Goal: Transaction & Acquisition: Purchase product/service

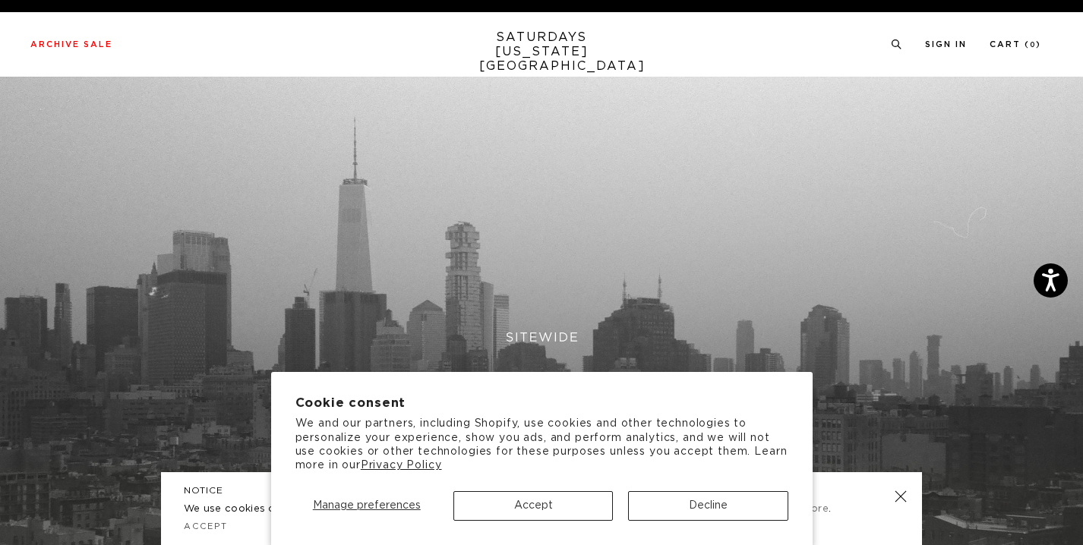
click at [560, 502] on button "Accept" at bounding box center [534, 507] width 160 height 30
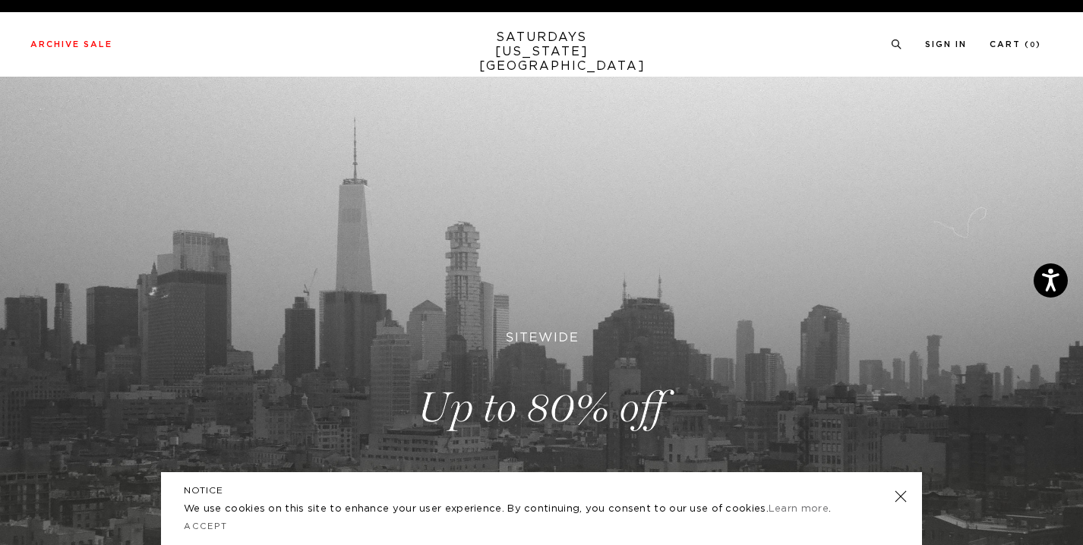
click at [906, 507] on div "NOTICE We use cookies on this site to enhance your user experience. By continui…" at bounding box center [541, 509] width 761 height 73
click at [900, 484] on div "NOTICE We use cookies on this site to enhance your user experience. By continui…" at bounding box center [541, 509] width 761 height 73
click at [900, 510] on div "NOTICE We use cookies on this site to enhance your user experience. By continui…" at bounding box center [541, 509] width 761 height 73
click at [900, 492] on link at bounding box center [900, 496] width 21 height 21
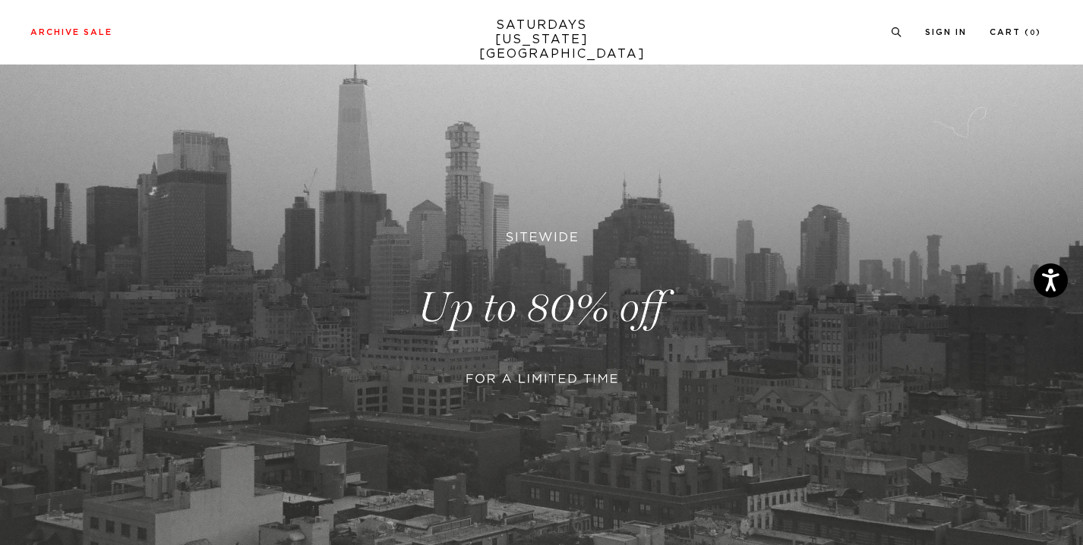
scroll to position [122, 0]
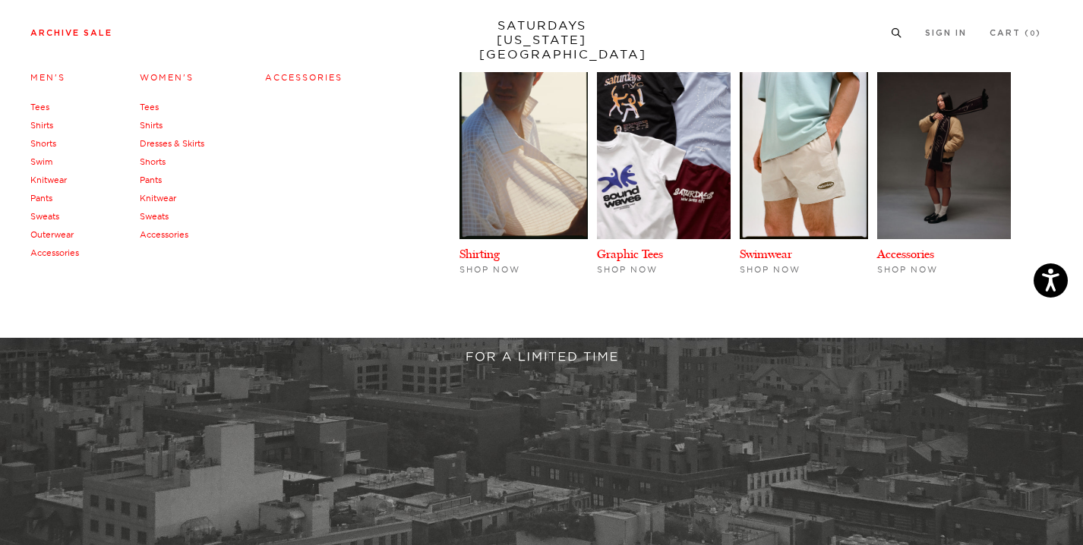
click at [97, 28] on li "Archive Sale Men's Tees Shirts Shorts Swim Knitwear Pants Sweats Outerwear" at bounding box center [71, 32] width 82 height 14
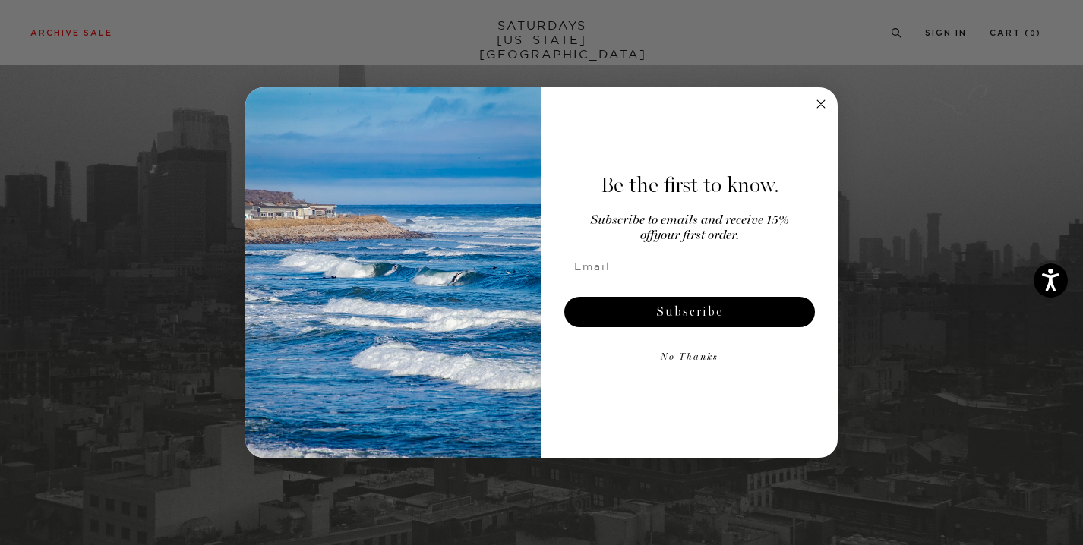
click at [821, 101] on circle "Close dialog" at bounding box center [821, 104] width 17 height 17
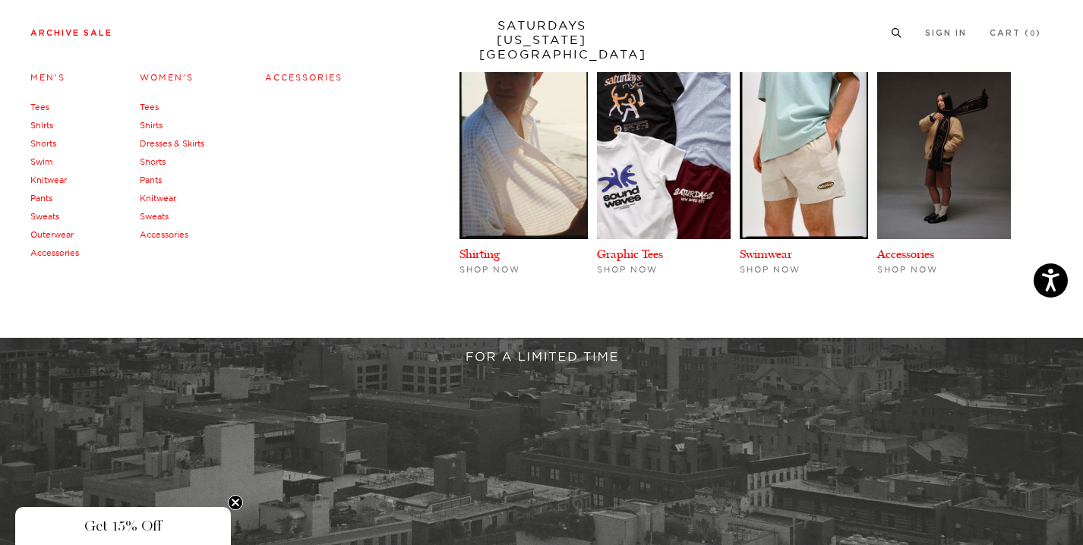
click at [146, 105] on link "Tees" at bounding box center [149, 107] width 19 height 11
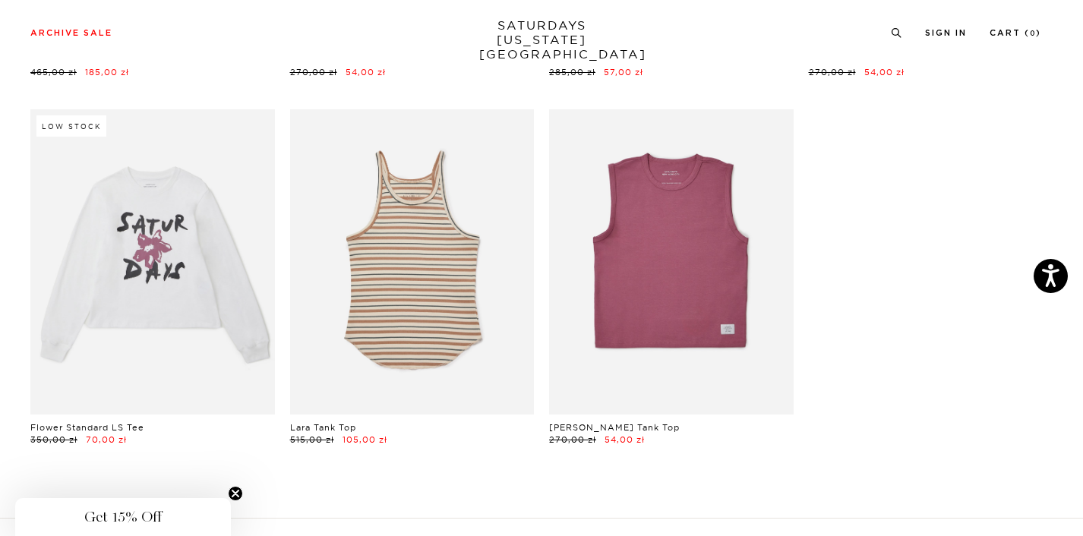
scroll to position [783, 0]
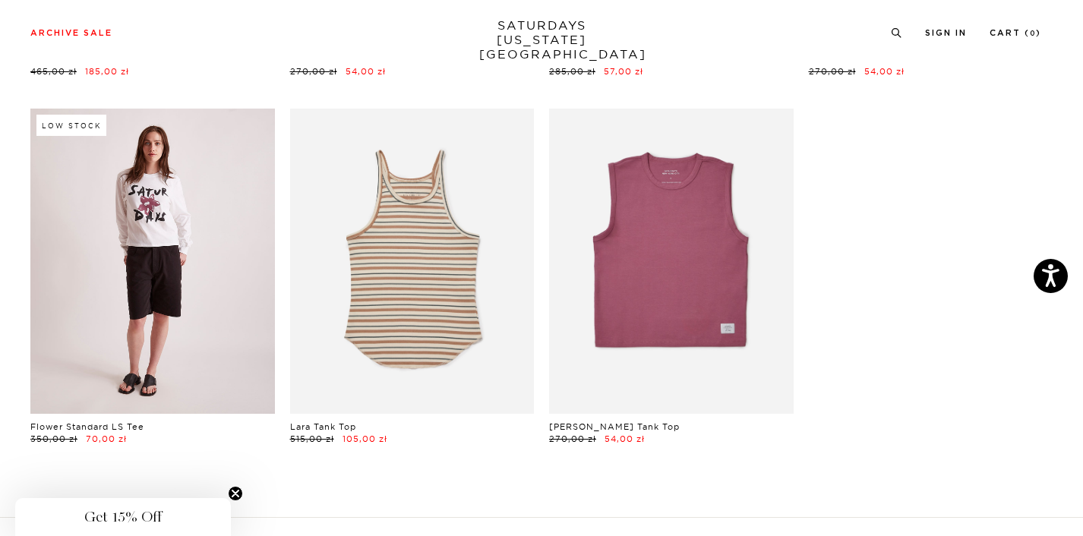
click at [171, 252] on link at bounding box center [152, 261] width 245 height 305
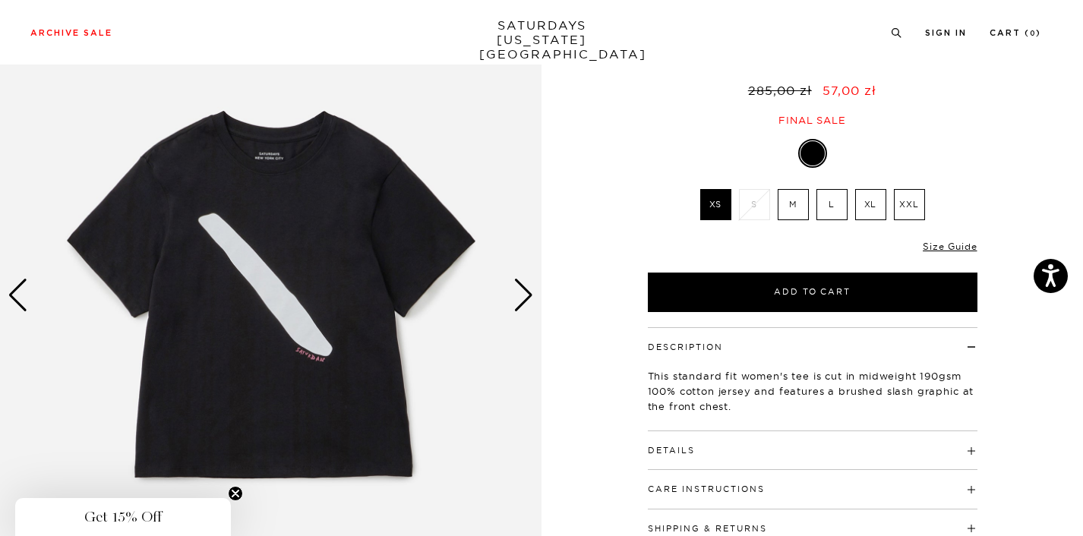
scroll to position [122, 0]
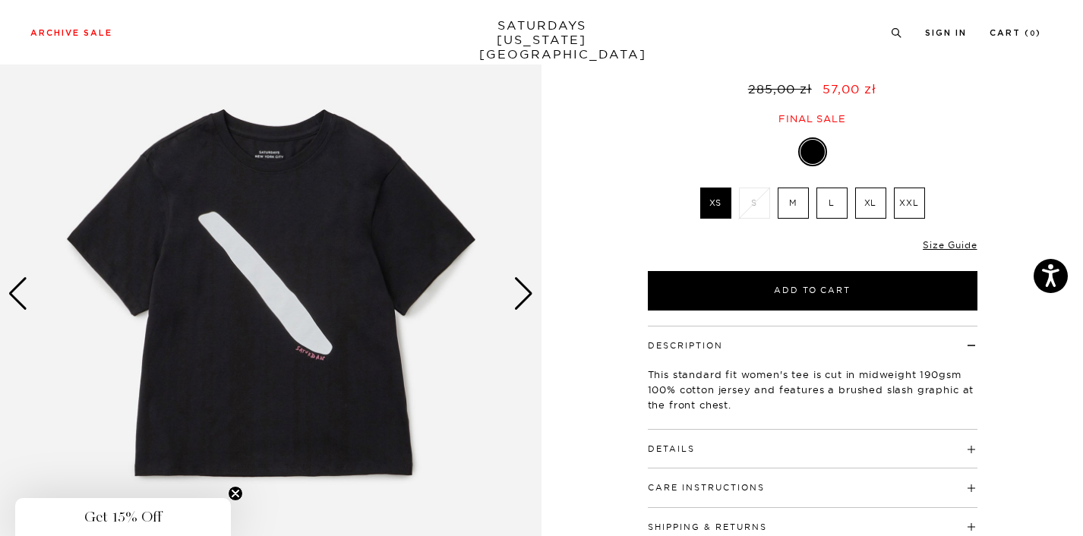
click at [522, 291] on div "Next slide" at bounding box center [524, 293] width 21 height 33
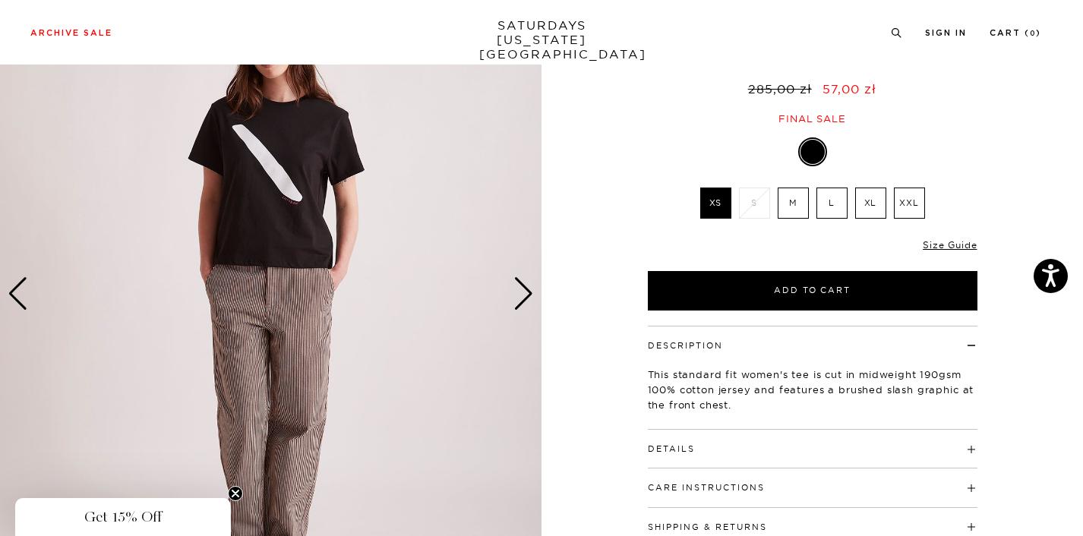
click at [522, 291] on div "Next slide" at bounding box center [524, 293] width 21 height 33
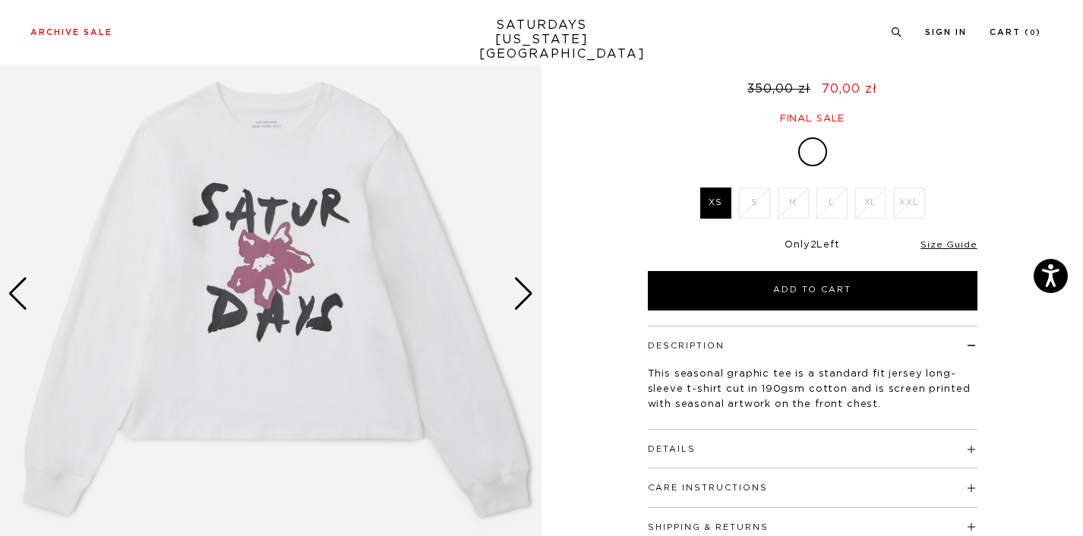
scroll to position [120, 0]
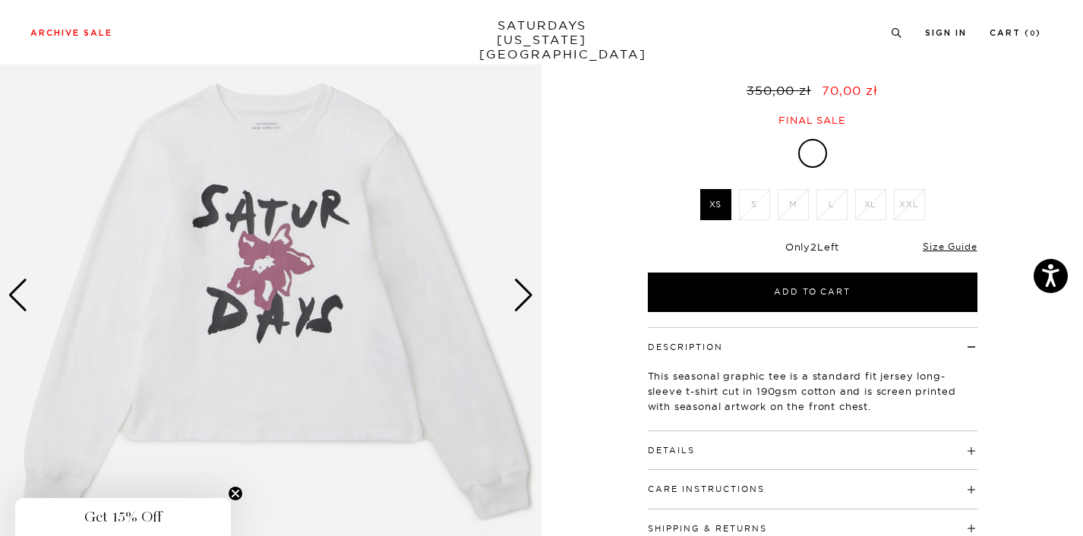
click at [522, 289] on div "Next slide" at bounding box center [524, 295] width 21 height 33
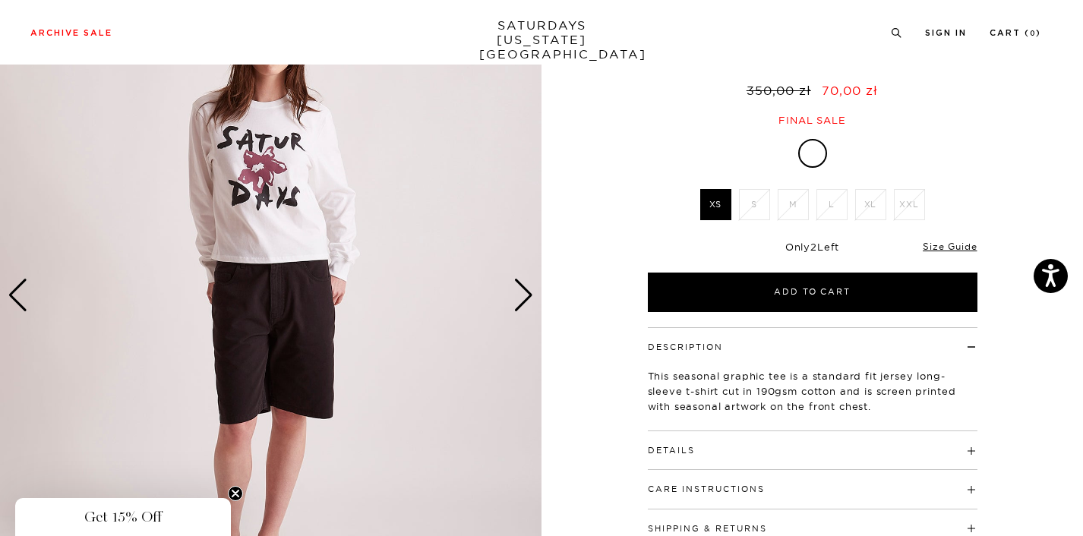
click at [522, 289] on div "Next slide" at bounding box center [524, 295] width 21 height 33
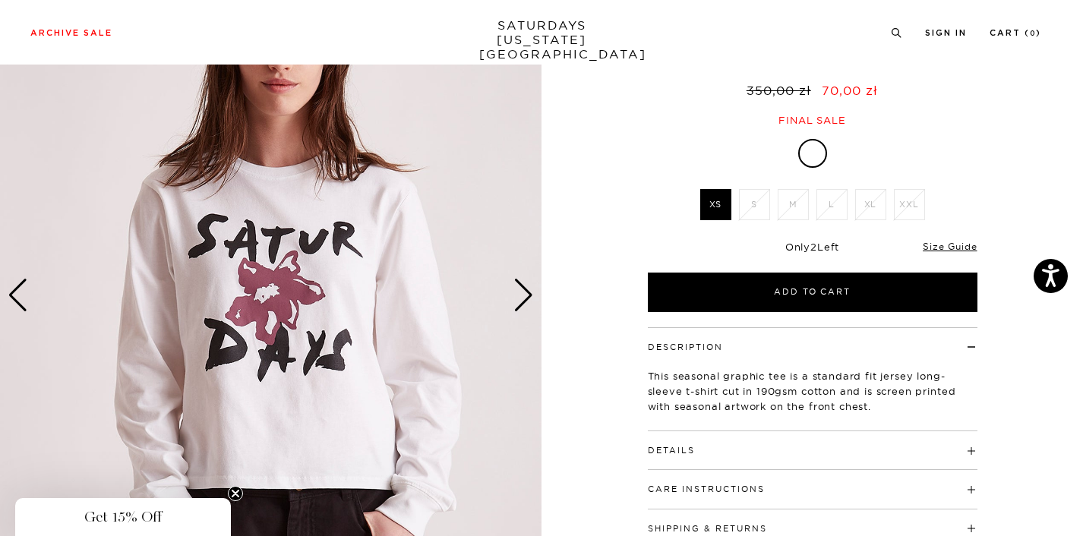
click at [522, 289] on div "Next slide" at bounding box center [524, 295] width 21 height 33
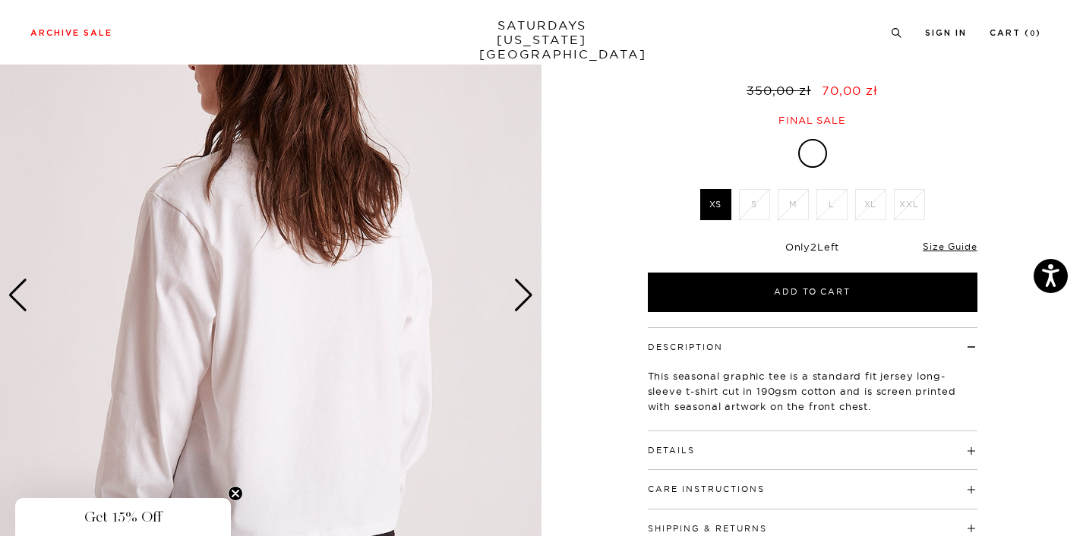
click at [522, 289] on div "Next slide" at bounding box center [524, 295] width 21 height 33
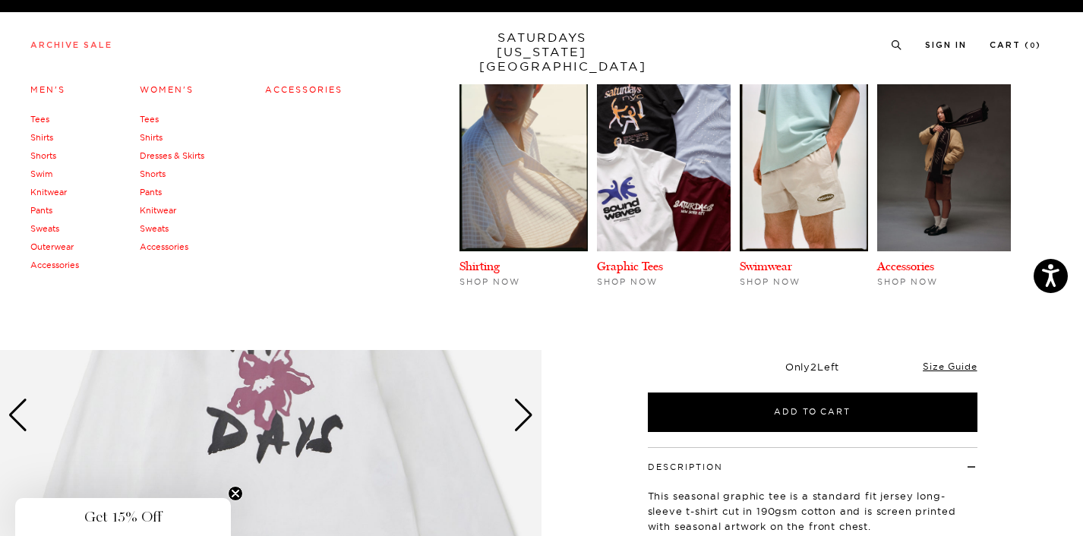
scroll to position [0, 0]
click at [91, 44] on link "Archive Sale" at bounding box center [71, 45] width 82 height 8
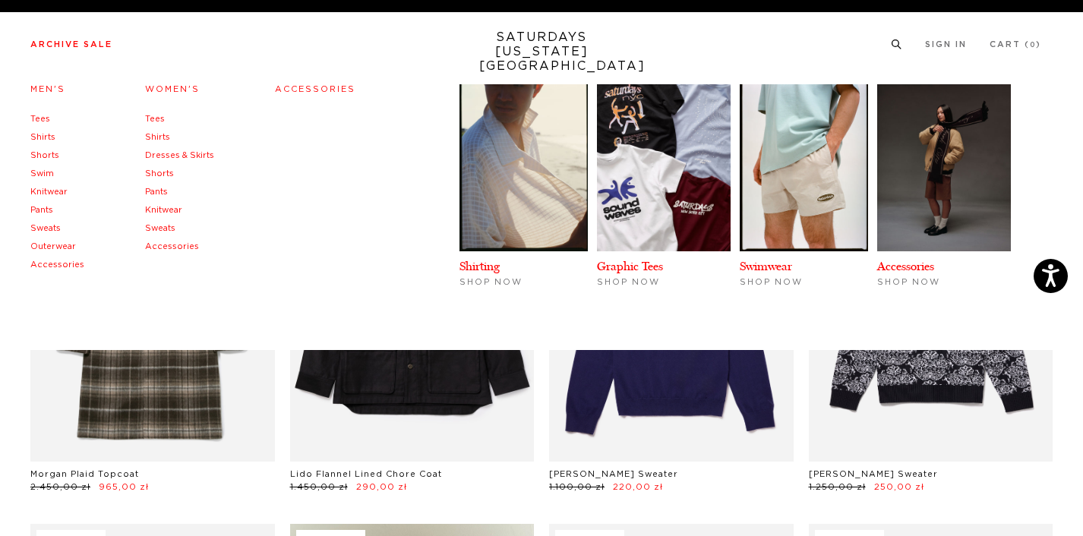
click at [150, 133] on link "Shirts" at bounding box center [157, 137] width 25 height 8
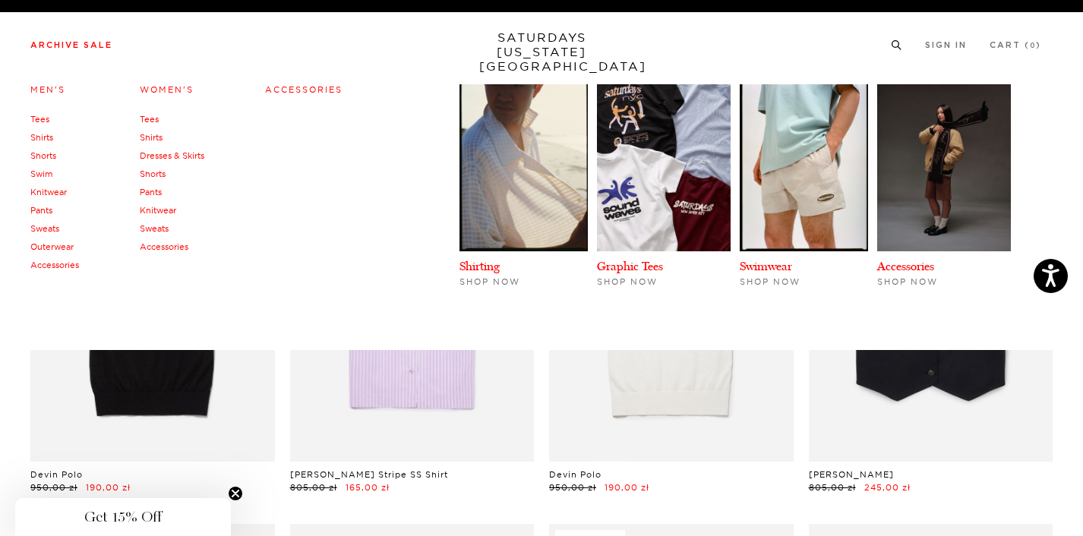
click at [188, 158] on link "Dresses & Skirts" at bounding box center [172, 155] width 65 height 11
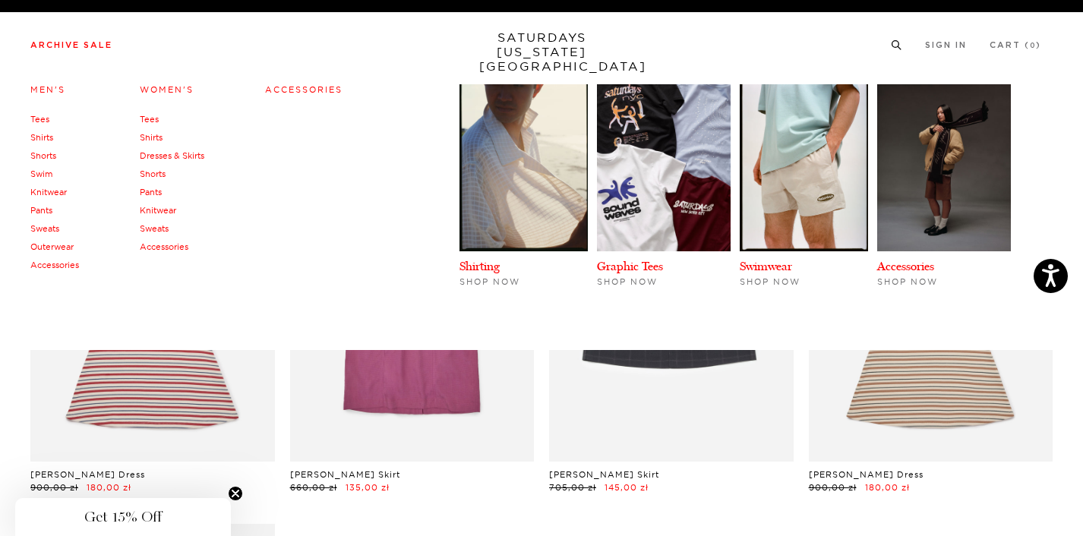
click at [157, 172] on link "Shorts" at bounding box center [153, 174] width 26 height 11
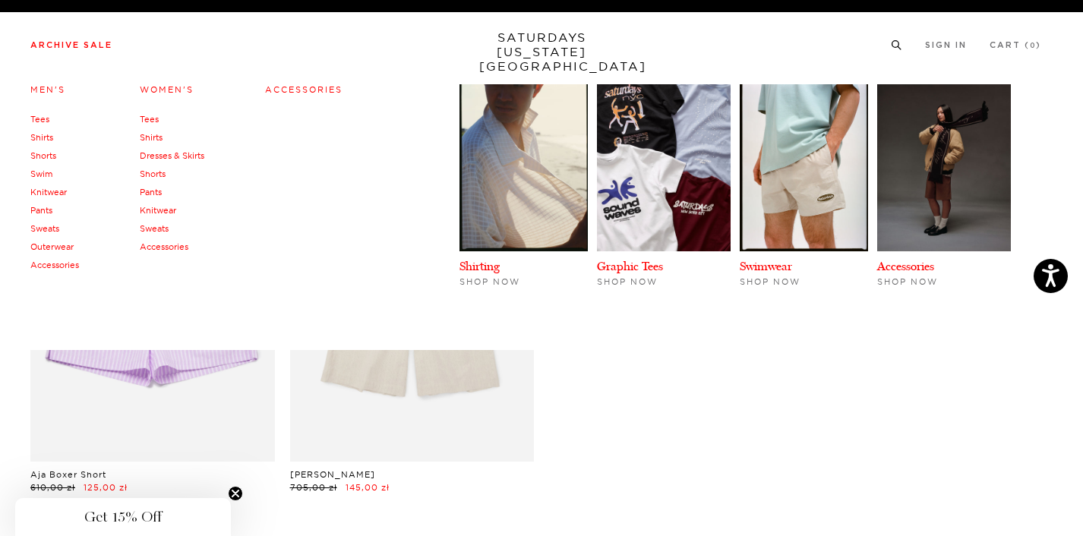
click at [150, 192] on link "Pants" at bounding box center [151, 192] width 22 height 11
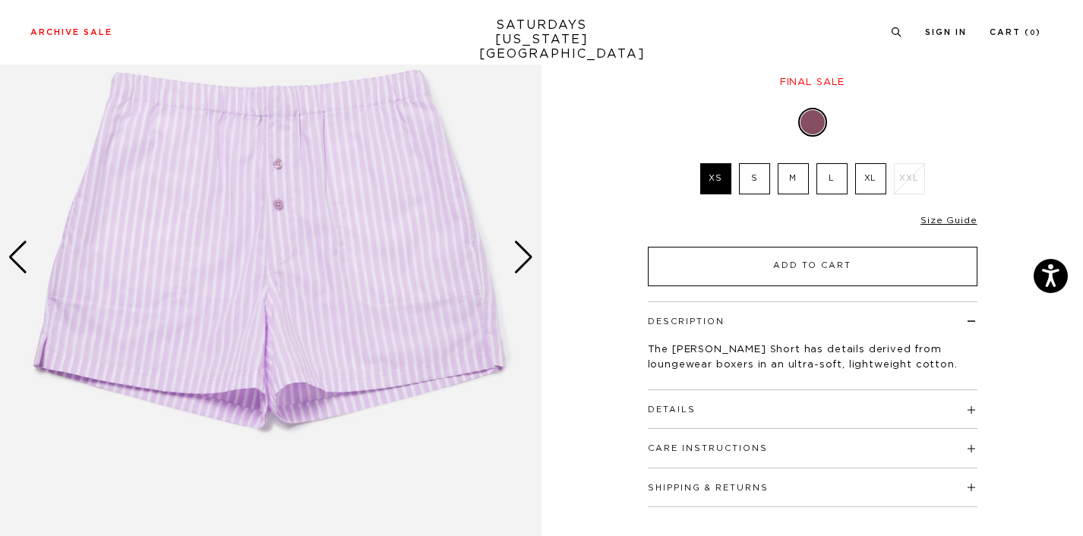
scroll to position [159, 0]
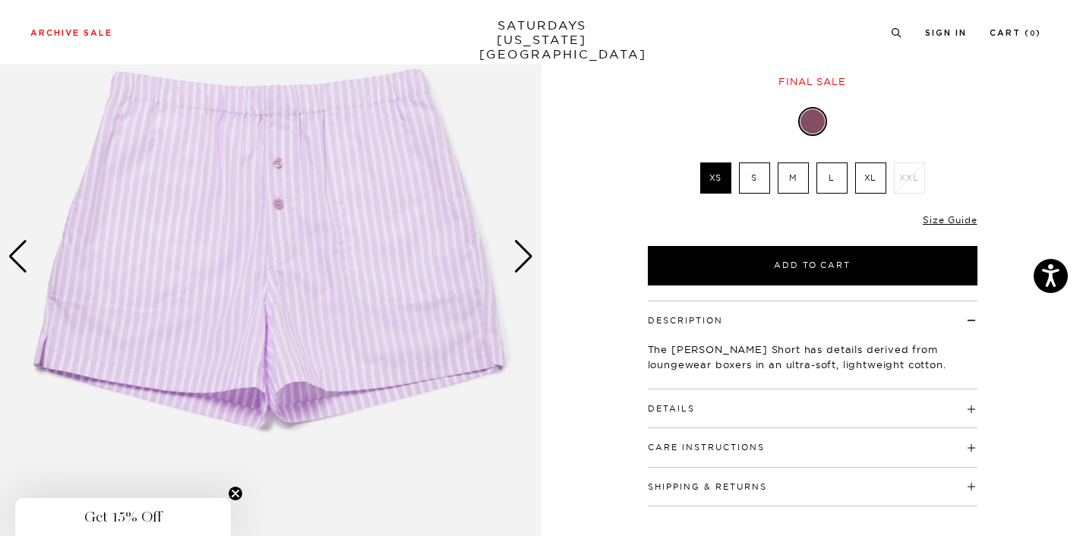
click at [539, 254] on img at bounding box center [271, 256] width 542 height 677
click at [520, 258] on div "Next slide" at bounding box center [524, 256] width 21 height 33
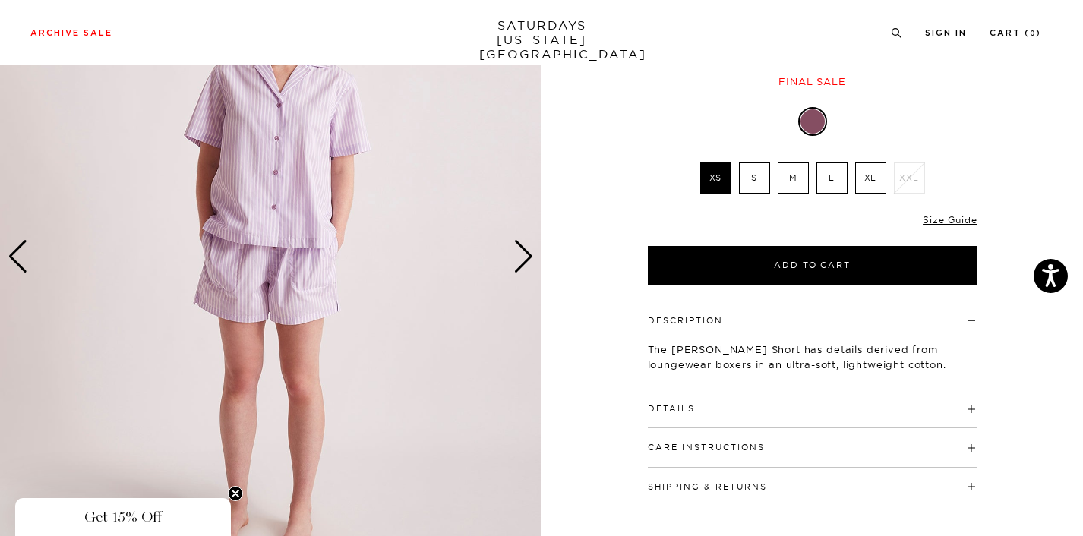
click at [520, 258] on div "Next slide" at bounding box center [524, 256] width 21 height 33
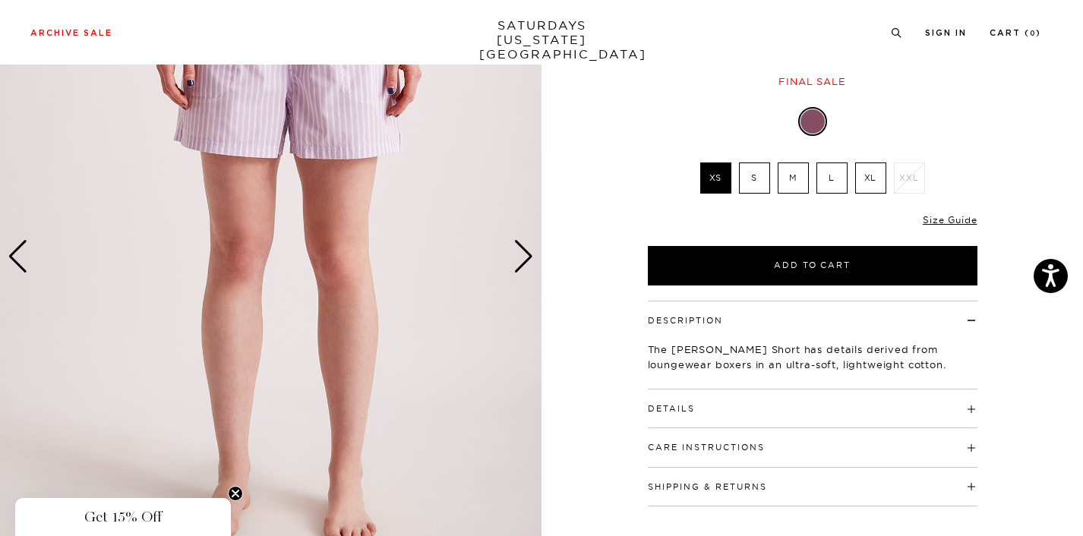
click at [520, 258] on div "Next slide" at bounding box center [524, 256] width 21 height 33
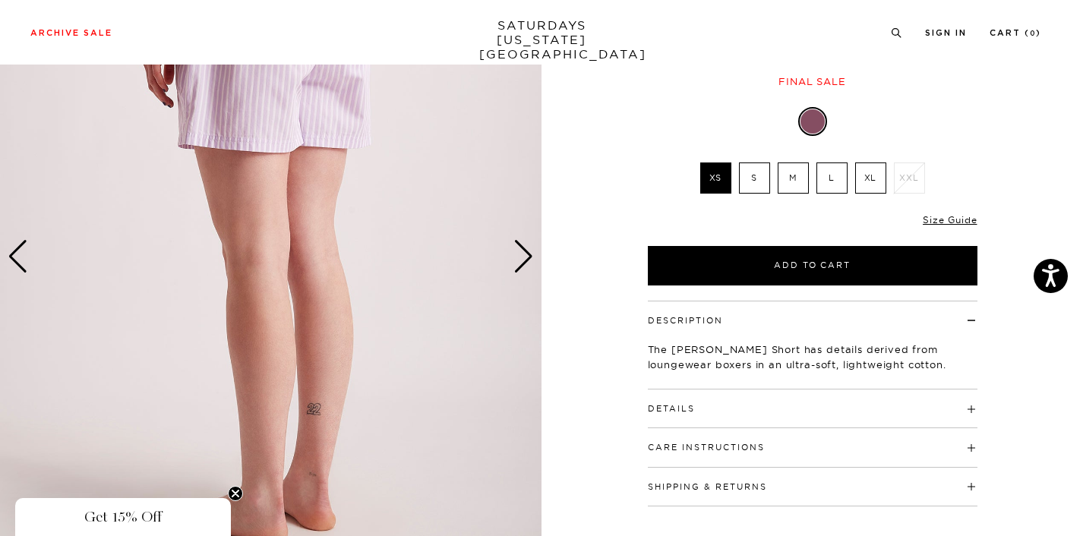
click at [520, 258] on div "Next slide" at bounding box center [524, 256] width 21 height 33
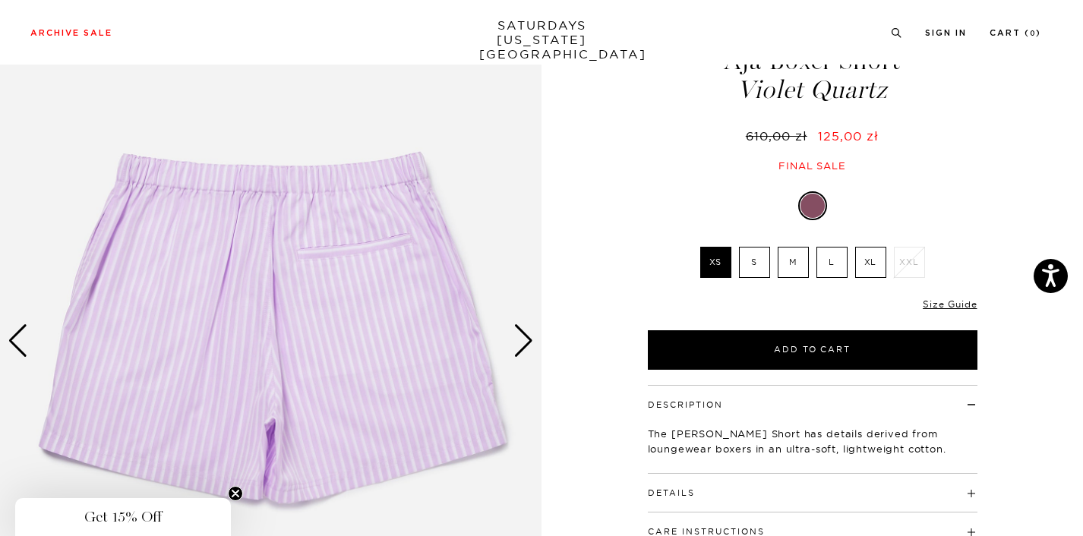
scroll to position [85, 0]
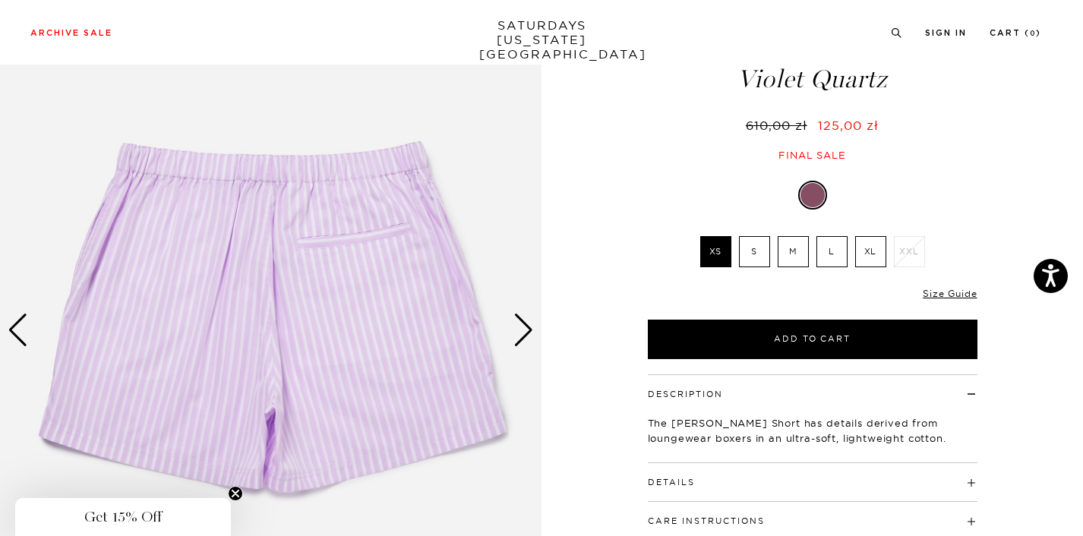
click at [23, 325] on div "Previous slide" at bounding box center [18, 330] width 21 height 33
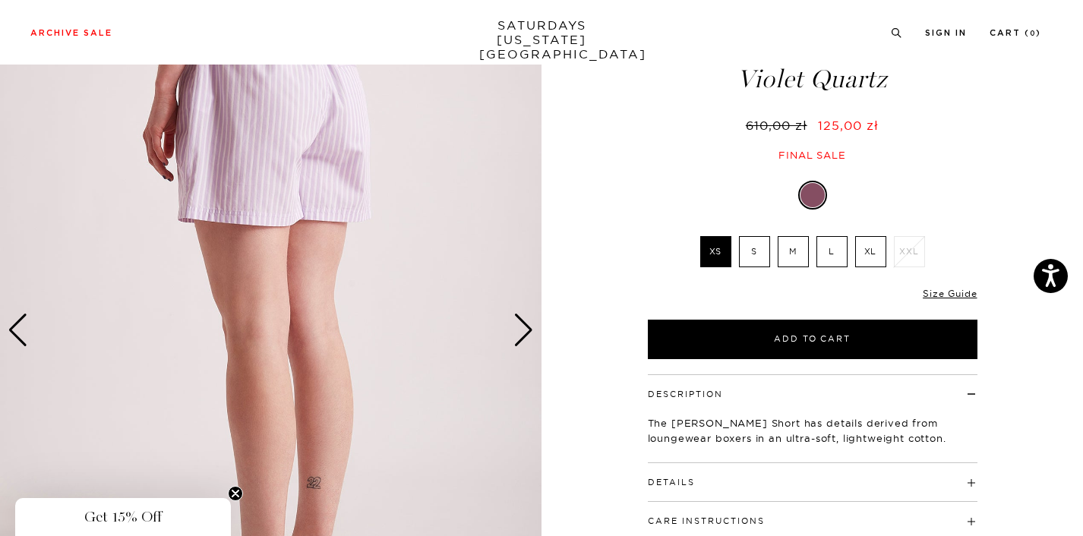
click at [23, 325] on div "Previous slide" at bounding box center [18, 330] width 21 height 33
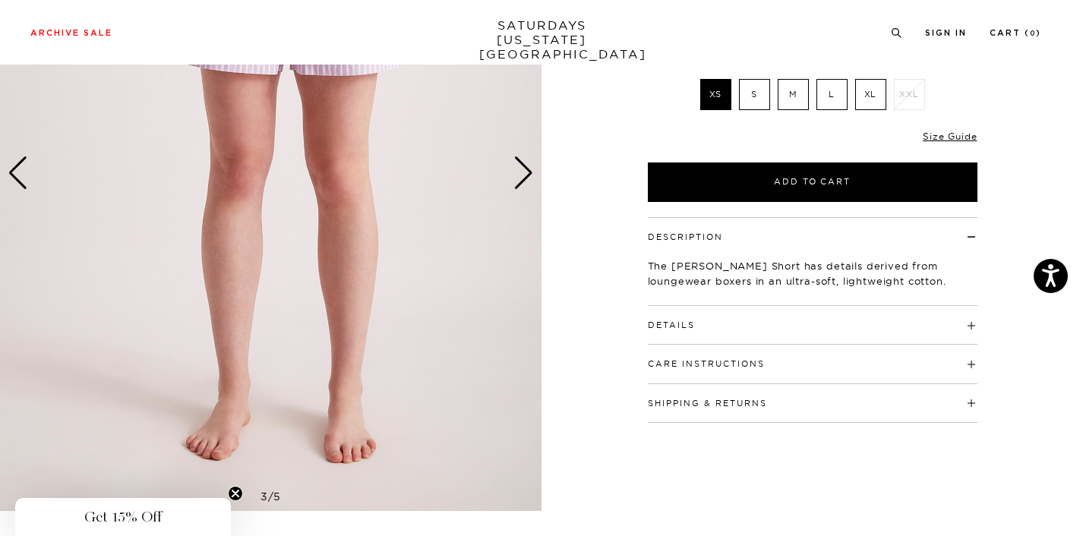
scroll to position [252, 0]
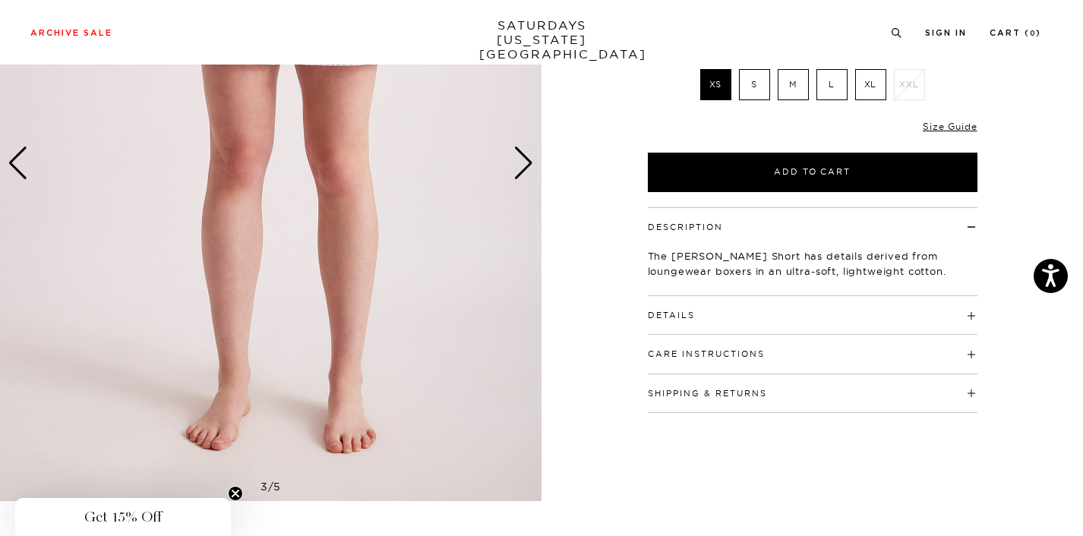
click at [943, 319] on div "Details 100% Cotton Seasonal striped print Self turn back elastic waistband Top…" at bounding box center [813, 315] width 330 height 39
click at [972, 307] on h4 "Details" at bounding box center [813, 308] width 330 height 25
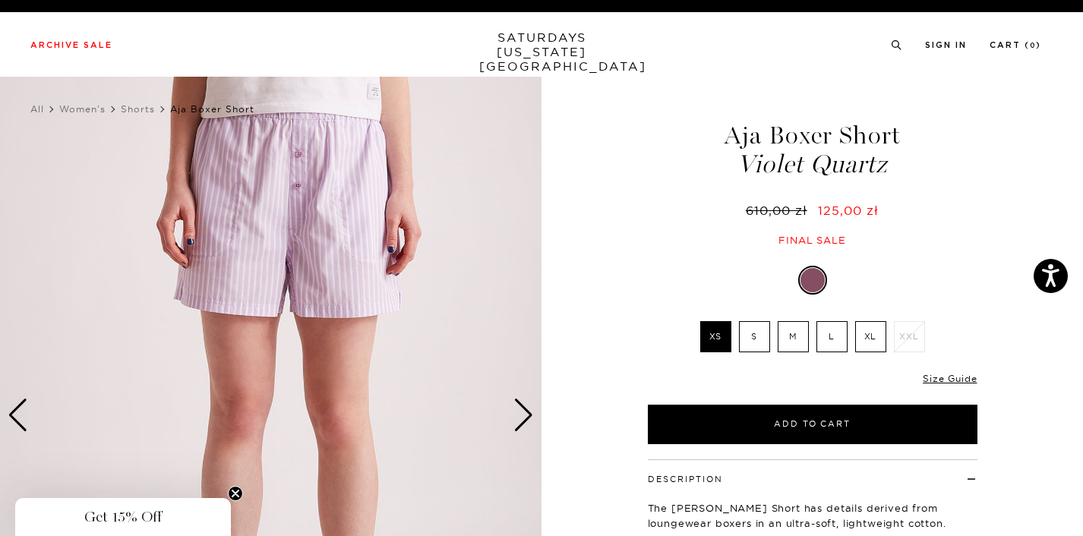
scroll to position [0, 0]
click at [761, 326] on label "S" at bounding box center [754, 336] width 31 height 31
click at [0, 0] on input "S" at bounding box center [0, 0] width 0 height 0
click at [792, 335] on label "M" at bounding box center [793, 336] width 31 height 31
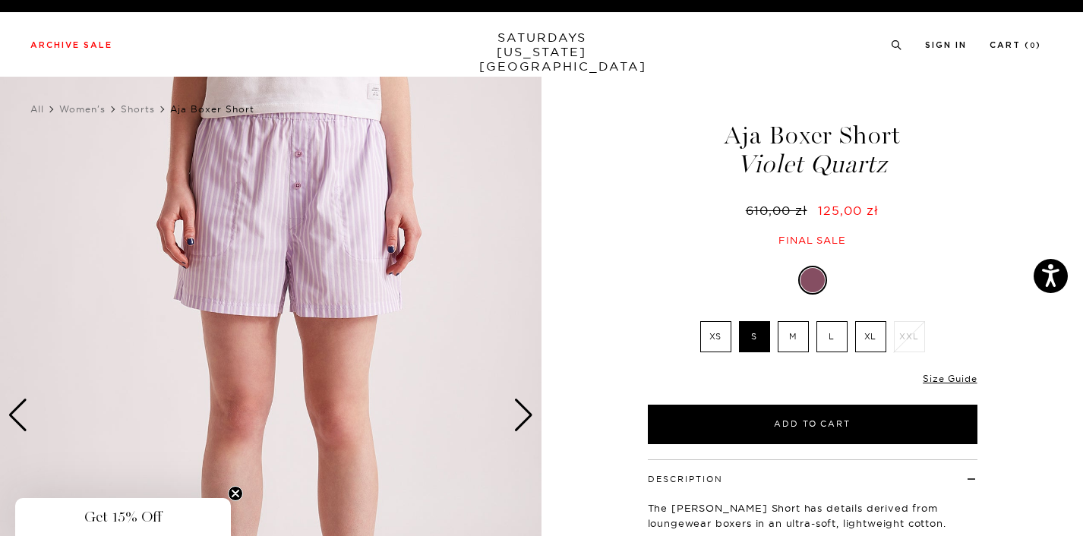
click at [0, 0] on input "M" at bounding box center [0, 0] width 0 height 0
click at [754, 342] on label "S" at bounding box center [754, 336] width 31 height 31
click at [0, 0] on input "S" at bounding box center [0, 0] width 0 height 0
click at [716, 335] on label "XS" at bounding box center [715, 336] width 31 height 31
click at [0, 0] on input "XS" at bounding box center [0, 0] width 0 height 0
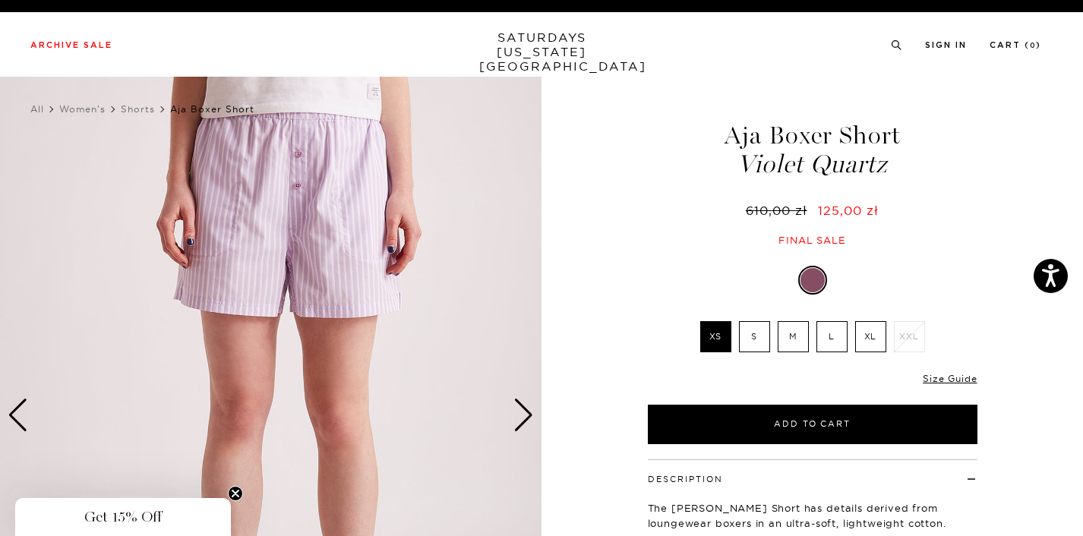
click at [753, 334] on label "S" at bounding box center [754, 336] width 31 height 31
click at [0, 0] on input "S" at bounding box center [0, 0] width 0 height 0
click at [528, 412] on div "Next slide" at bounding box center [524, 415] width 21 height 33
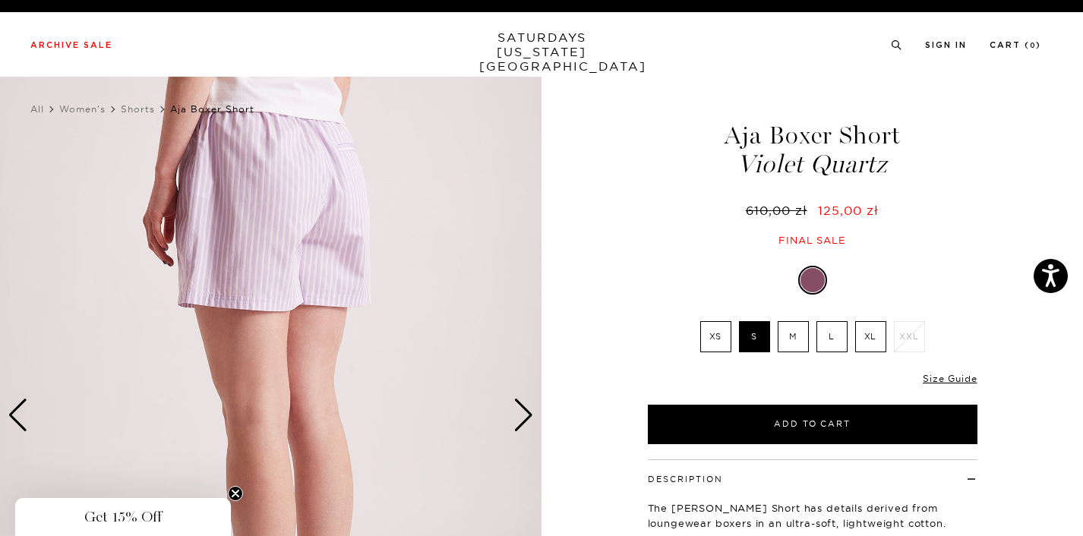
click at [528, 412] on div "Next slide" at bounding box center [524, 415] width 21 height 33
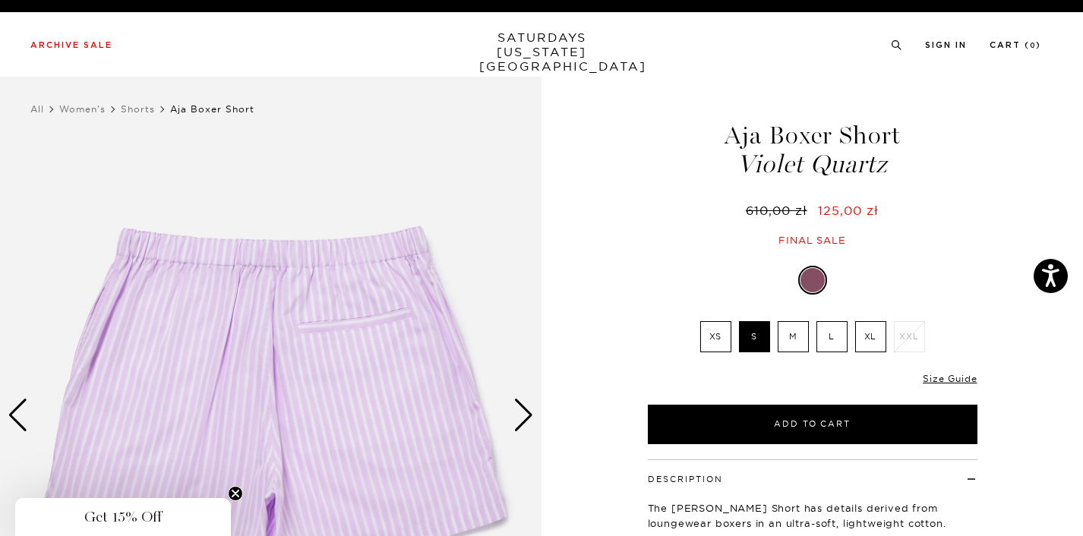
click at [528, 412] on div "Next slide" at bounding box center [524, 415] width 21 height 33
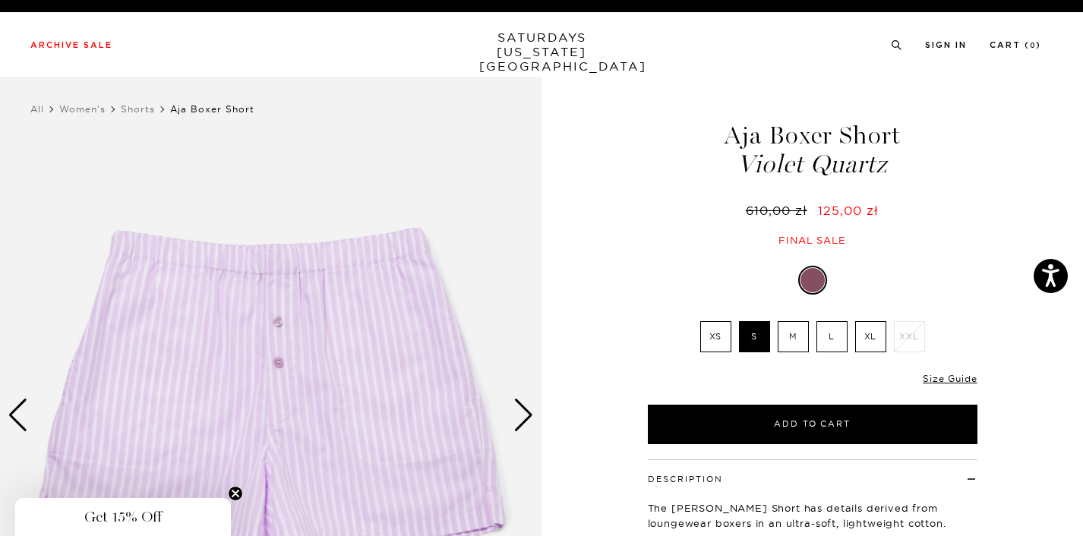
click at [528, 412] on div "Next slide" at bounding box center [524, 415] width 21 height 33
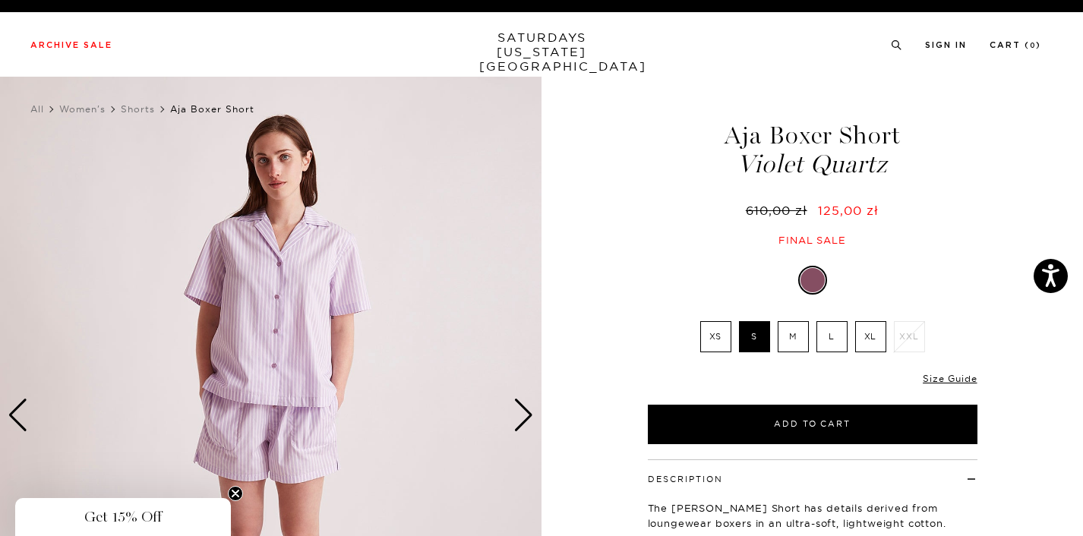
click at [520, 408] on div "Next slide" at bounding box center [524, 415] width 21 height 33
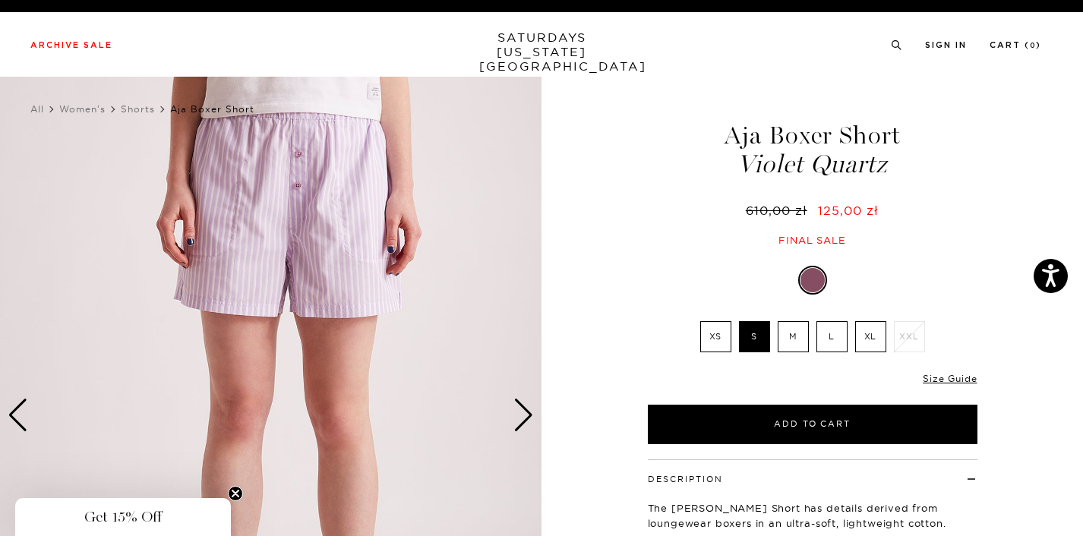
click at [520, 408] on div "Next slide" at bounding box center [524, 415] width 21 height 33
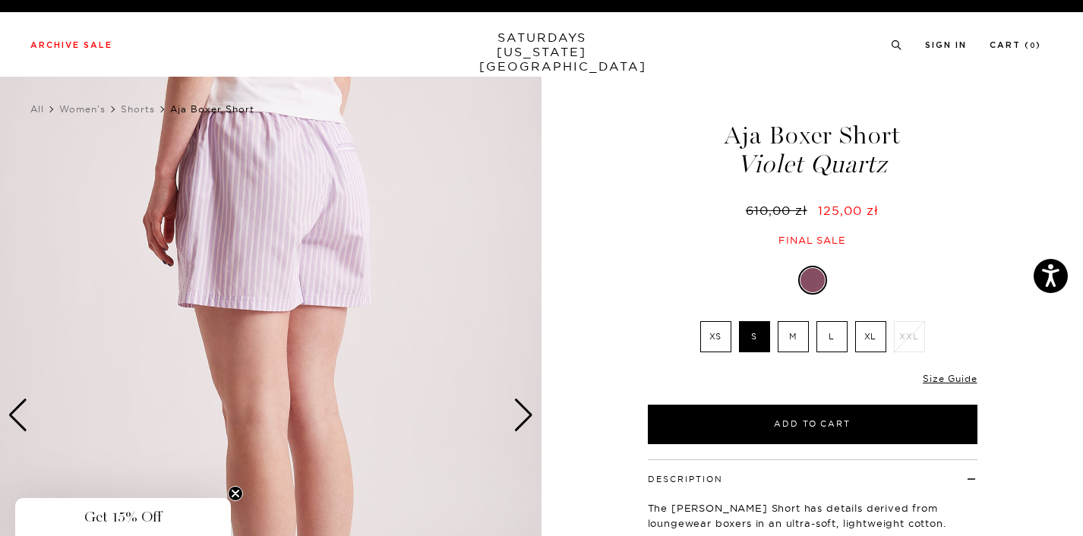
click at [21, 406] on div "Previous slide" at bounding box center [18, 415] width 21 height 33
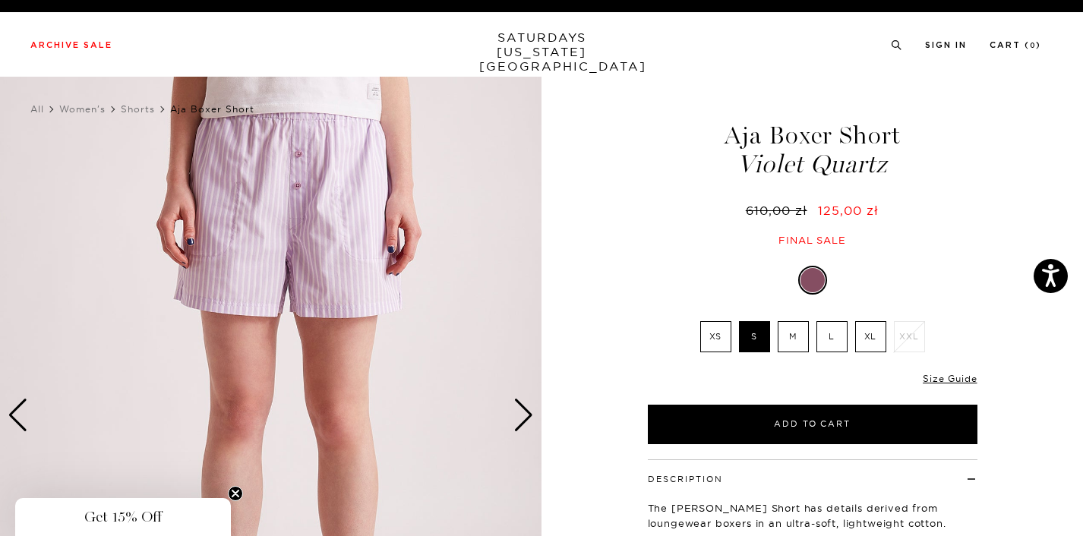
scroll to position [0, 0]
click at [517, 416] on div "Next slide" at bounding box center [524, 415] width 21 height 33
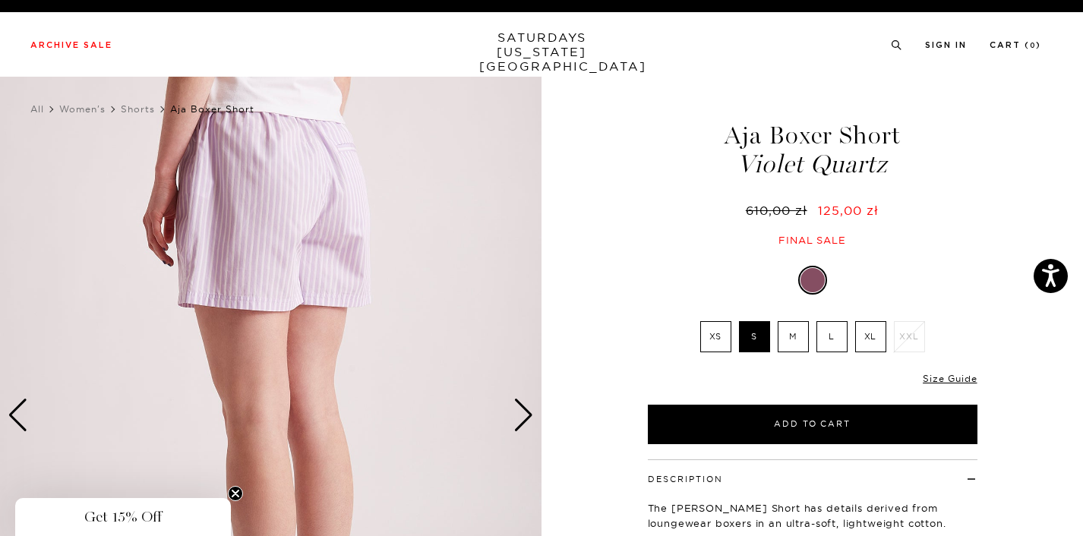
click at [21, 410] on div "Previous slide" at bounding box center [18, 415] width 21 height 33
click at [237, 495] on icon "Close teaser" at bounding box center [235, 494] width 6 height 6
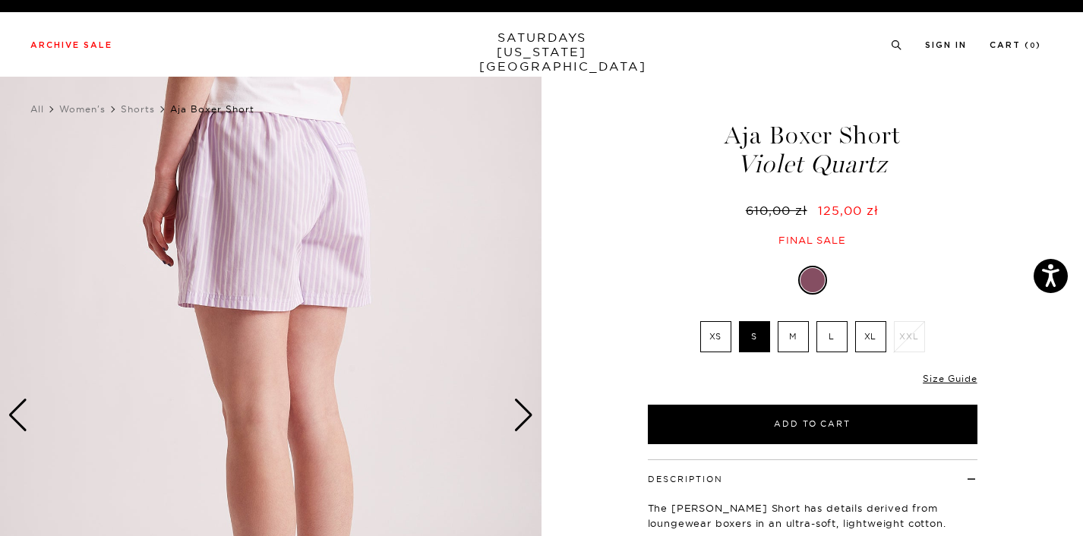
click at [15, 403] on div "Previous slide" at bounding box center [18, 415] width 21 height 33
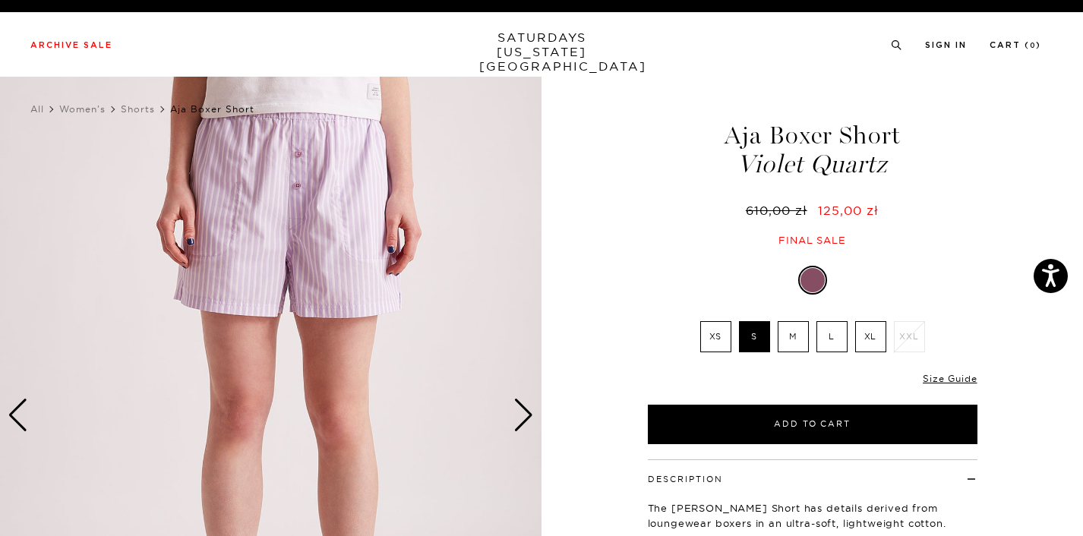
click at [719, 337] on label "XS" at bounding box center [715, 336] width 31 height 31
click at [0, 0] on input "XS" at bounding box center [0, 0] width 0 height 0
click at [752, 331] on label "S" at bounding box center [754, 336] width 31 height 31
click at [0, 0] on input "S" at bounding box center [0, 0] width 0 height 0
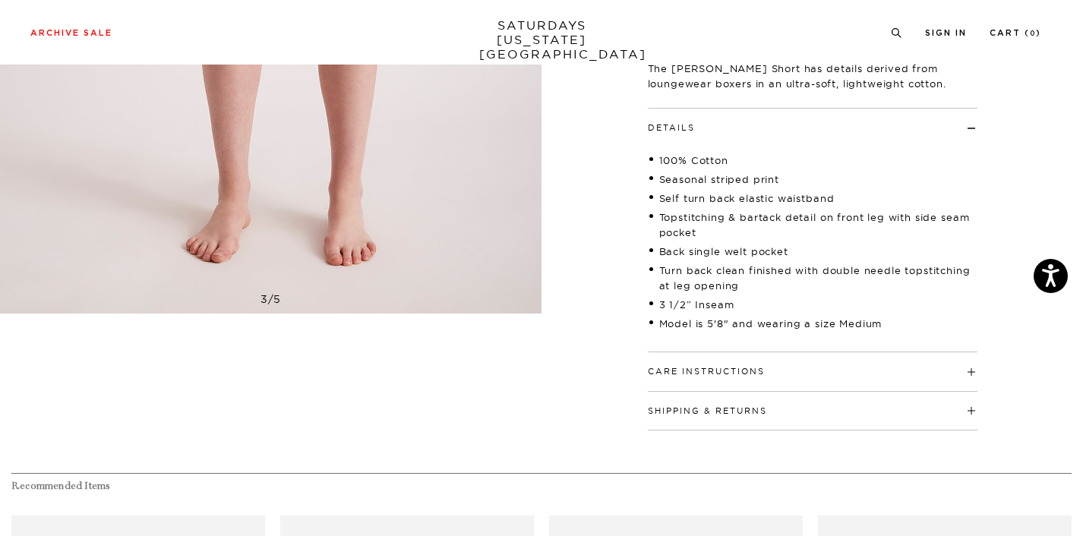
scroll to position [441, 0]
click at [915, 360] on h4 "Care Instructions" at bounding box center [813, 364] width 330 height 25
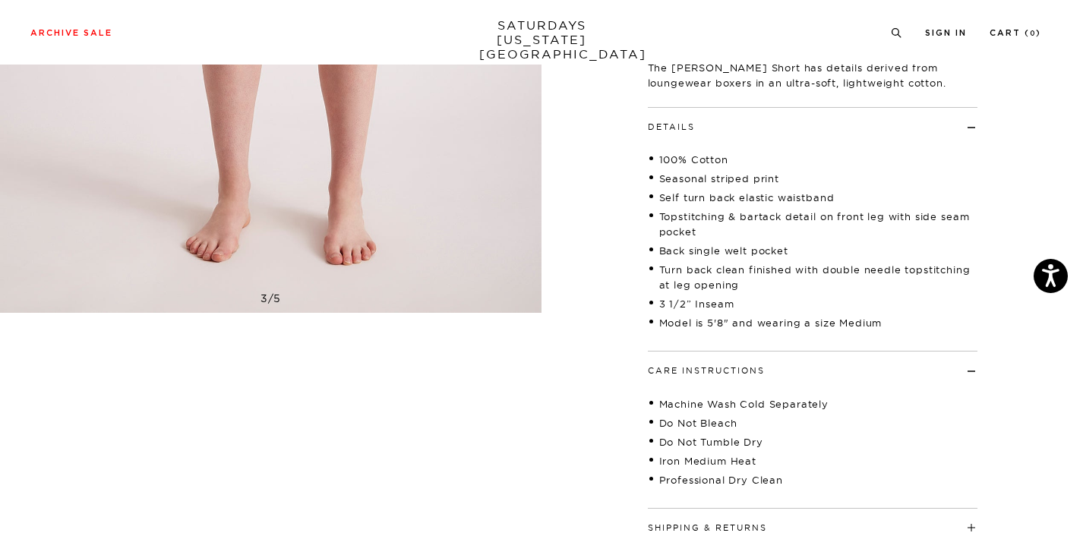
click at [915, 360] on h4 "Care Instructions" at bounding box center [813, 364] width 330 height 25
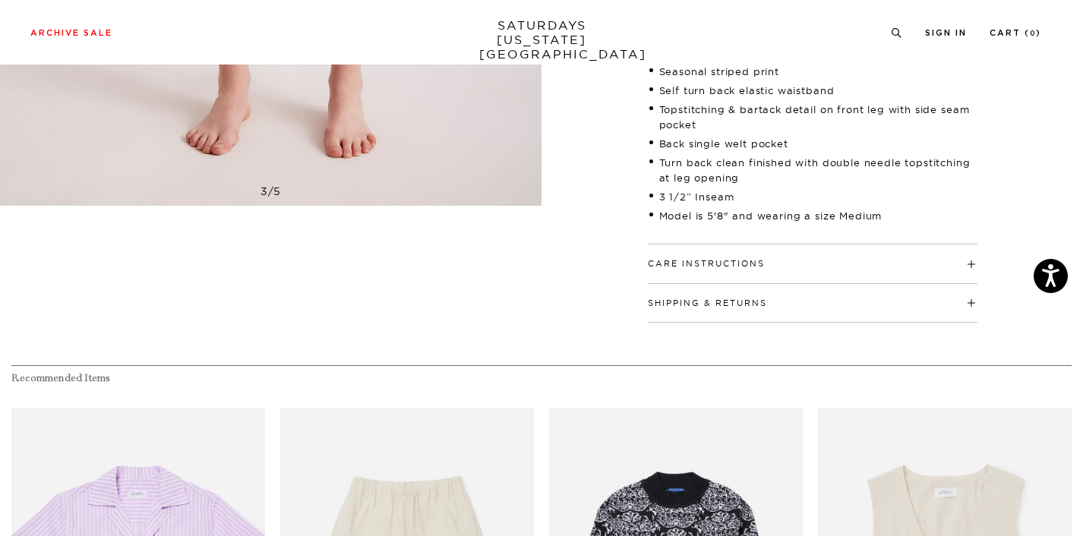
scroll to position [564, 0]
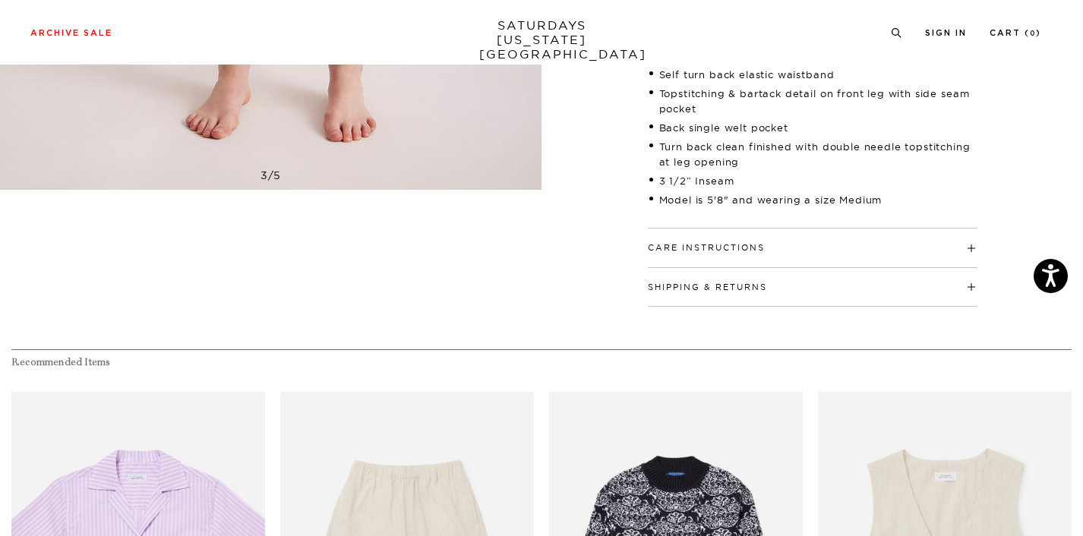
click at [937, 286] on h4 "Shipping & Returns" at bounding box center [813, 280] width 330 height 25
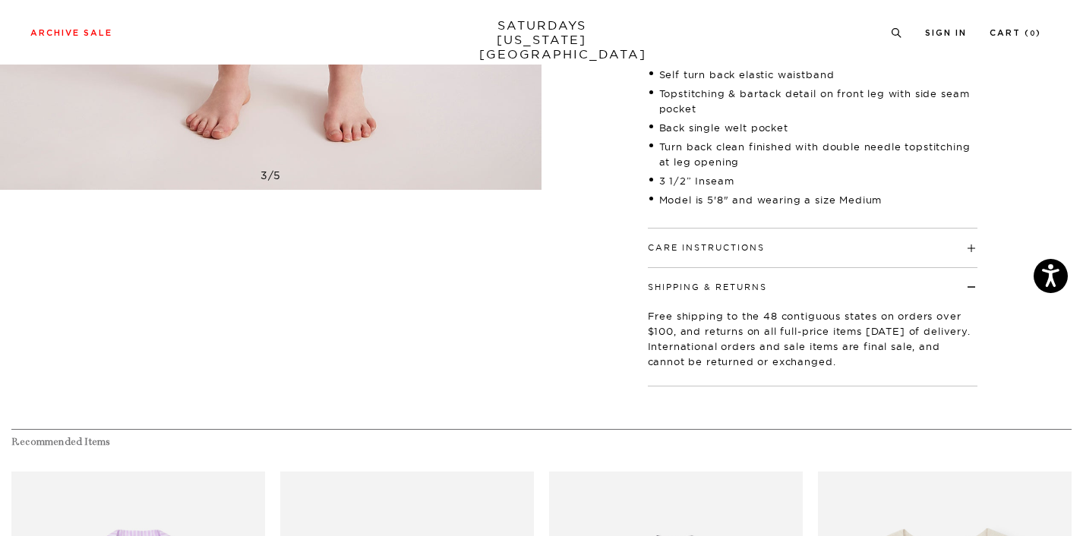
drag, startPoint x: 779, startPoint y: 311, endPoint x: 848, endPoint y: 352, distance: 80.4
click at [848, 352] on p "Free shipping to the 48 contiguous states on orders over $100, and returns on a…" at bounding box center [813, 338] width 330 height 61
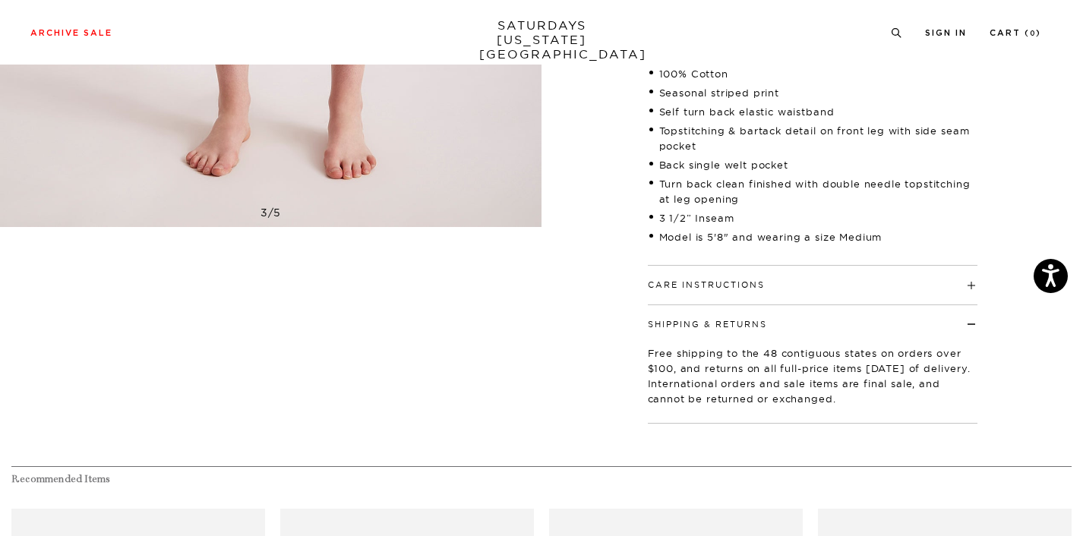
scroll to position [527, 0]
drag, startPoint x: 806, startPoint y: 341, endPoint x: 877, endPoint y: 395, distance: 89.5
click at [877, 395] on div "Free shipping to the 48 contiguous states on orders over $100, and returns on a…" at bounding box center [813, 370] width 330 height 80
click at [877, 395] on p "Free shipping to the 48 contiguous states on orders over $100, and returns on a…" at bounding box center [813, 375] width 330 height 61
drag, startPoint x: 877, startPoint y: 397, endPoint x: 792, endPoint y: 349, distance: 97.6
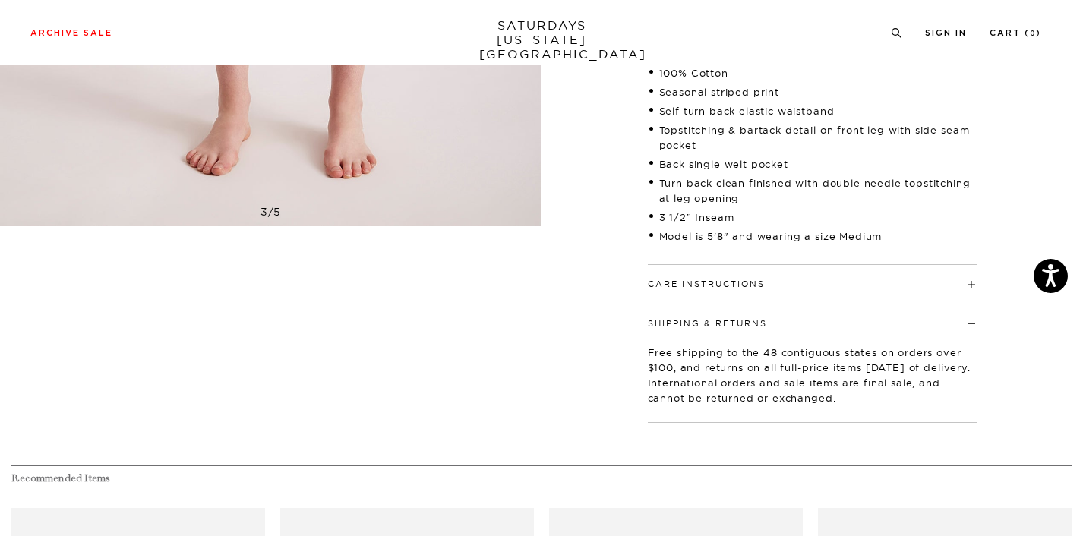
click at [792, 349] on p "Free shipping to the 48 contiguous states on orders over $100, and returns on a…" at bounding box center [813, 375] width 330 height 61
drag, startPoint x: 747, startPoint y: 350, endPoint x: 883, endPoint y: 400, distance: 144.7
click at [883, 400] on p "Free shipping to the 48 contiguous states on orders over $100, and returns on a…" at bounding box center [813, 375] width 330 height 61
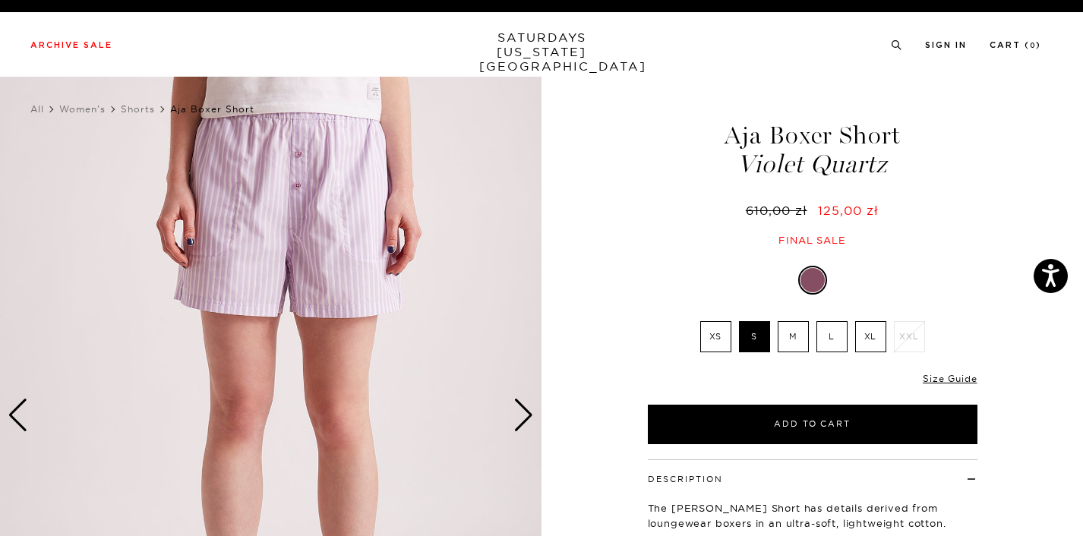
scroll to position [0, 0]
click at [514, 407] on div "Next slide" at bounding box center [524, 415] width 21 height 33
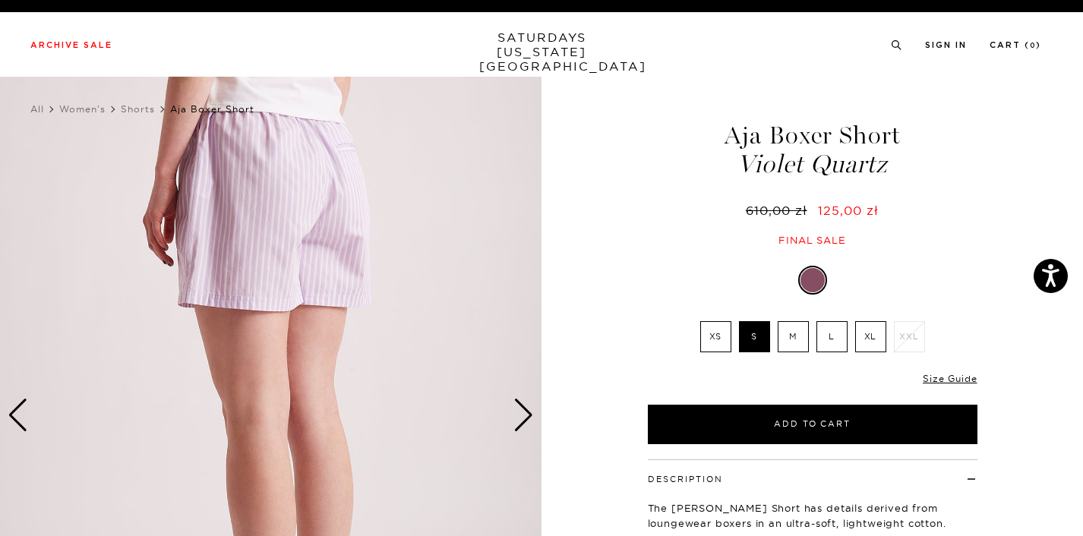
click at [514, 407] on div "Next slide" at bounding box center [524, 415] width 21 height 33
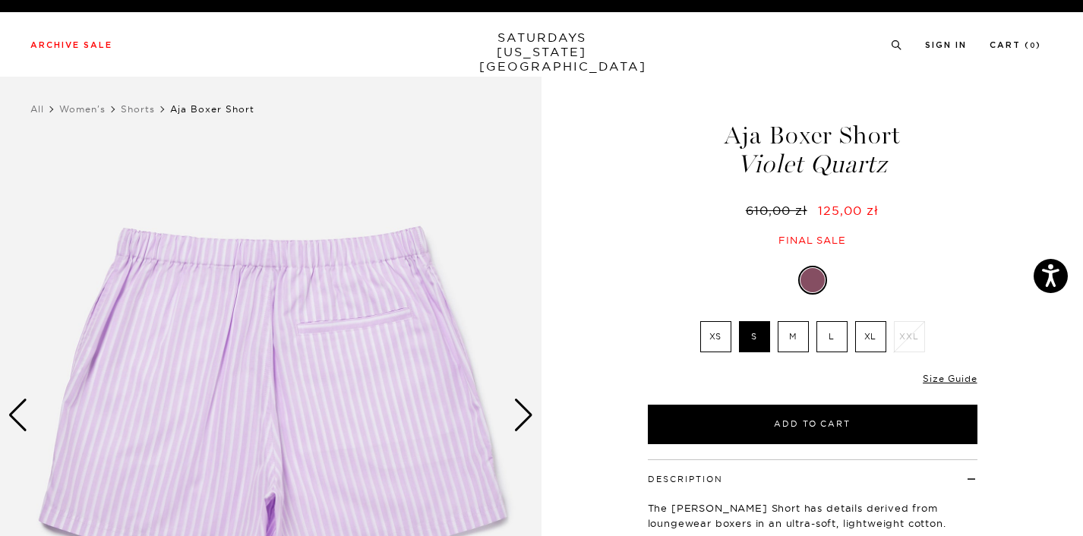
click at [514, 407] on div "Next slide" at bounding box center [524, 415] width 21 height 33
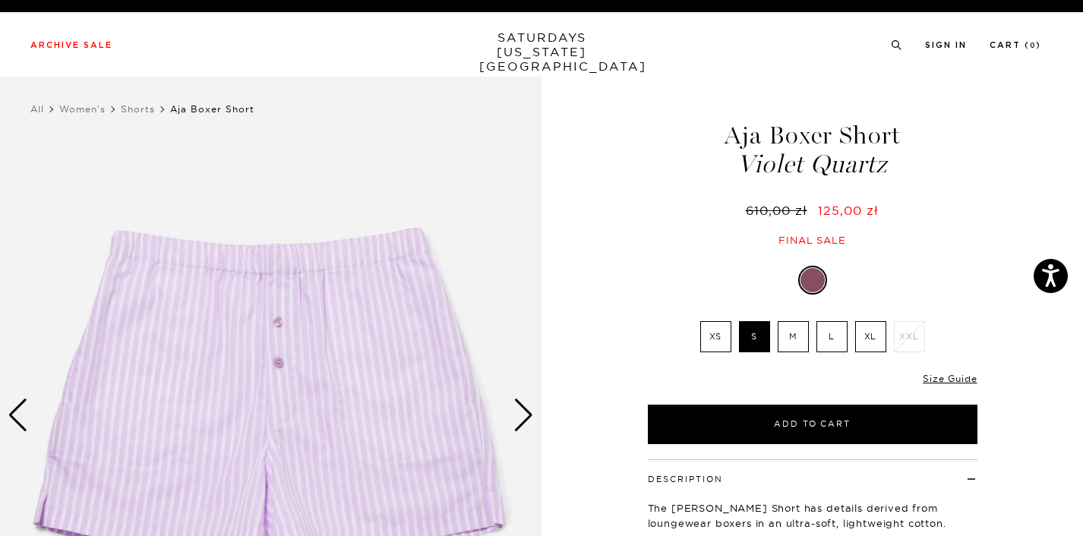
click at [514, 407] on div "Next slide" at bounding box center [524, 415] width 21 height 33
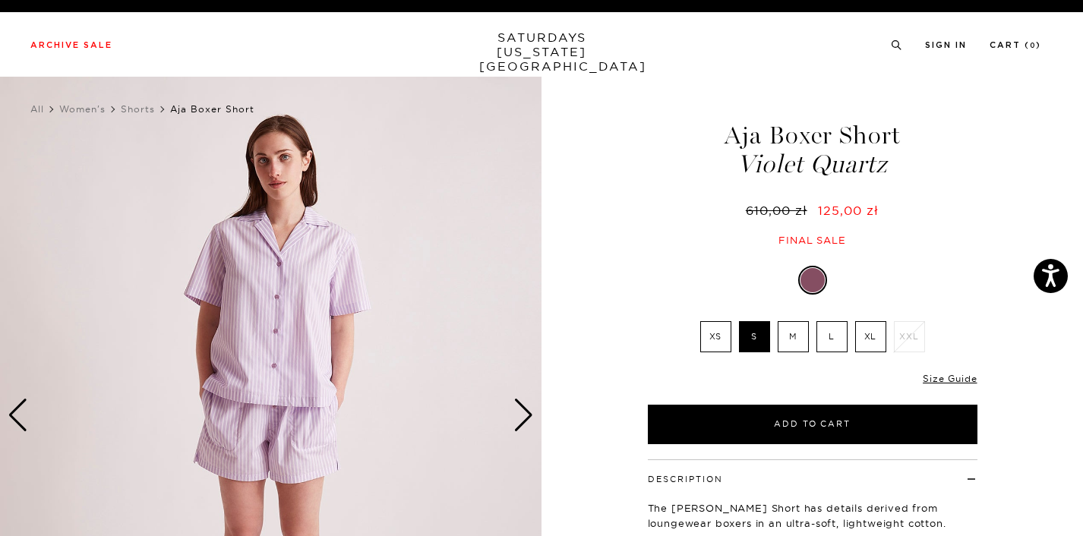
click at [514, 407] on div "Next slide" at bounding box center [524, 415] width 21 height 33
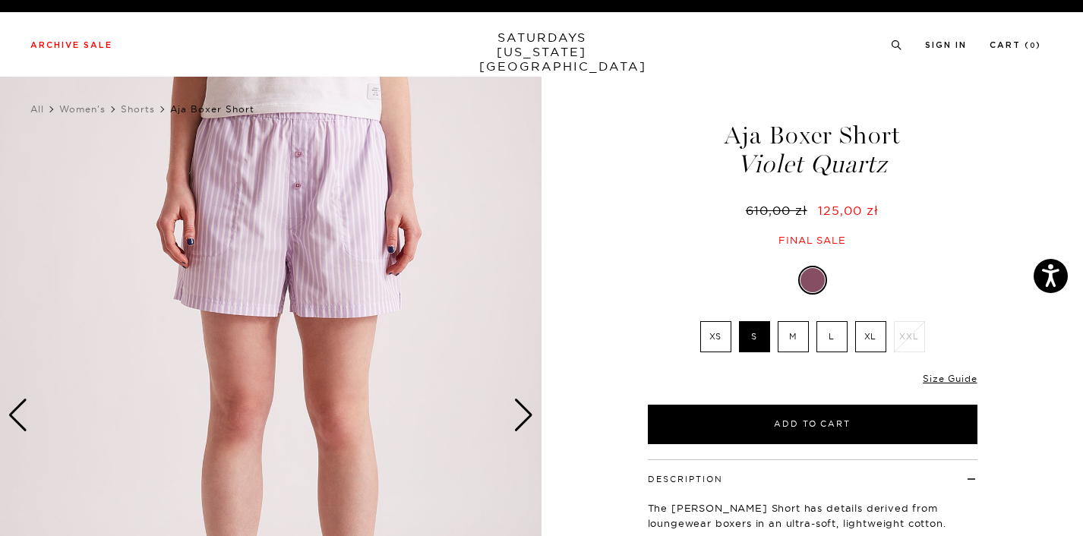
click at [514, 407] on div "Next slide" at bounding box center [524, 415] width 21 height 33
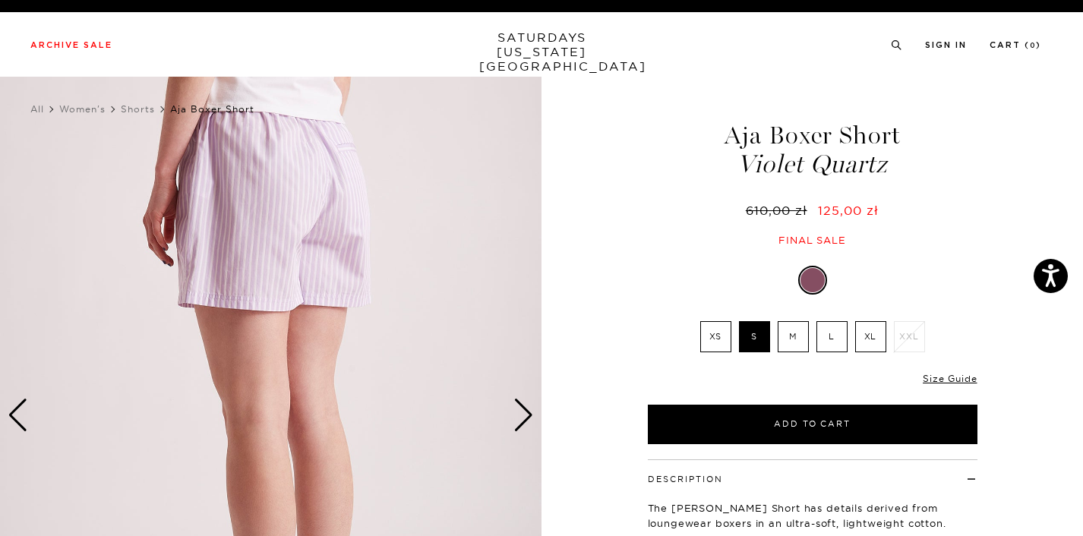
click at [514, 407] on div "Next slide" at bounding box center [524, 415] width 21 height 33
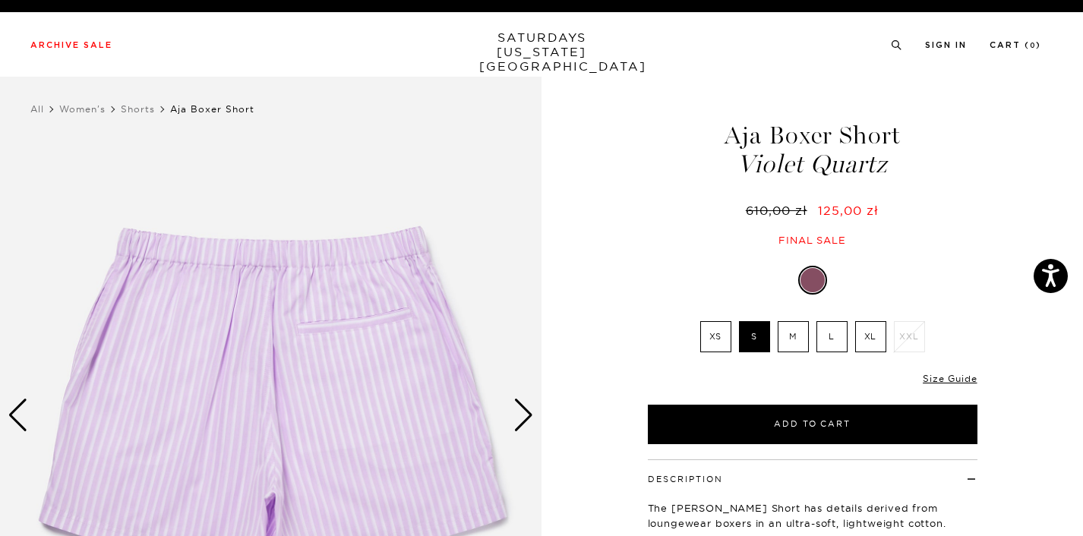
click at [514, 407] on div "Next slide" at bounding box center [524, 415] width 21 height 33
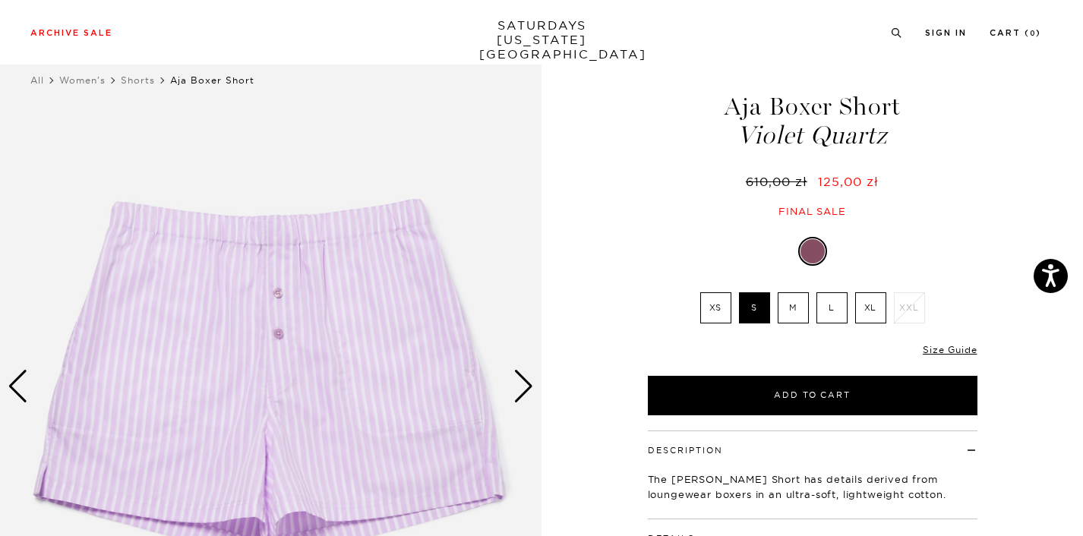
scroll to position [37, 0]
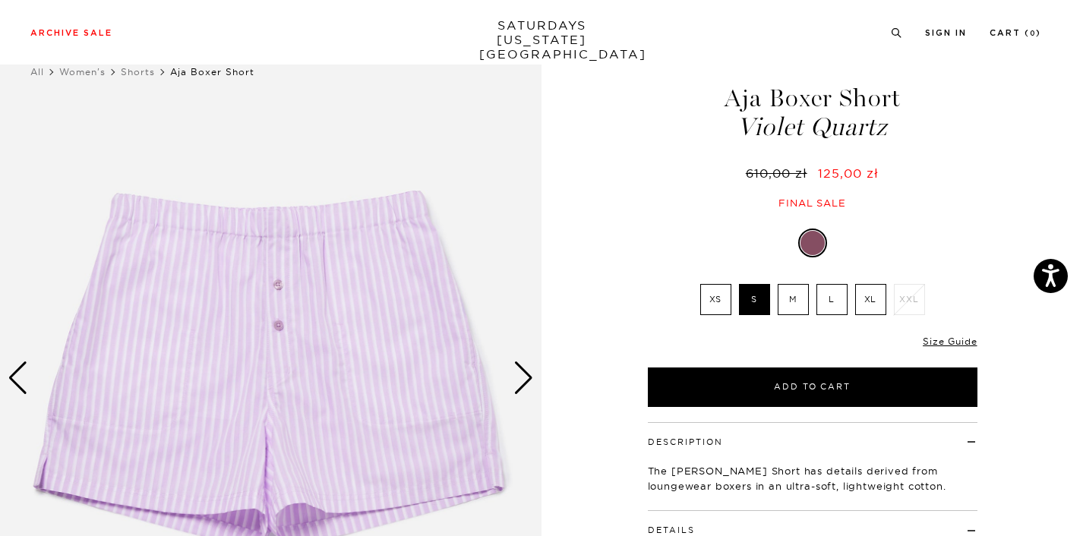
click at [508, 387] on img at bounding box center [271, 378] width 542 height 677
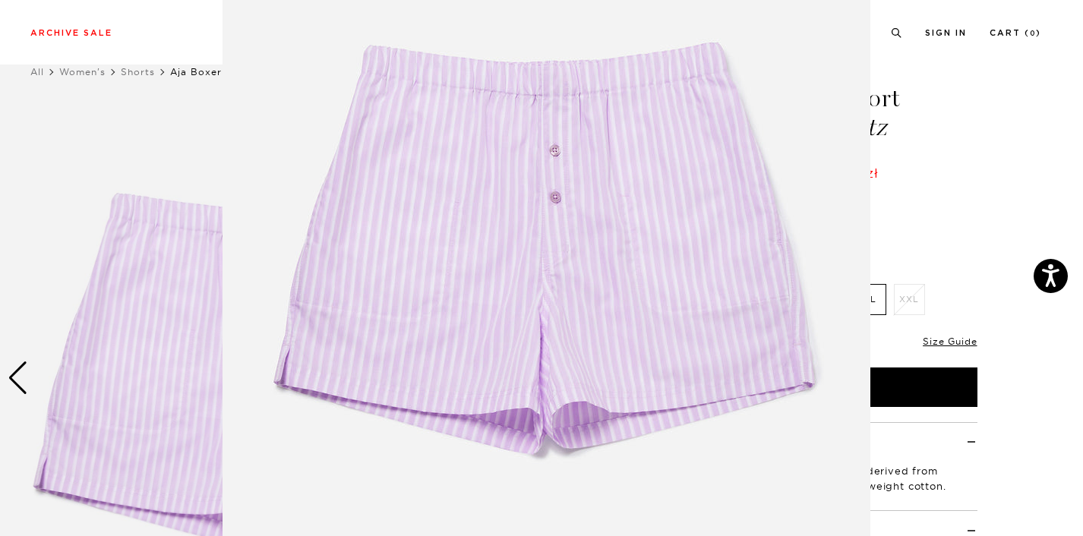
scroll to position [129, 0]
click at [1032, 292] on figure at bounding box center [541, 268] width 1083 height 536
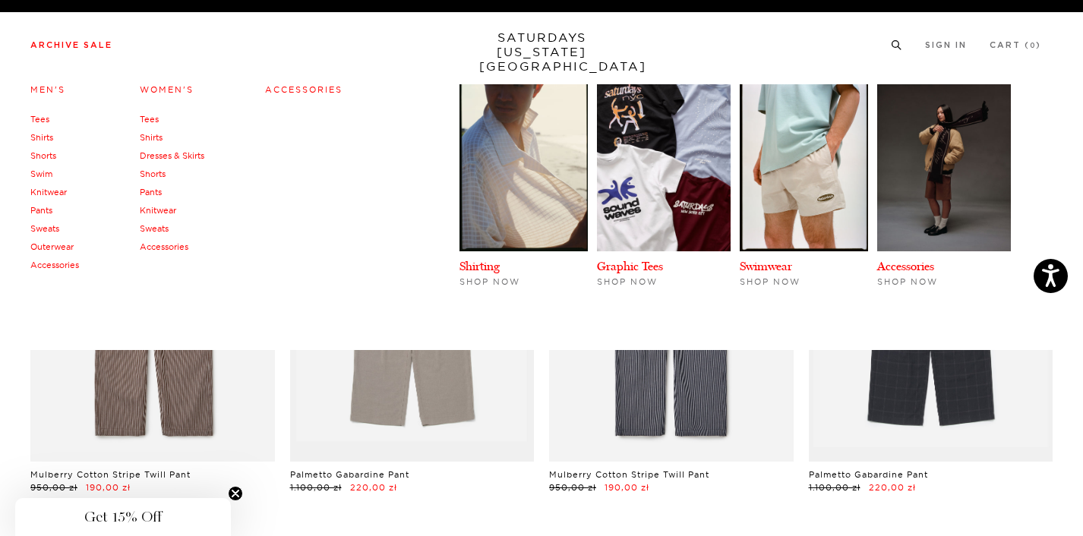
click at [166, 205] on link "Knitwear" at bounding box center [158, 210] width 36 height 11
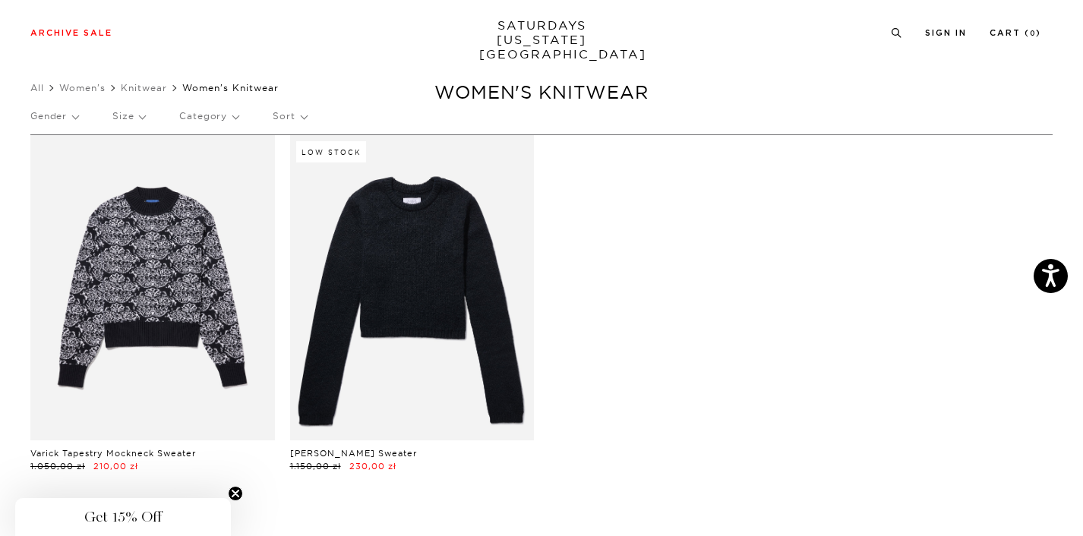
scroll to position [27, 0]
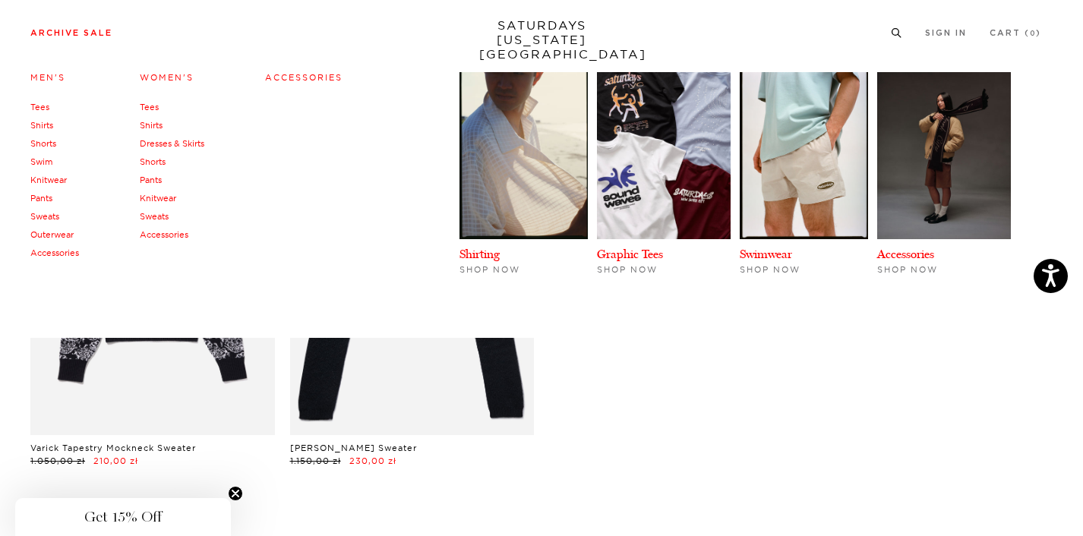
click at [161, 213] on link "Sweats" at bounding box center [154, 216] width 29 height 11
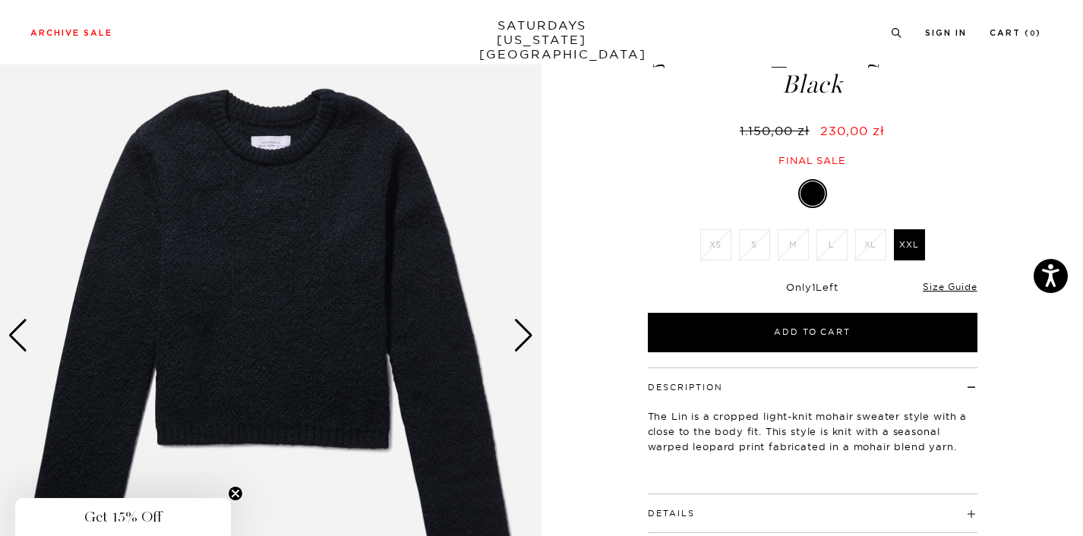
scroll to position [81, 0]
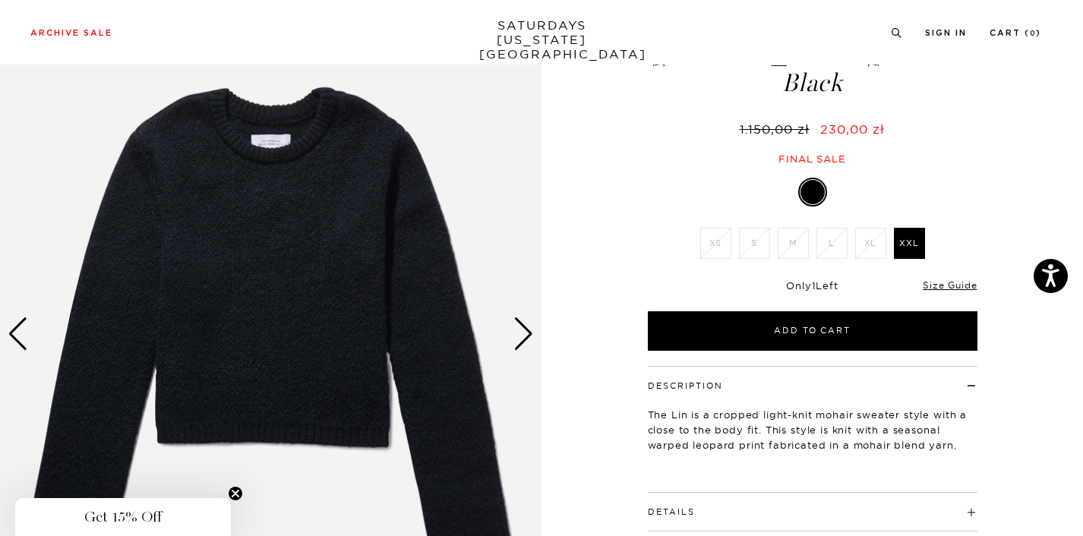
click at [517, 327] on div "Next slide" at bounding box center [524, 334] width 21 height 33
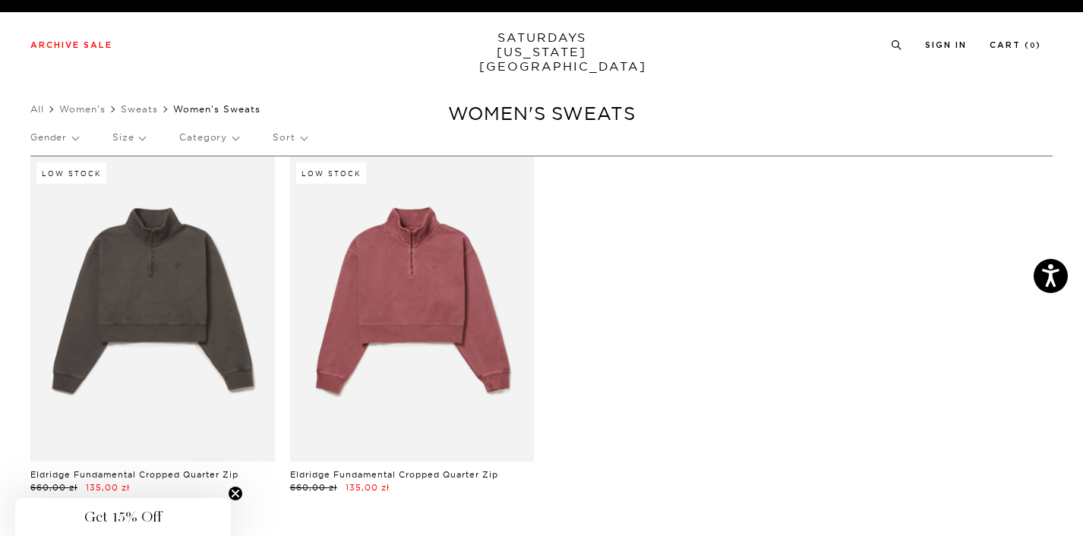
scroll to position [16, 0]
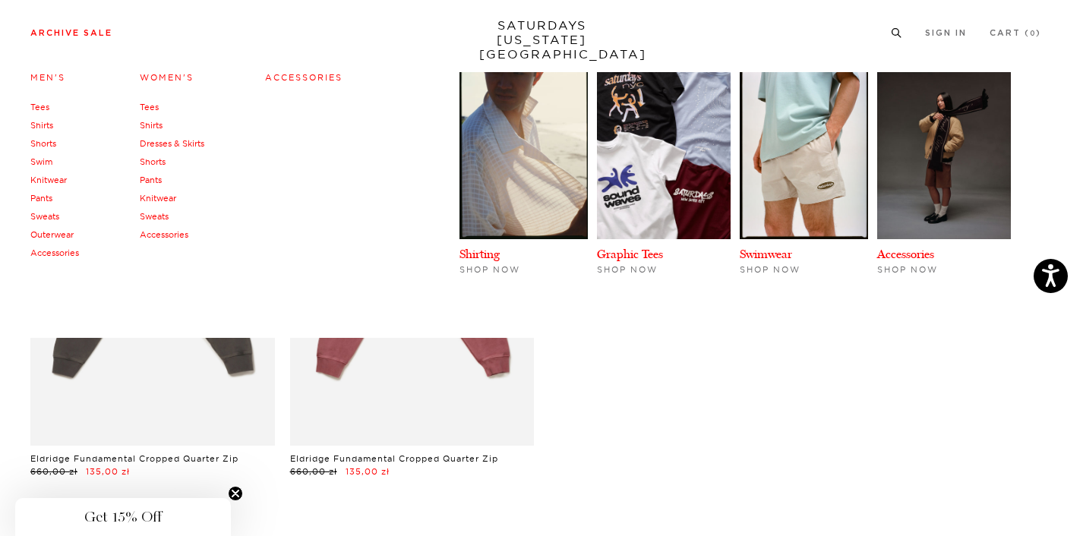
click at [175, 232] on link "Accessories" at bounding box center [164, 234] width 49 height 11
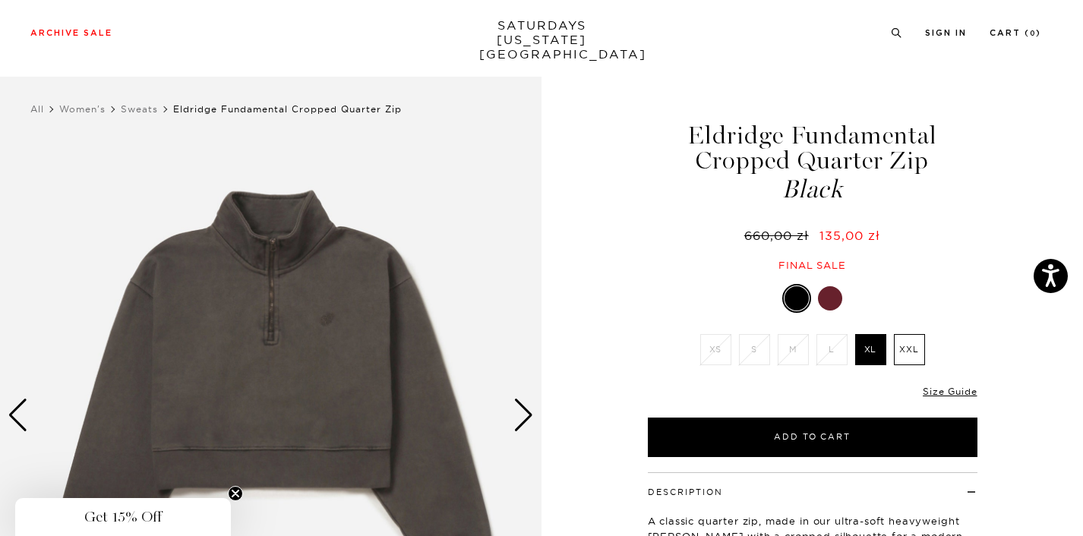
scroll to position [143, 0]
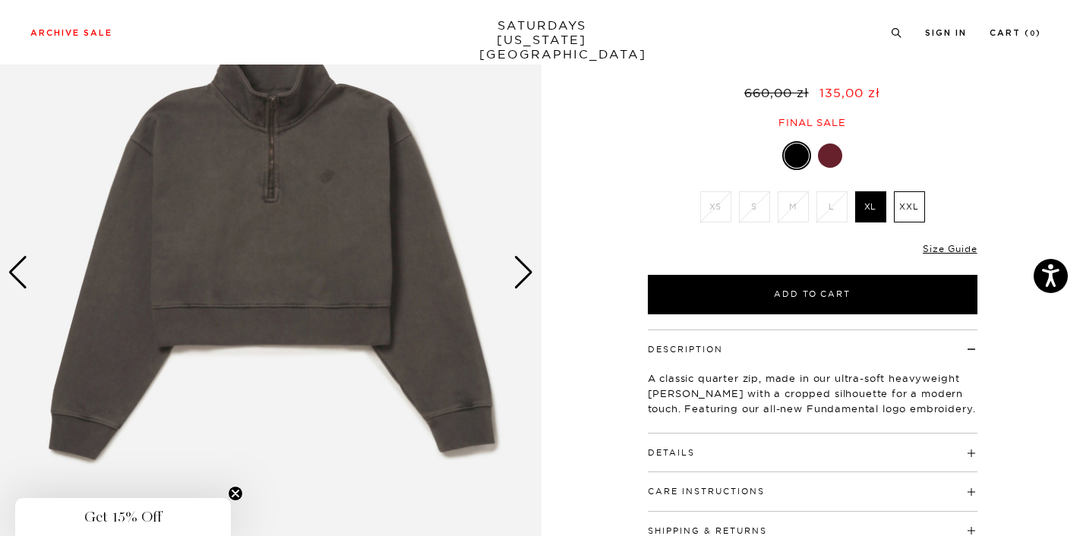
click at [520, 261] on div "Next slide" at bounding box center [524, 272] width 21 height 33
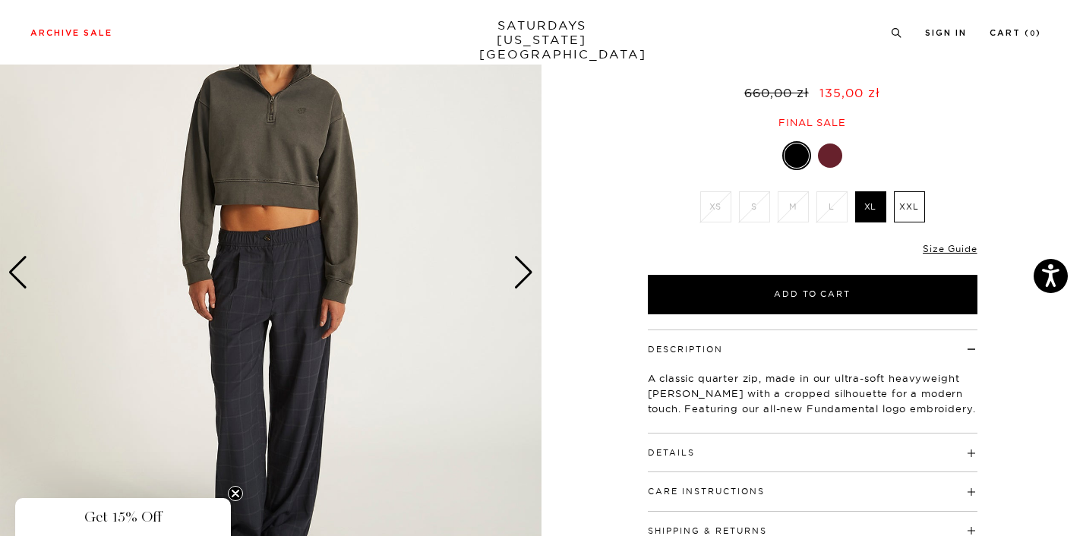
click at [520, 261] on div "Next slide" at bounding box center [524, 272] width 21 height 33
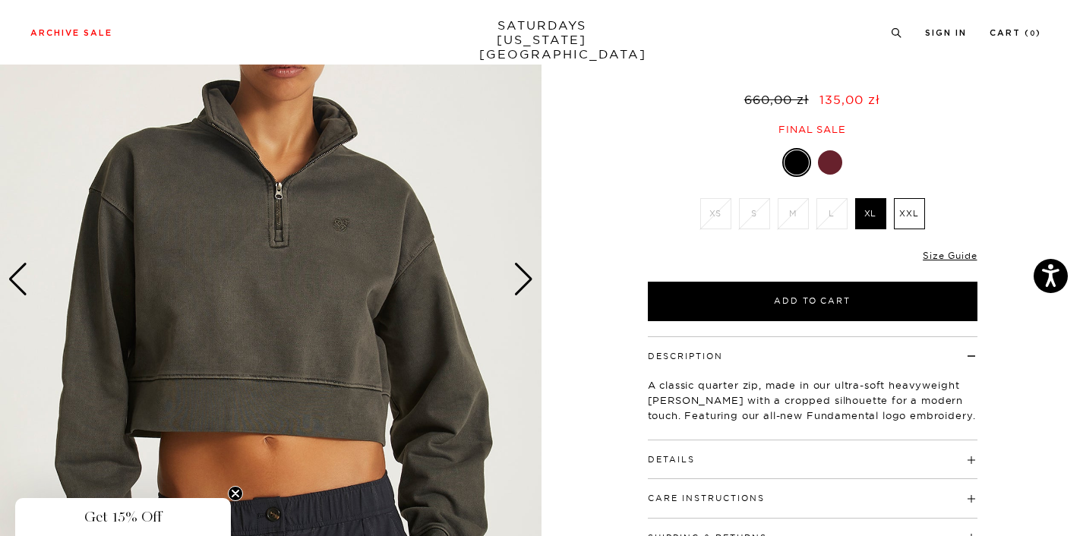
scroll to position [138, 0]
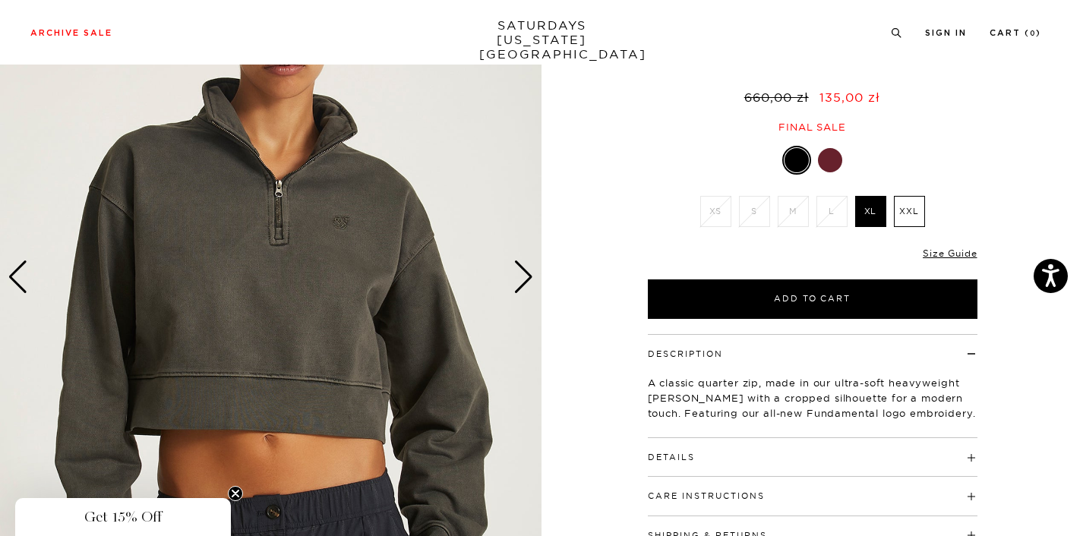
click at [830, 157] on div at bounding box center [830, 160] width 24 height 24
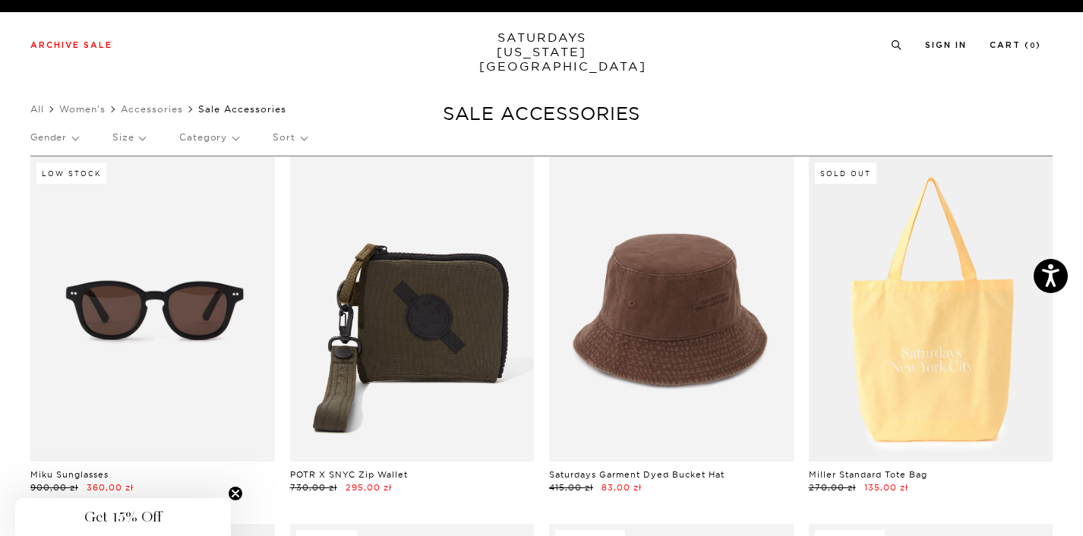
scroll to position [0, 2]
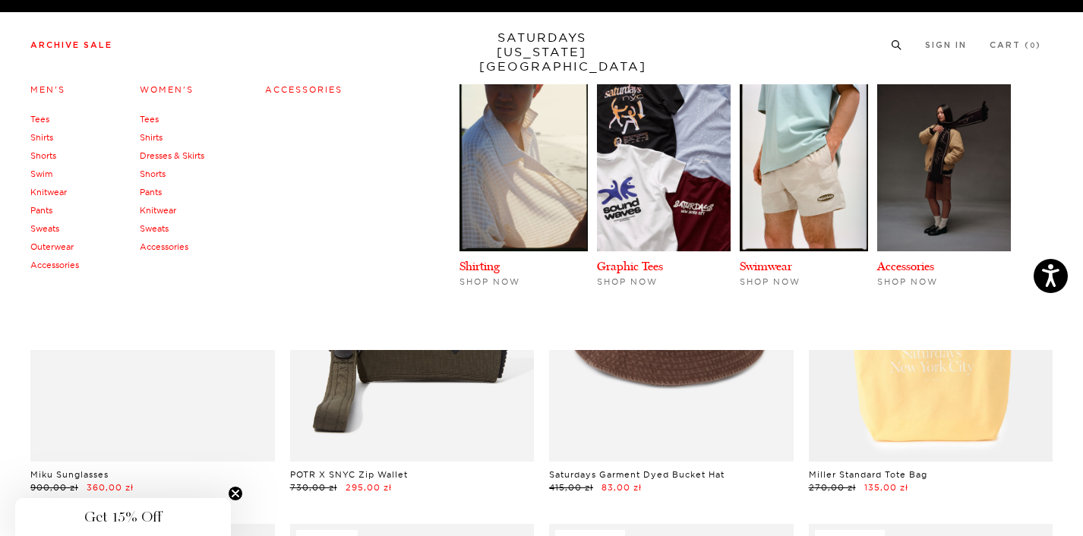
click at [304, 87] on link "Accessories" at bounding box center [303, 89] width 77 height 11
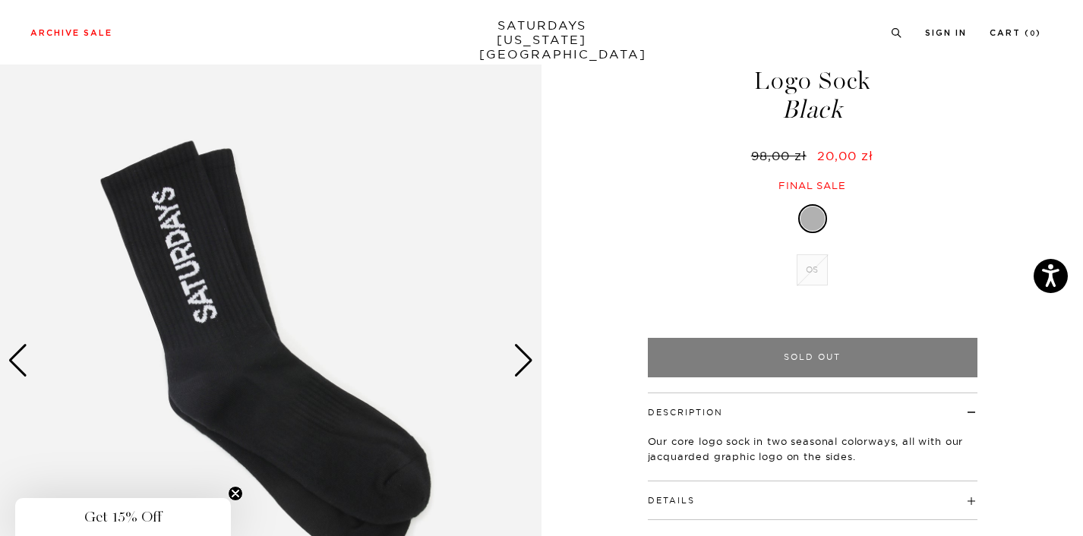
scroll to position [68, 0]
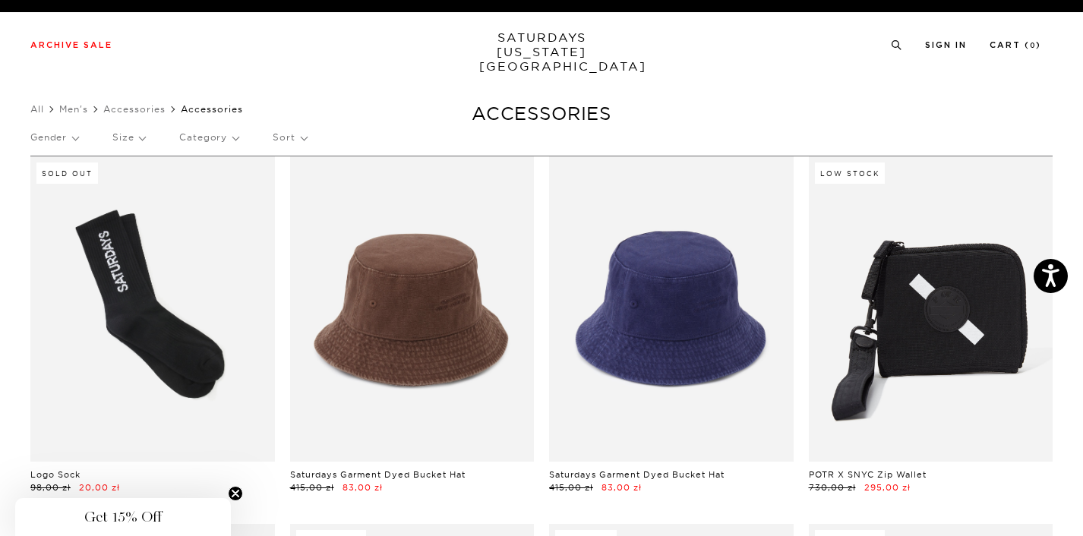
scroll to position [0, 1]
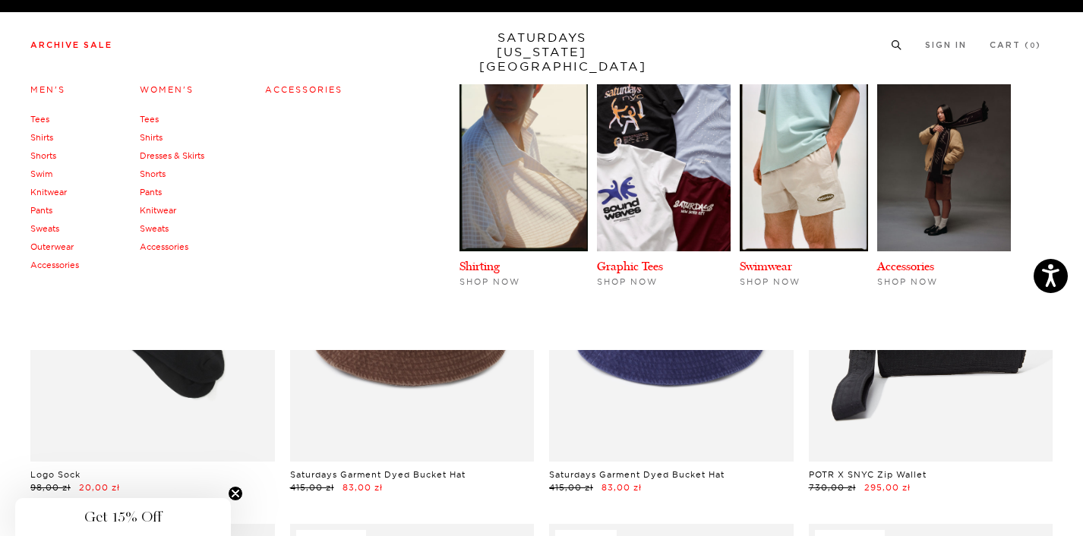
click at [52, 262] on link "Accessories" at bounding box center [54, 265] width 49 height 11
click at [56, 243] on link "Outerwear" at bounding box center [51, 247] width 43 height 11
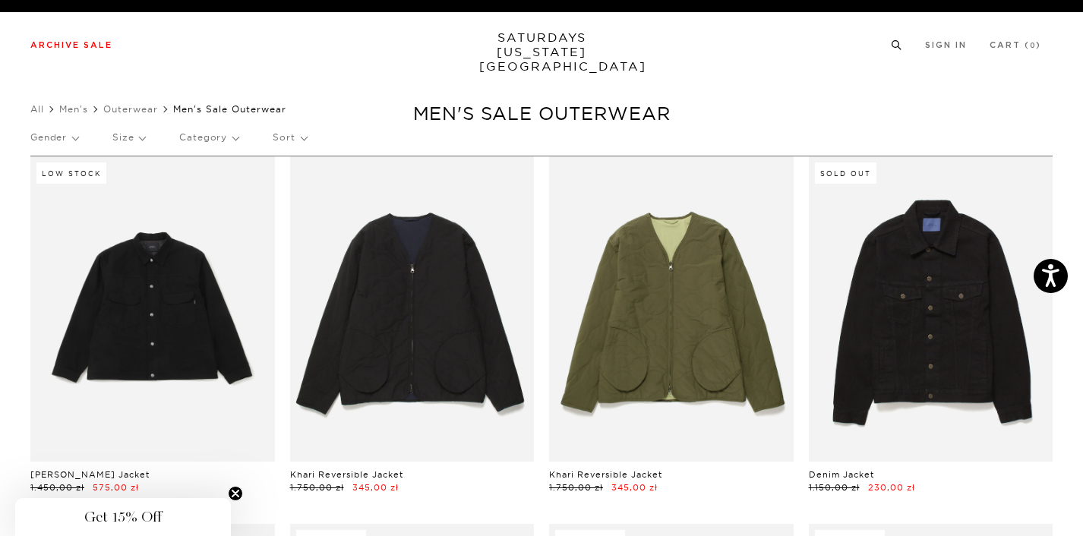
scroll to position [0, 2]
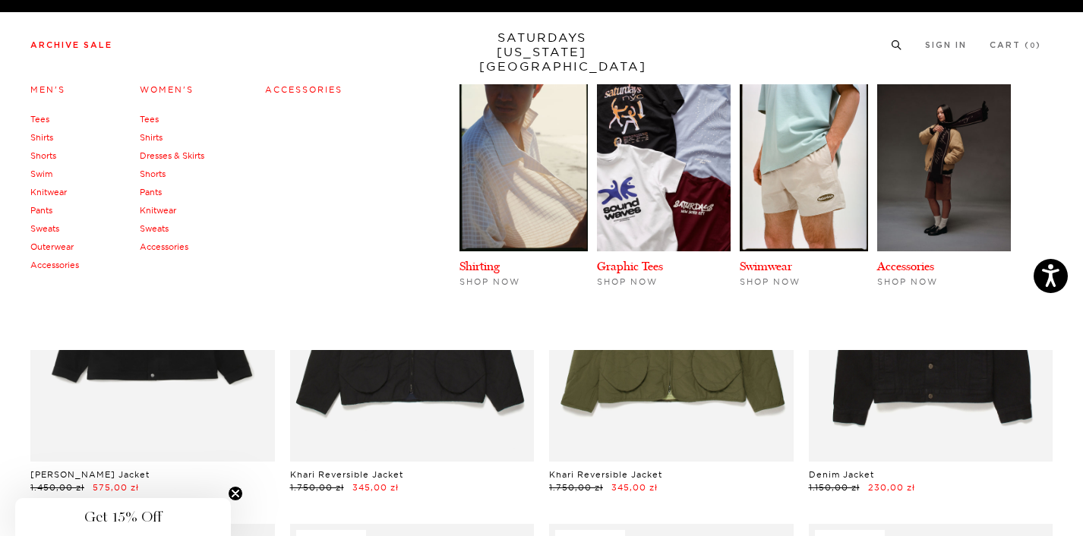
click at [49, 223] on link "Sweats" at bounding box center [44, 228] width 29 height 11
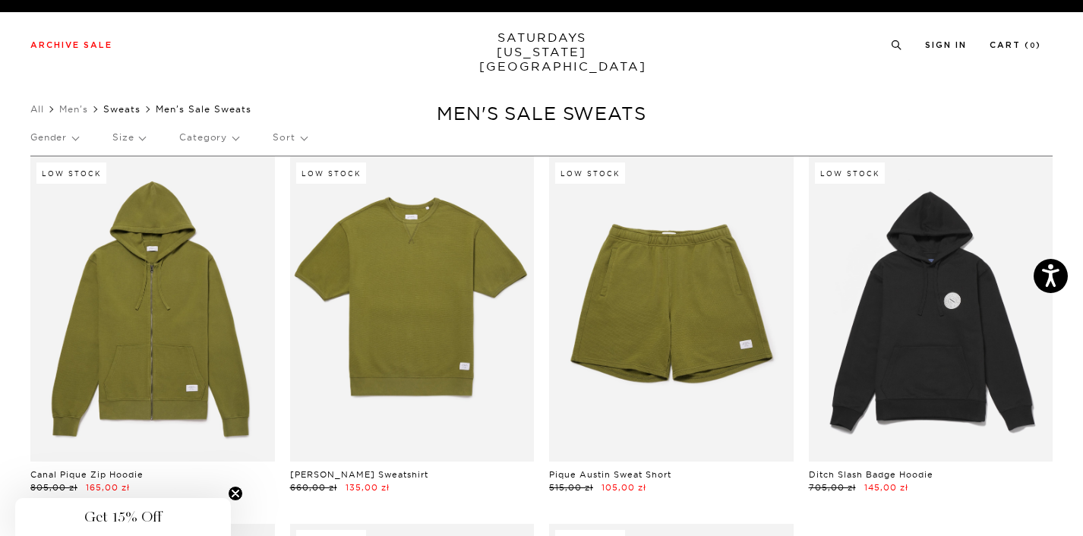
scroll to position [0, 1]
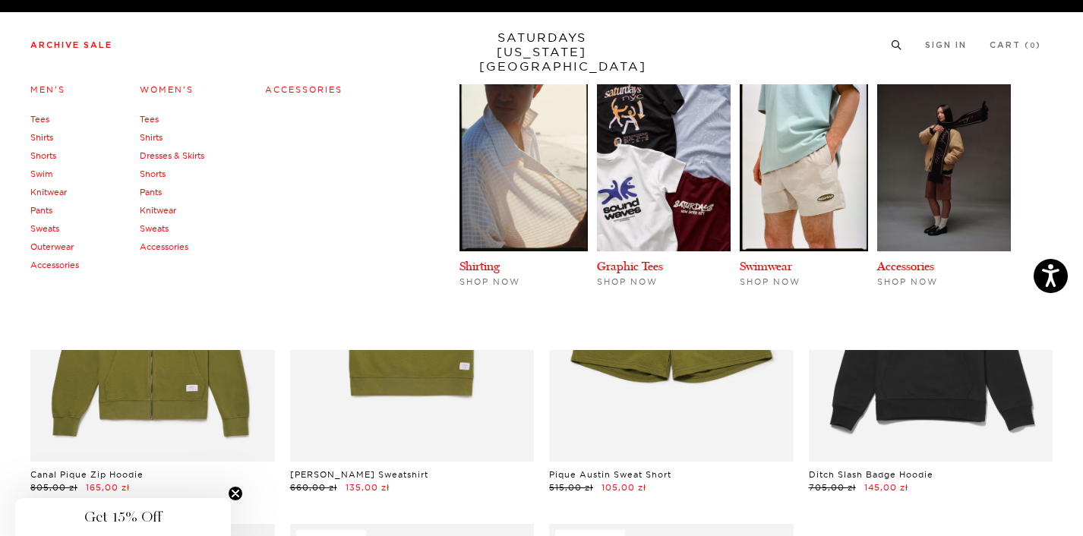
click at [43, 216] on link "Pants" at bounding box center [41, 210] width 22 height 11
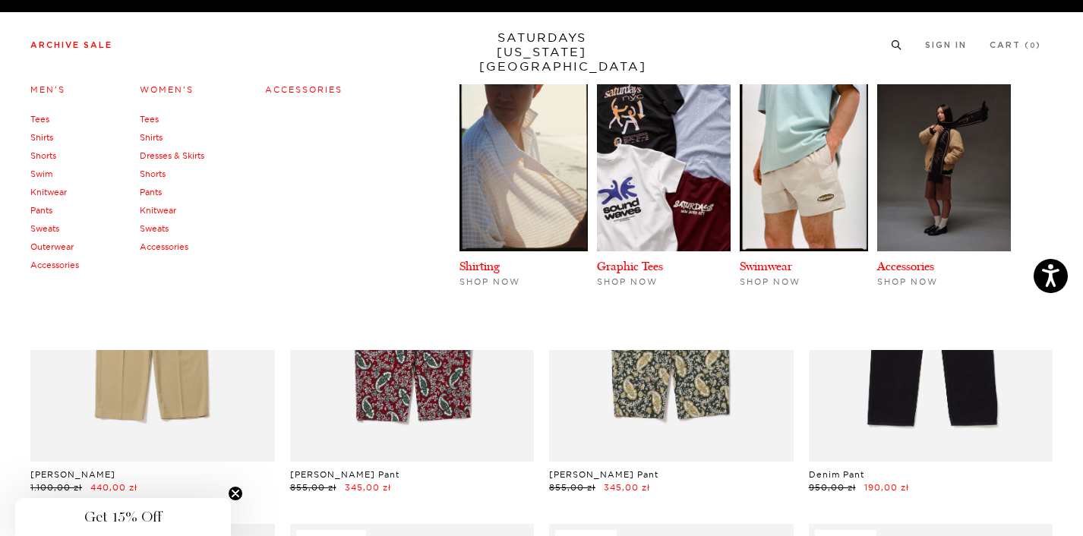
click at [58, 246] on link "Outerwear" at bounding box center [51, 247] width 43 height 11
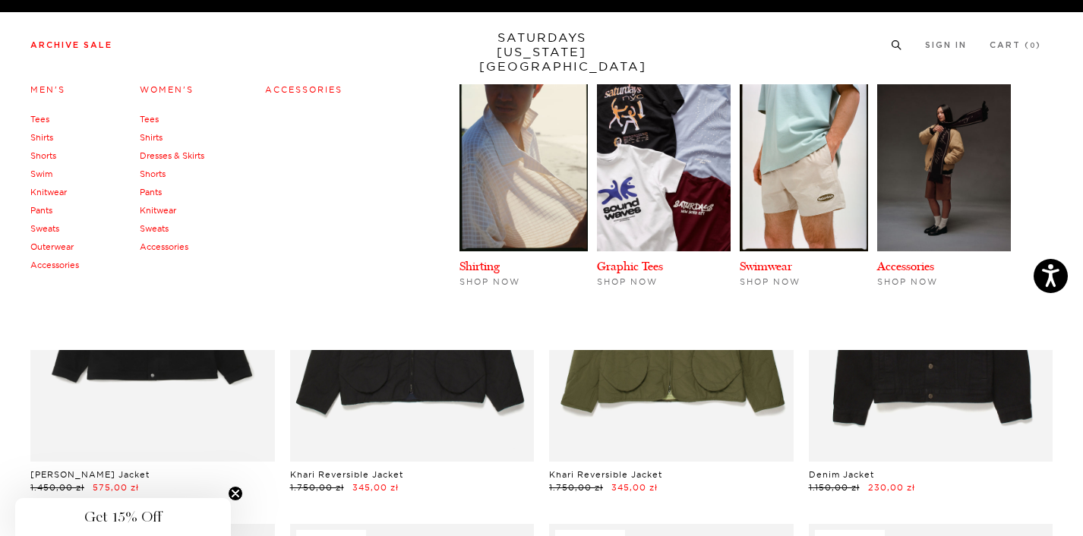
click at [43, 223] on link "Sweats" at bounding box center [44, 228] width 29 height 11
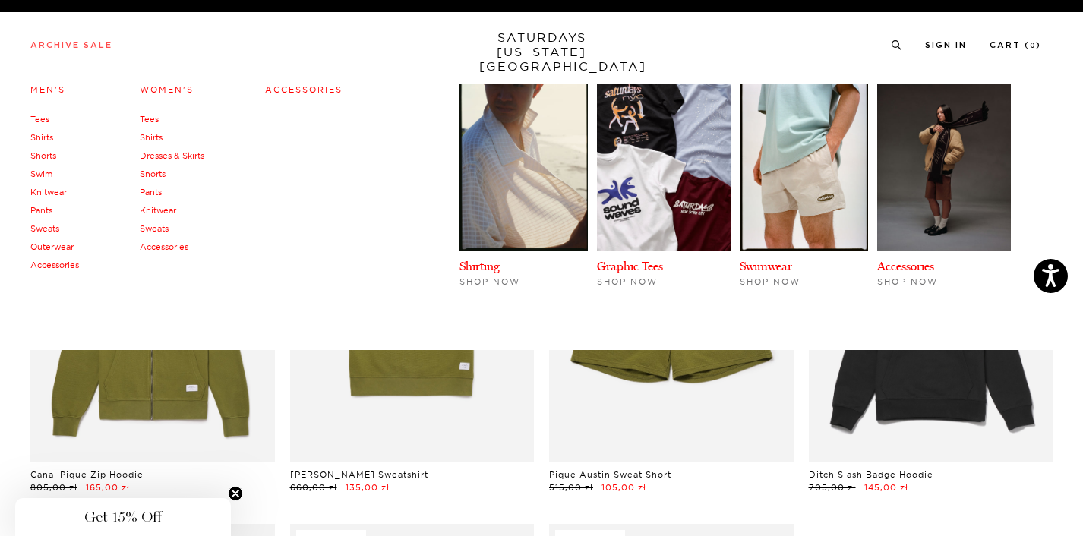
scroll to position [0, 2]
click at [43, 210] on link "Pants" at bounding box center [41, 210] width 22 height 11
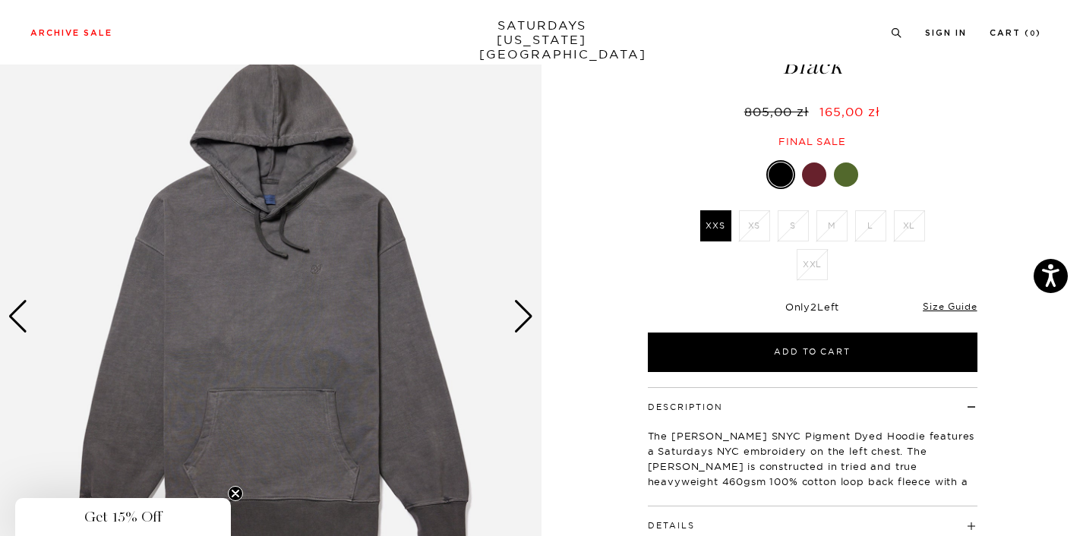
scroll to position [99, 1]
click at [818, 187] on div at bounding box center [814, 175] width 24 height 24
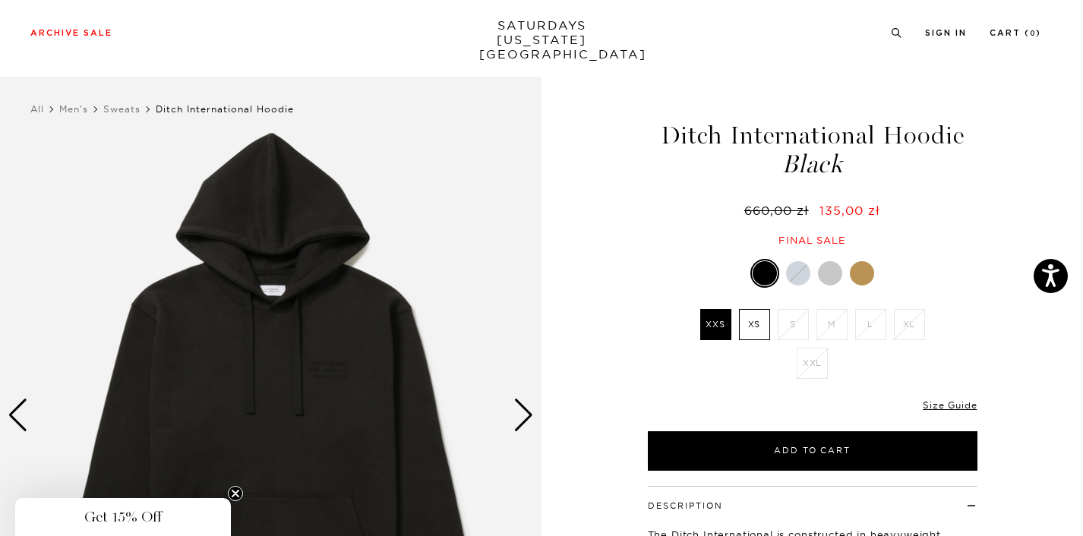
scroll to position [24, 0]
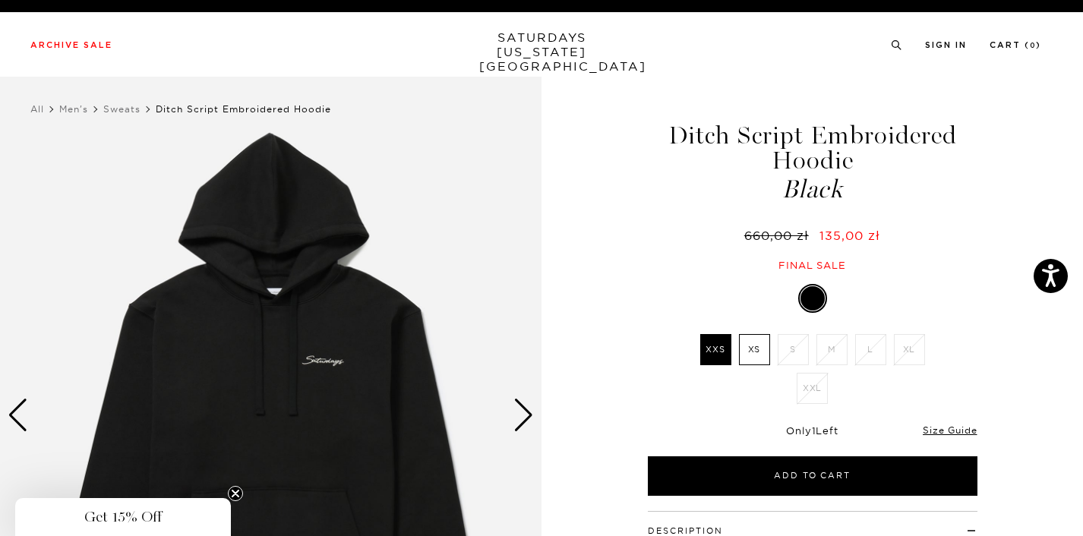
scroll to position [0, 2]
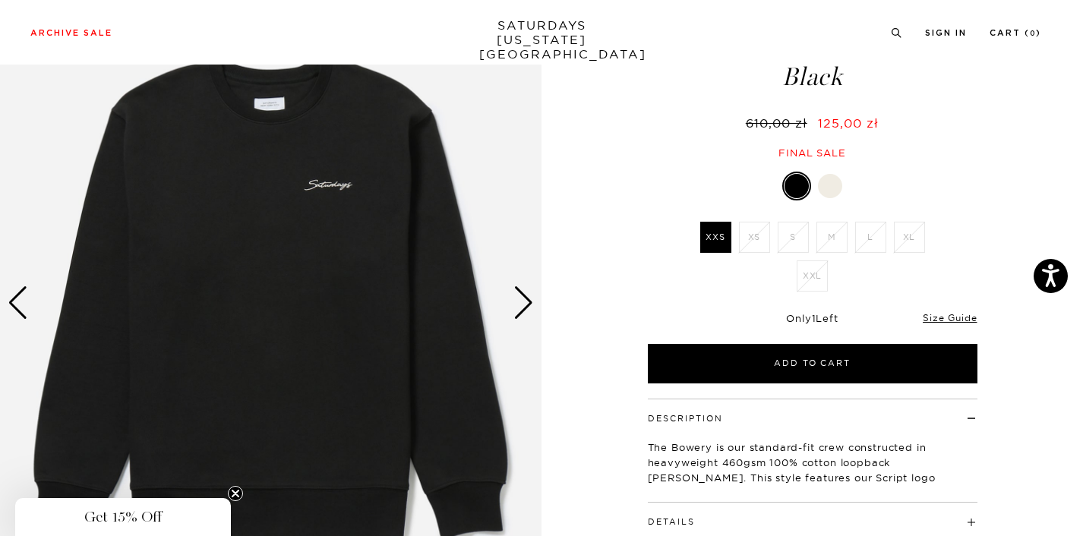
scroll to position [115, 0]
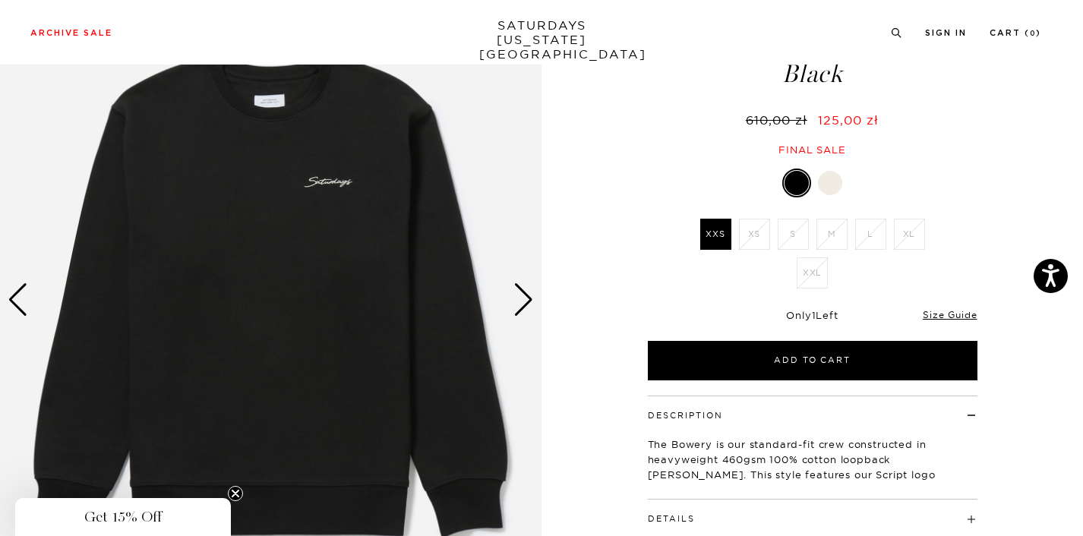
click at [819, 176] on div at bounding box center [830, 183] width 24 height 24
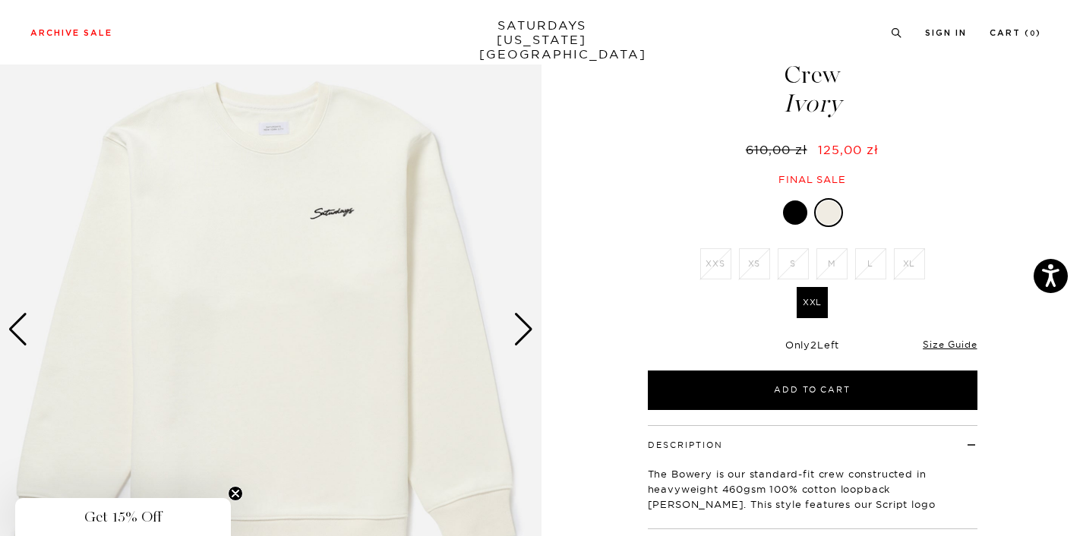
scroll to position [87, 0]
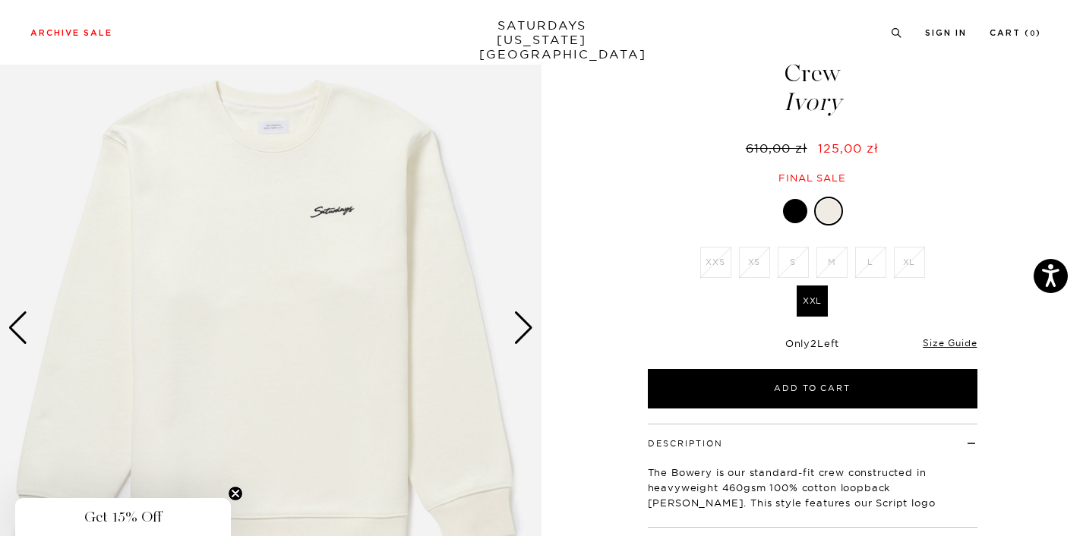
click at [798, 213] on div at bounding box center [795, 211] width 24 height 24
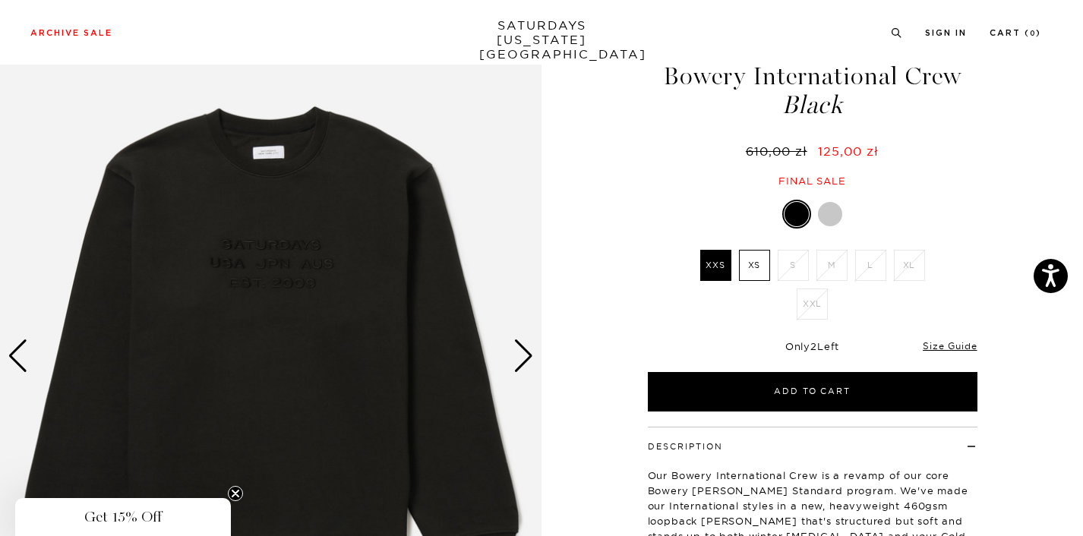
scroll to position [62, 0]
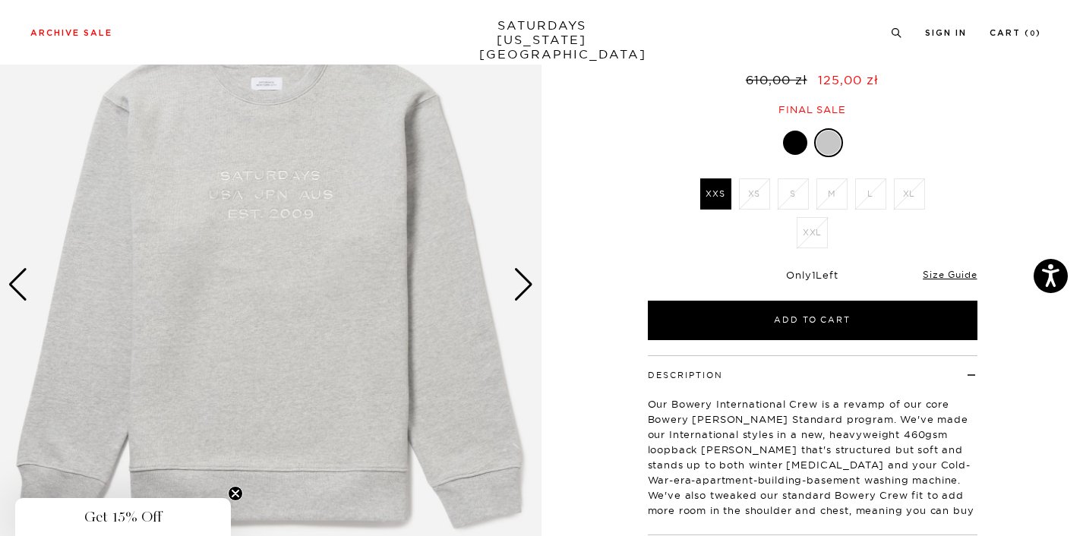
scroll to position [131, 0]
click at [526, 285] on div "Next slide" at bounding box center [524, 283] width 21 height 33
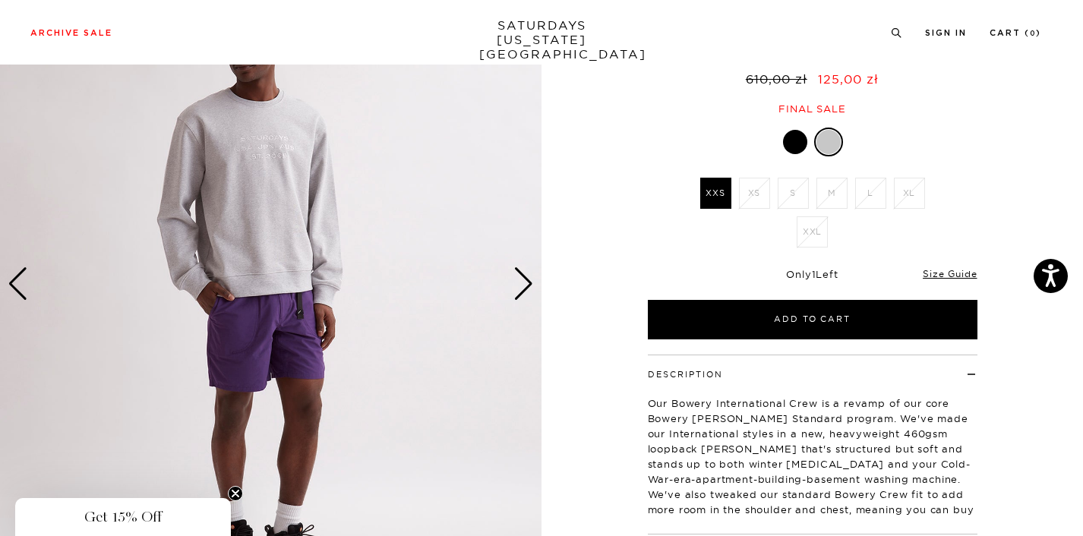
click at [796, 150] on div at bounding box center [795, 142] width 24 height 24
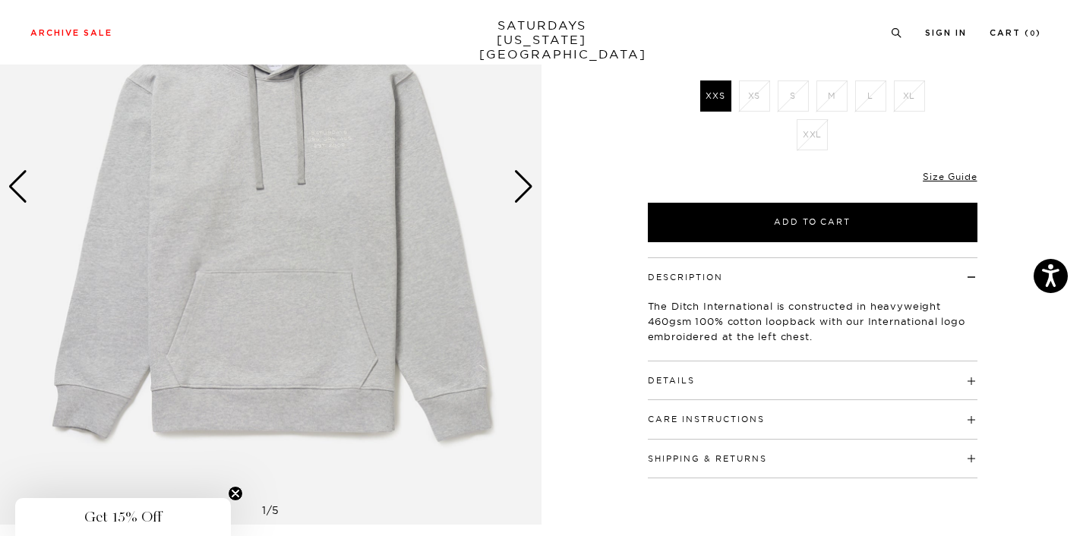
scroll to position [229, 0]
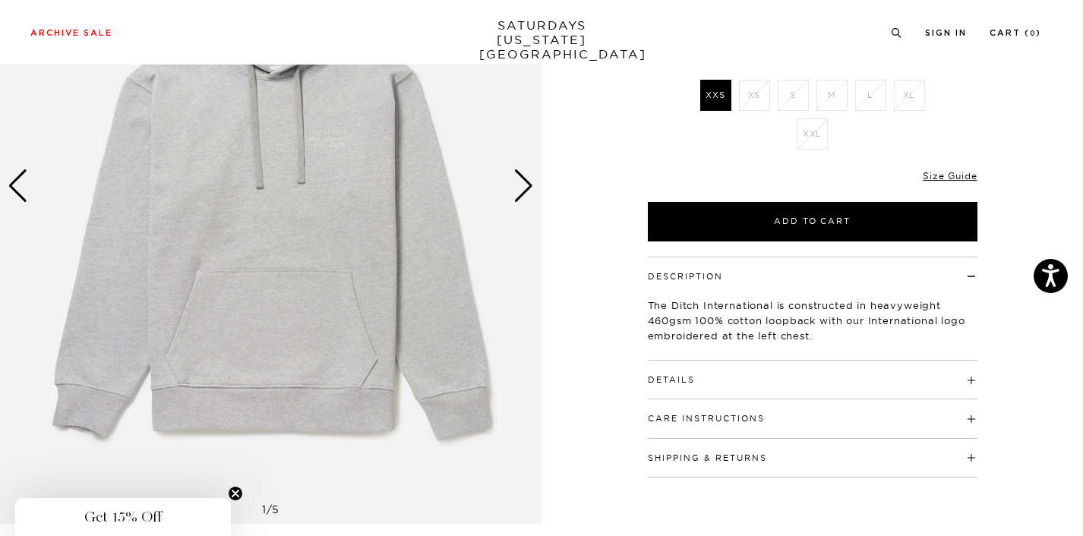
click at [517, 190] on div "Next slide" at bounding box center [524, 185] width 21 height 33
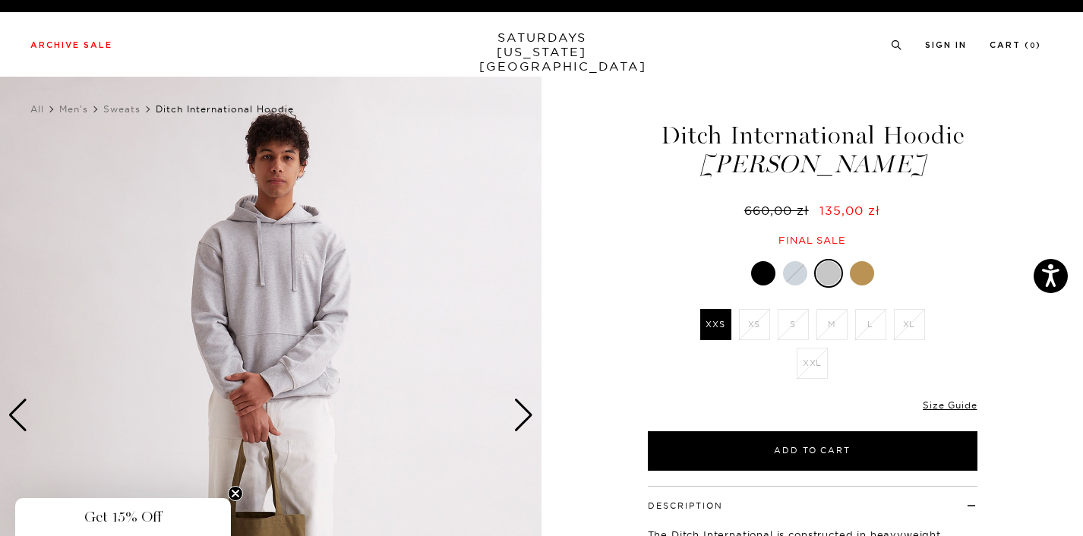
scroll to position [0, 0]
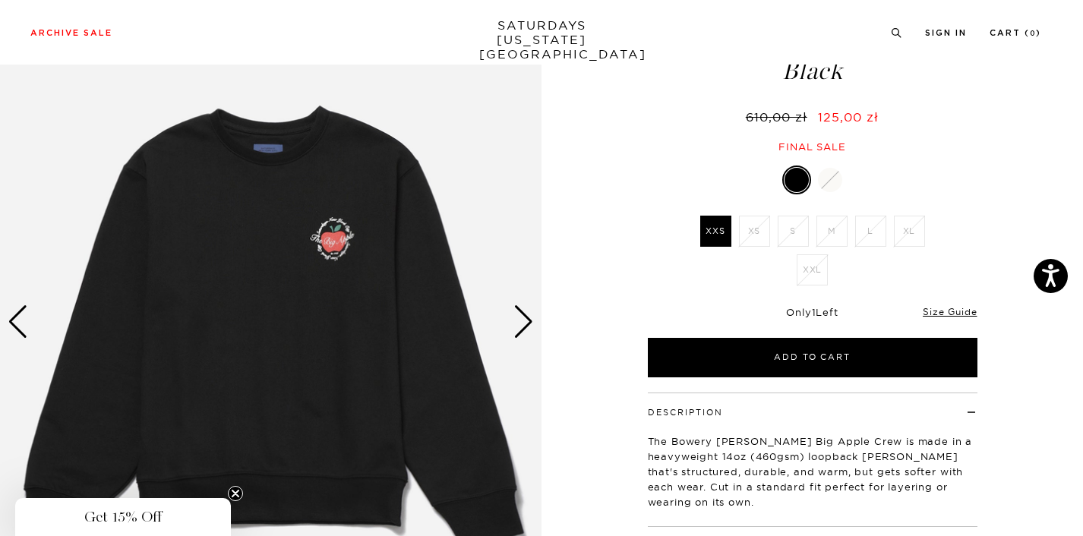
scroll to position [96, 0]
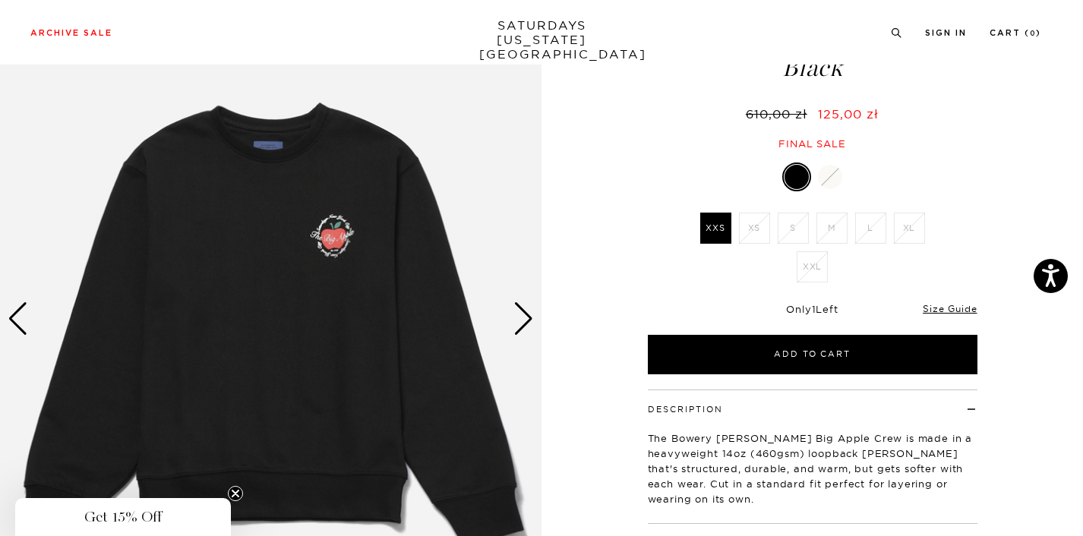
click at [519, 315] on div "Next slide" at bounding box center [524, 318] width 21 height 33
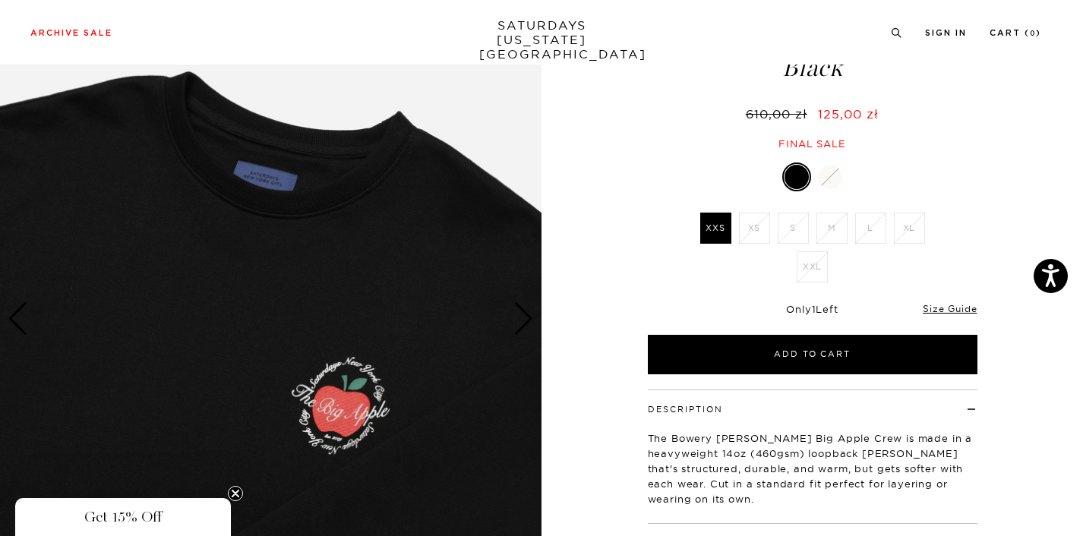
click at [519, 315] on div "Next slide" at bounding box center [524, 318] width 21 height 33
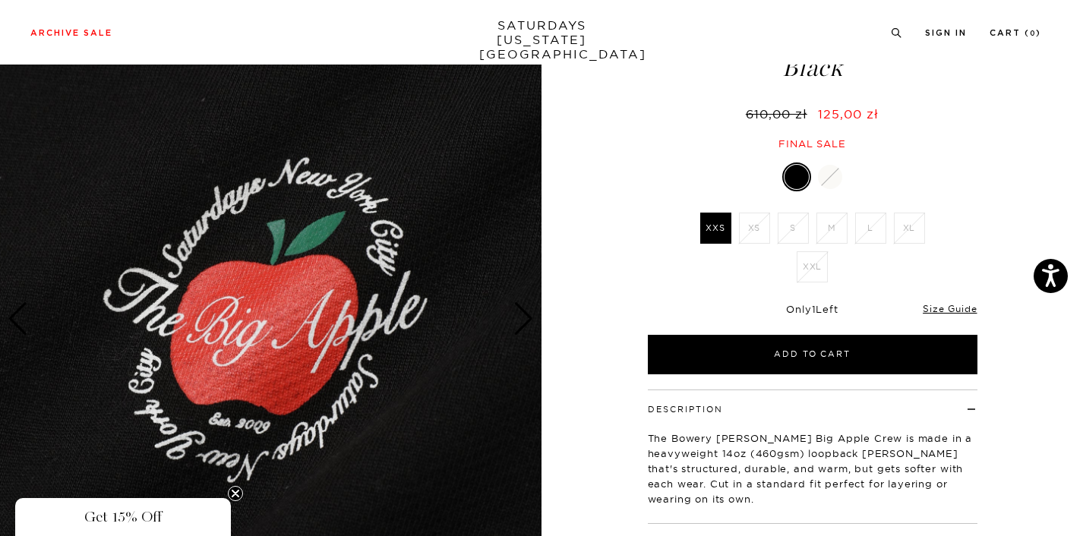
click at [21, 317] on div "Previous slide" at bounding box center [18, 318] width 21 height 33
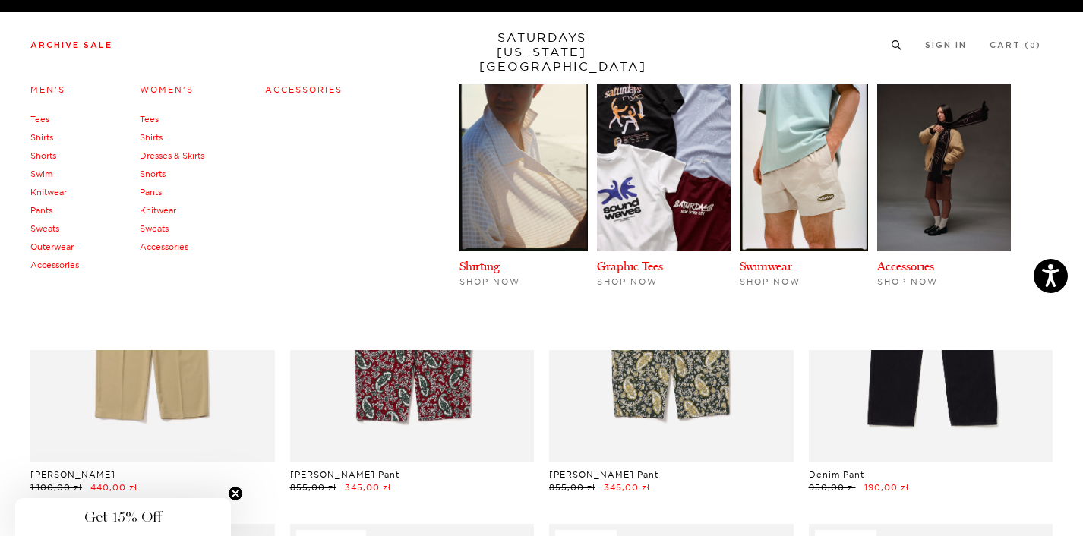
click at [52, 188] on link "Knitwear" at bounding box center [48, 192] width 36 height 11
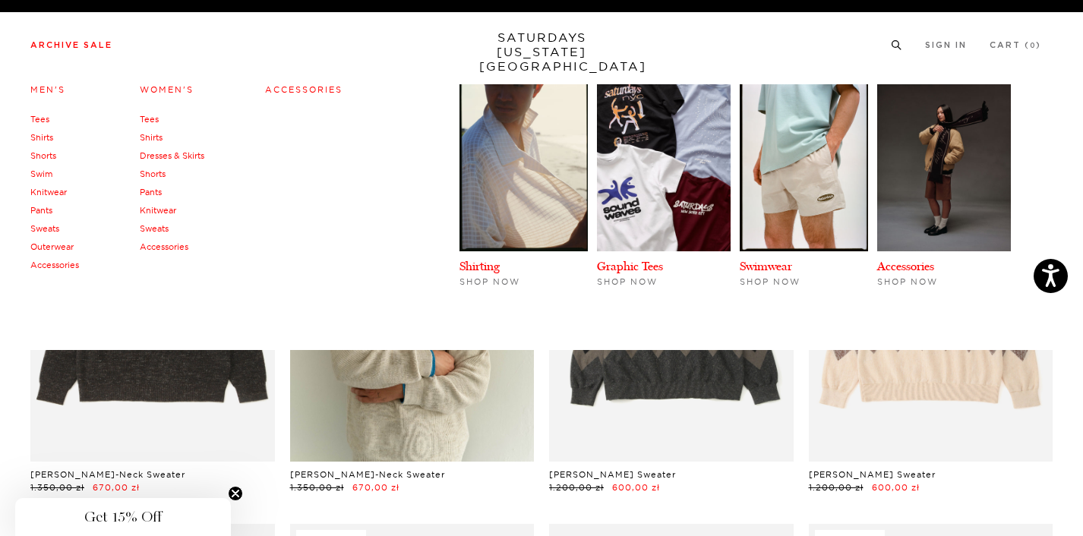
click at [47, 173] on link "Swim" at bounding box center [41, 174] width 22 height 11
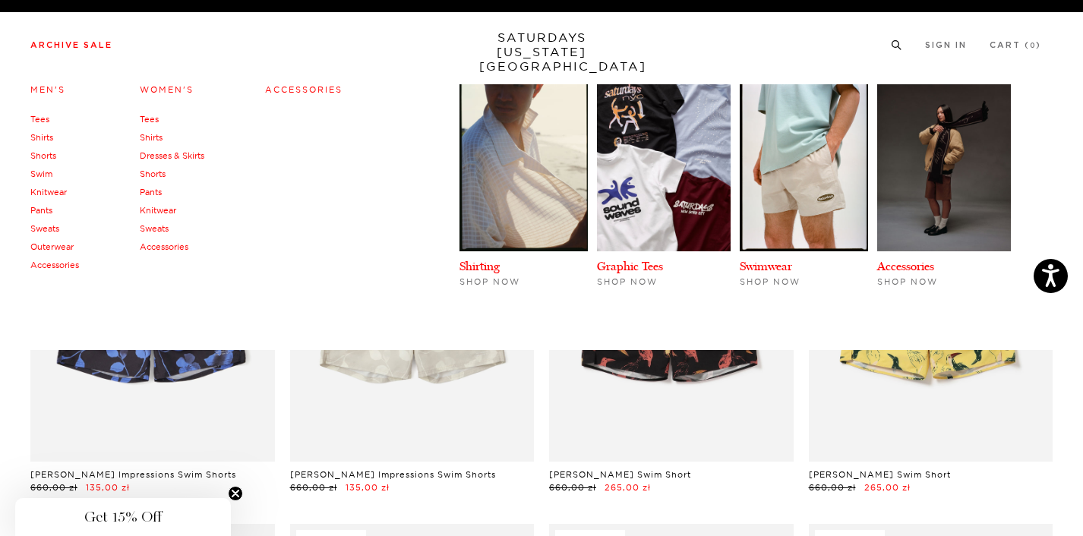
click at [42, 153] on link "Shorts" at bounding box center [43, 155] width 26 height 11
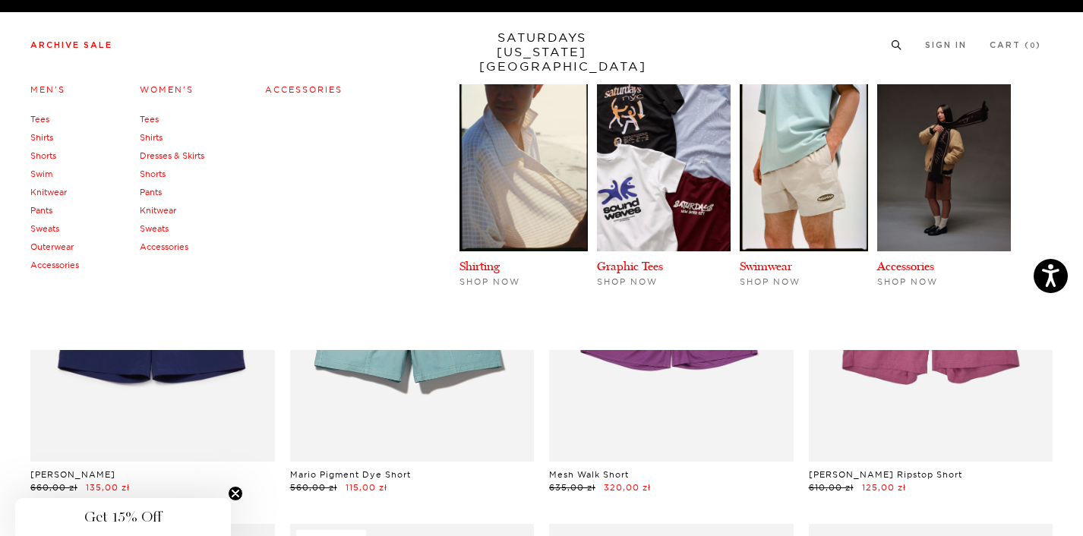
scroll to position [0, 2]
click at [44, 132] on link "Shirts" at bounding box center [41, 137] width 23 height 11
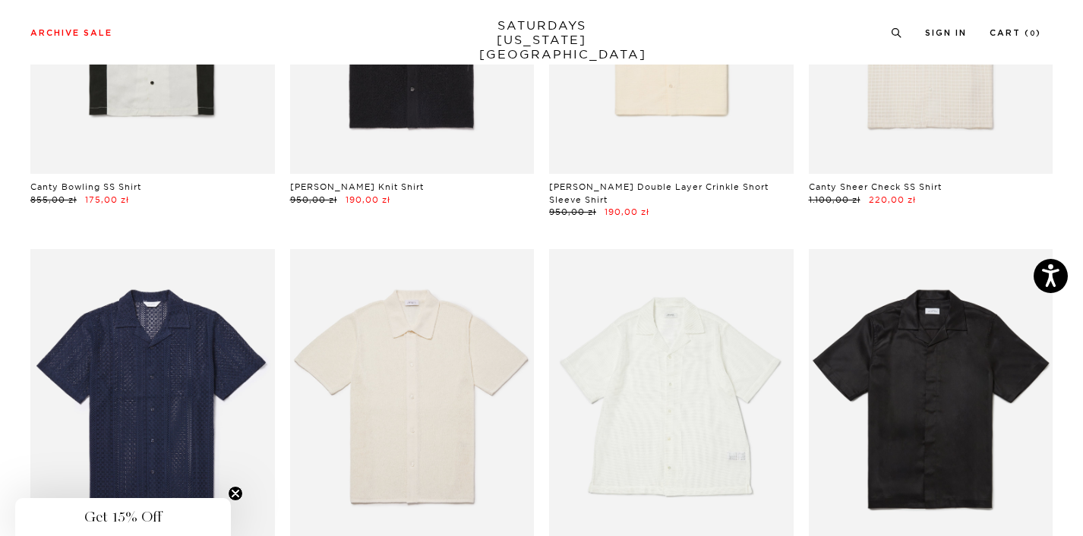
scroll to position [1431, 0]
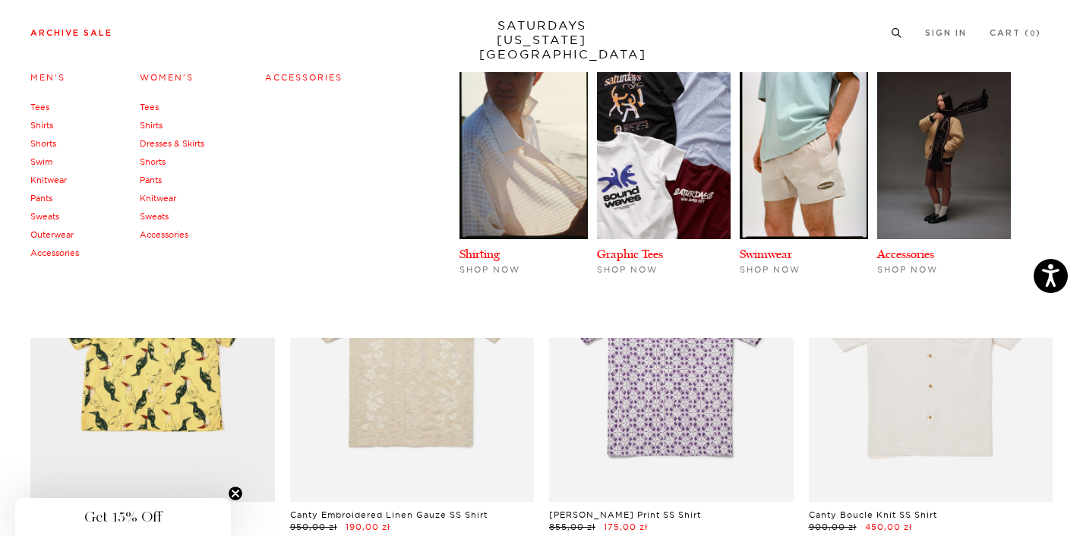
click at [43, 106] on link "Tees" at bounding box center [39, 107] width 19 height 11
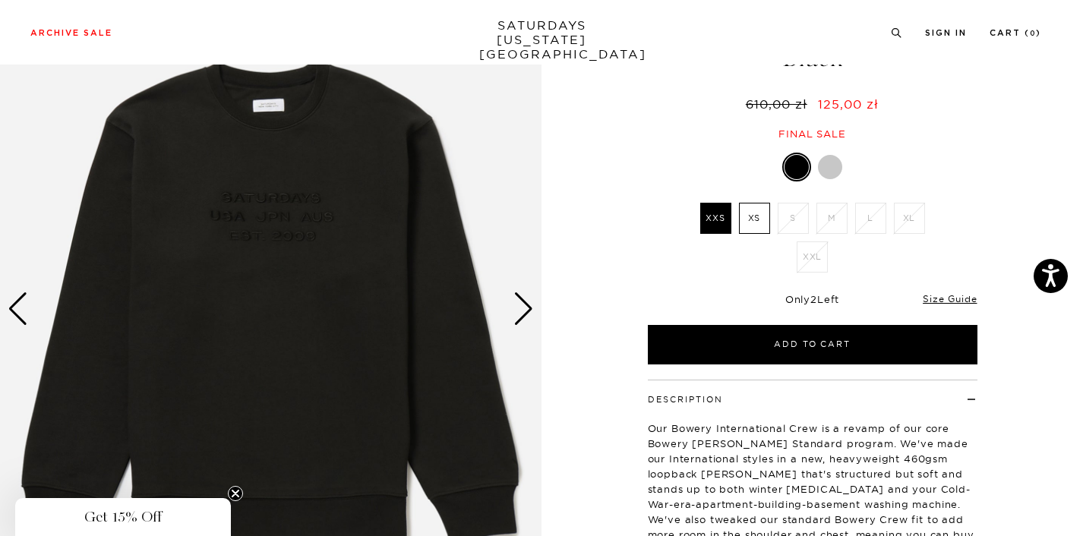
scroll to position [108, 0]
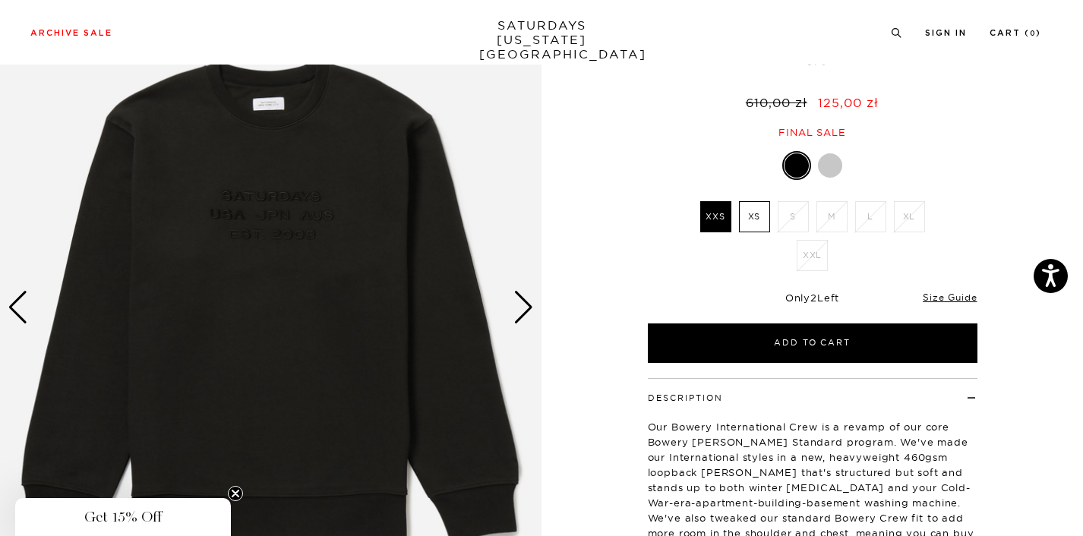
click at [754, 209] on label "XS" at bounding box center [754, 216] width 31 height 31
click at [0, 0] on input "XS" at bounding box center [0, 0] width 0 height 0
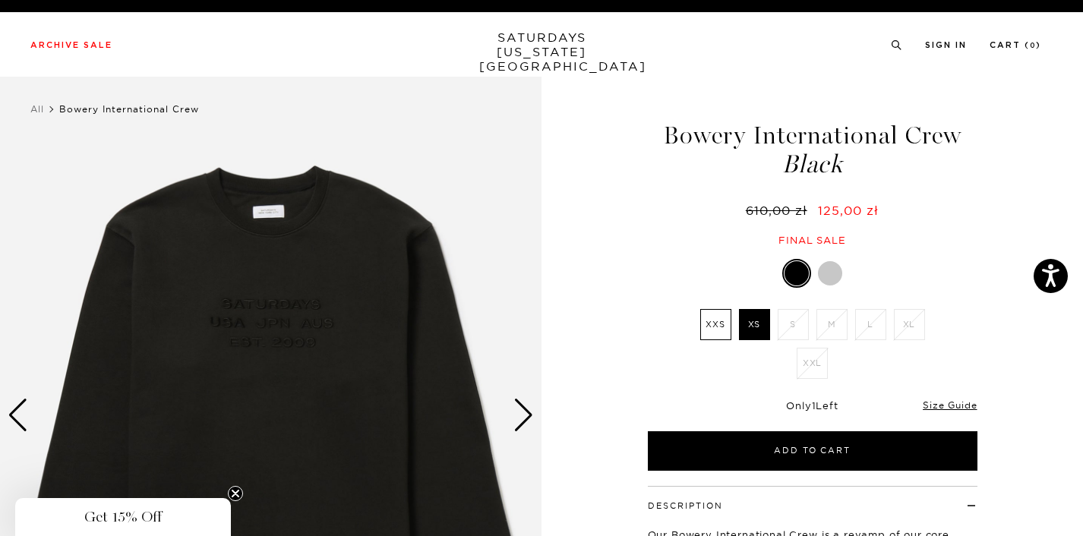
scroll to position [0, 0]
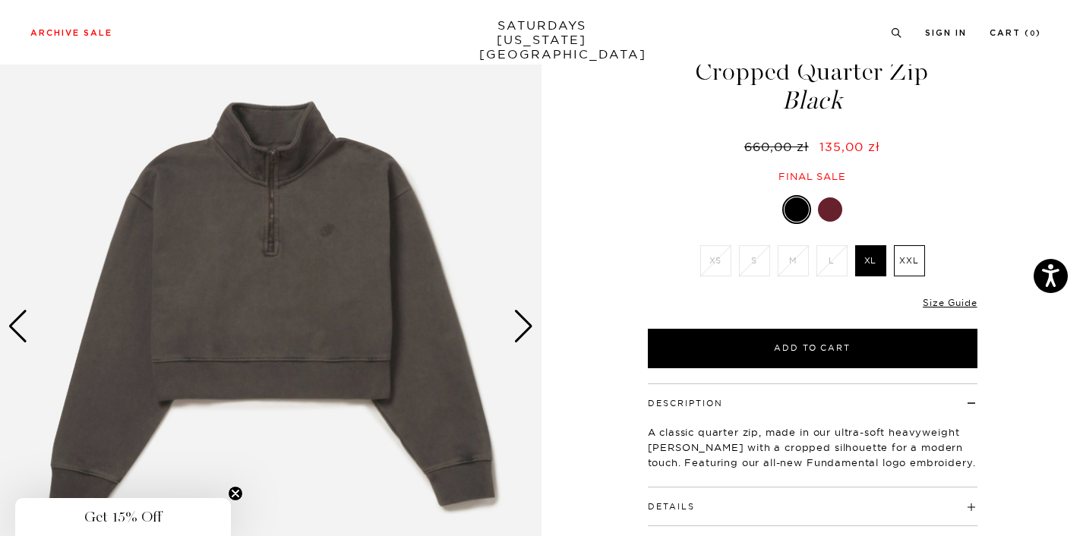
scroll to position [87, 1]
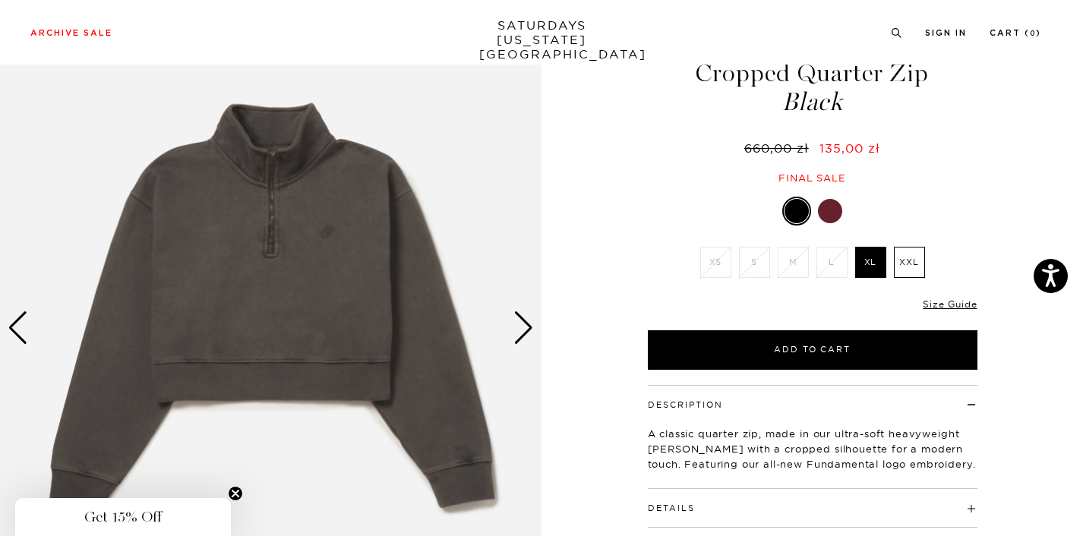
click at [520, 323] on div "Next slide" at bounding box center [524, 327] width 21 height 33
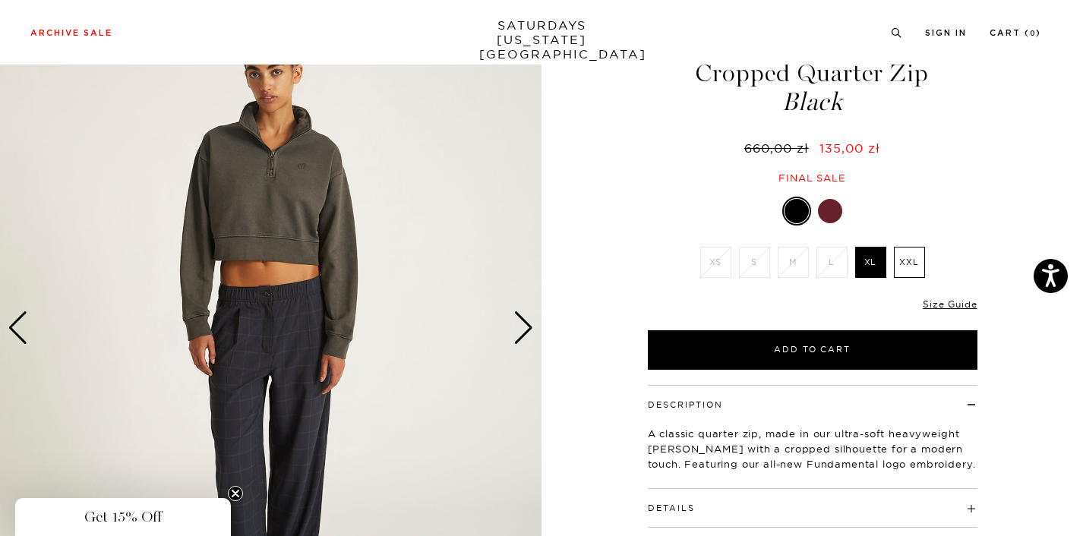
click at [520, 323] on div "Next slide" at bounding box center [524, 327] width 21 height 33
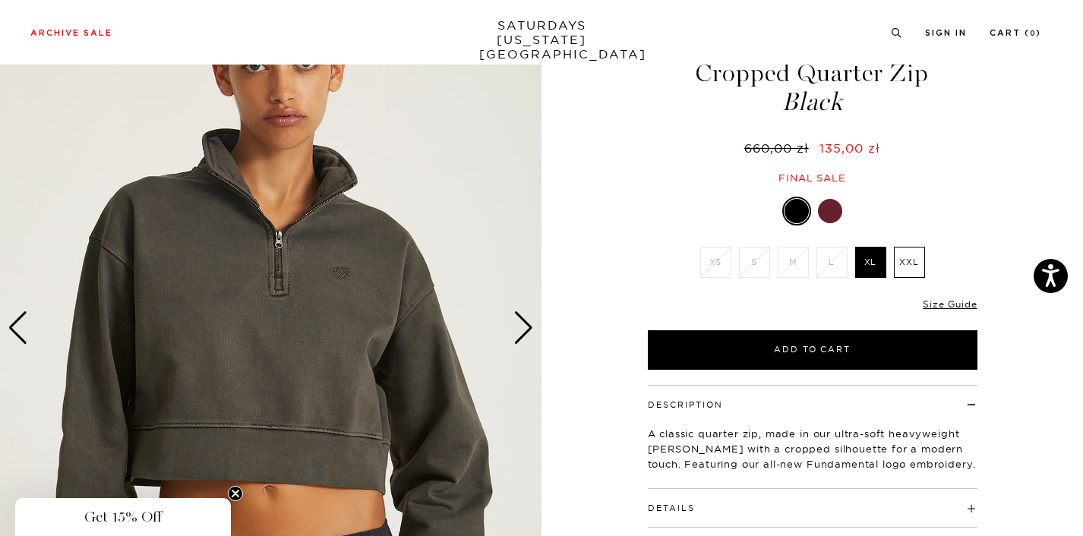
click at [24, 327] on div "Previous slide" at bounding box center [18, 327] width 21 height 33
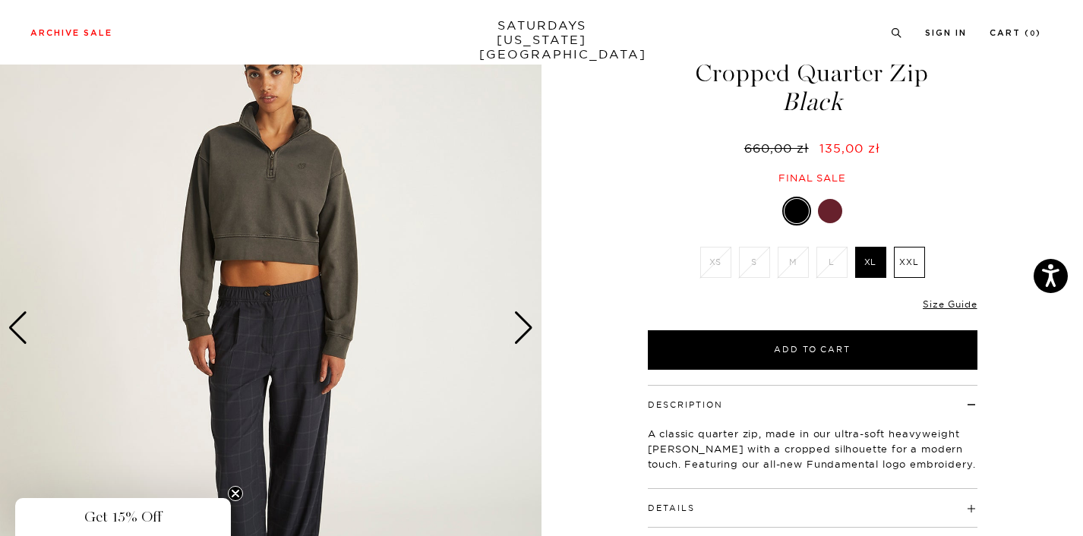
click at [24, 327] on div "Previous slide" at bounding box center [18, 327] width 21 height 33
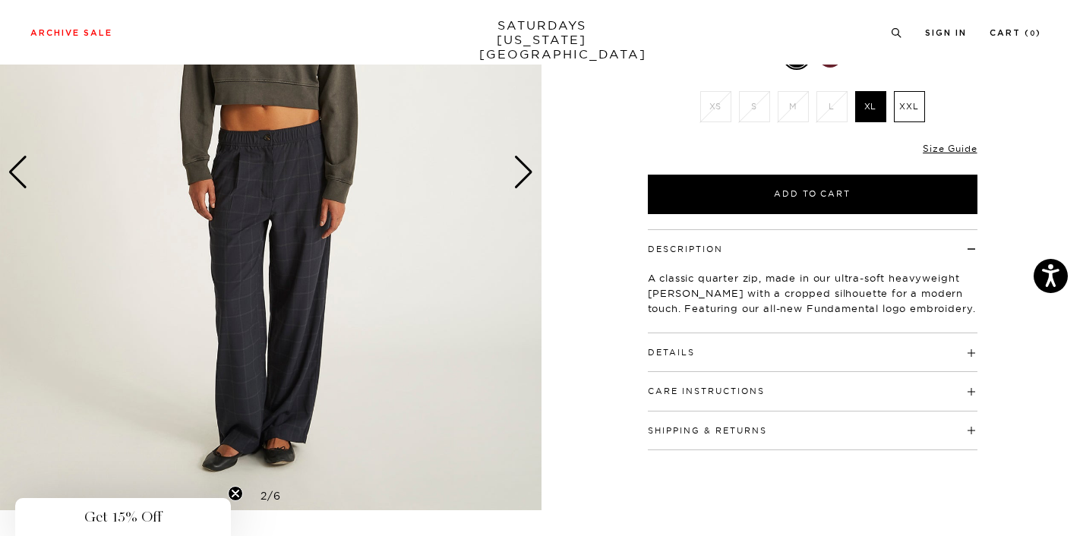
scroll to position [220, 0]
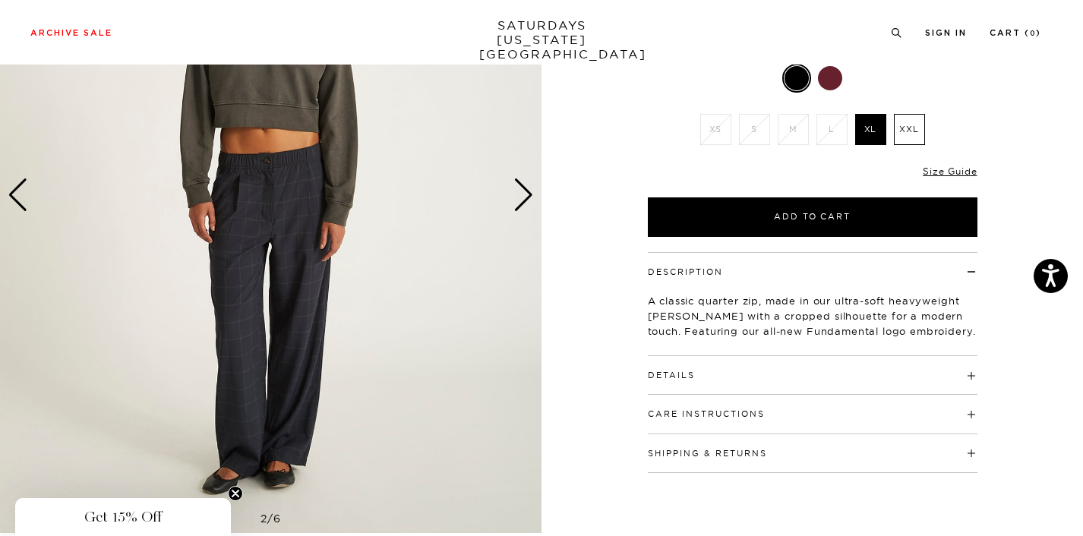
click at [695, 373] on span at bounding box center [695, 375] width 0 height 11
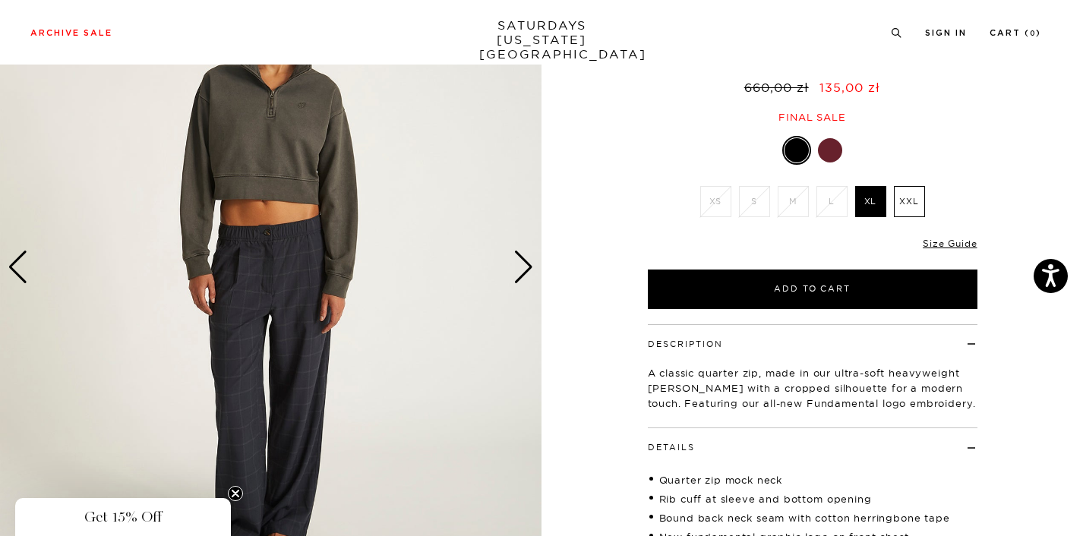
scroll to position [67, 0]
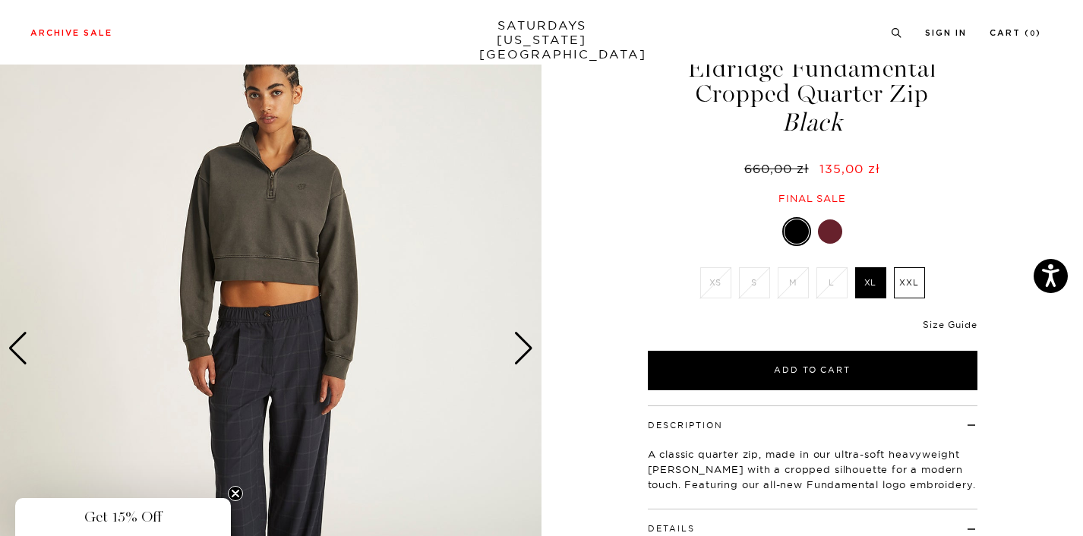
click at [959, 322] on link "Size Guide" at bounding box center [950, 324] width 54 height 11
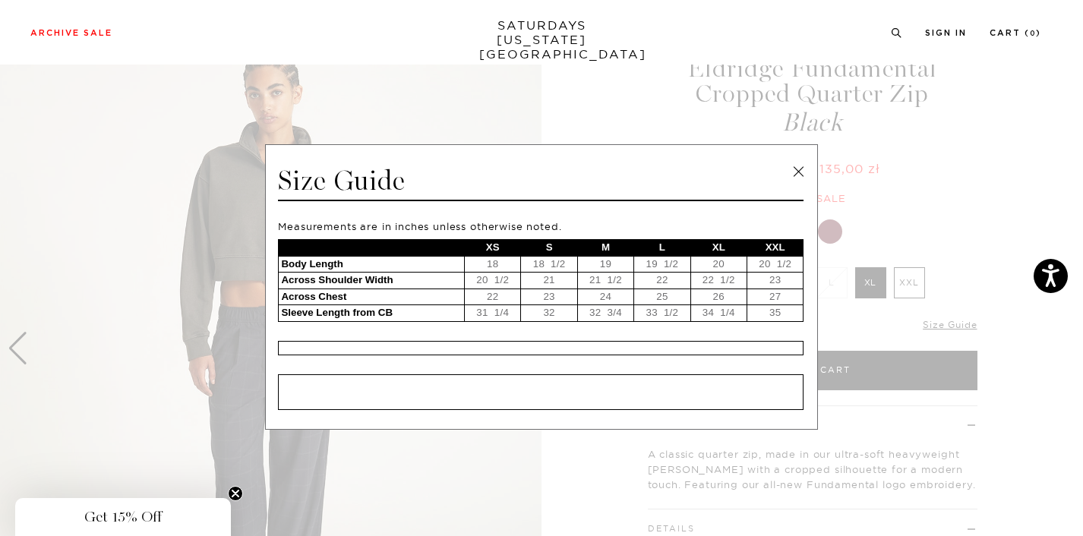
click at [789, 171] on link at bounding box center [798, 171] width 23 height 23
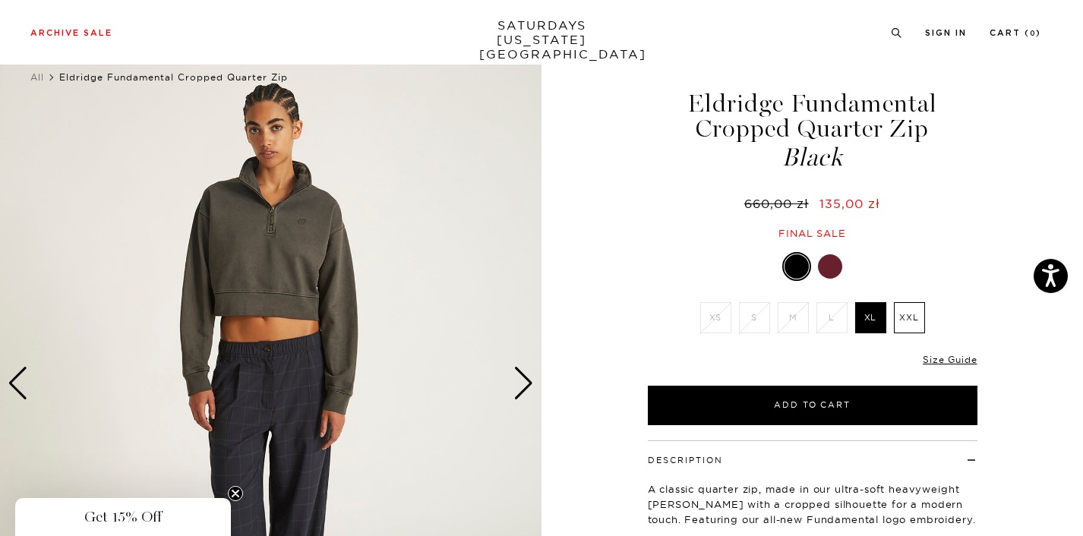
scroll to position [18, 0]
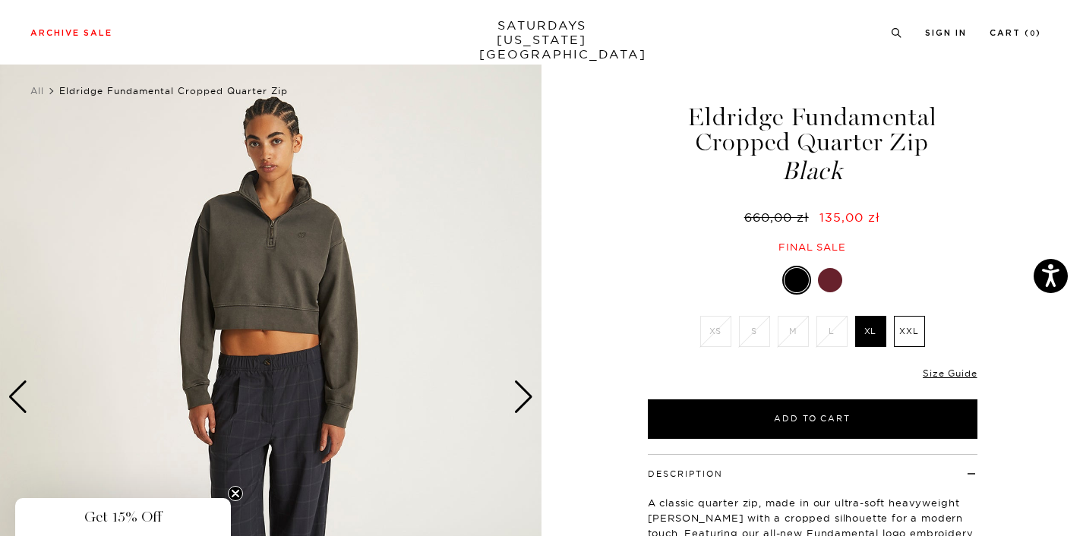
click at [517, 396] on div "Next slide" at bounding box center [524, 397] width 21 height 33
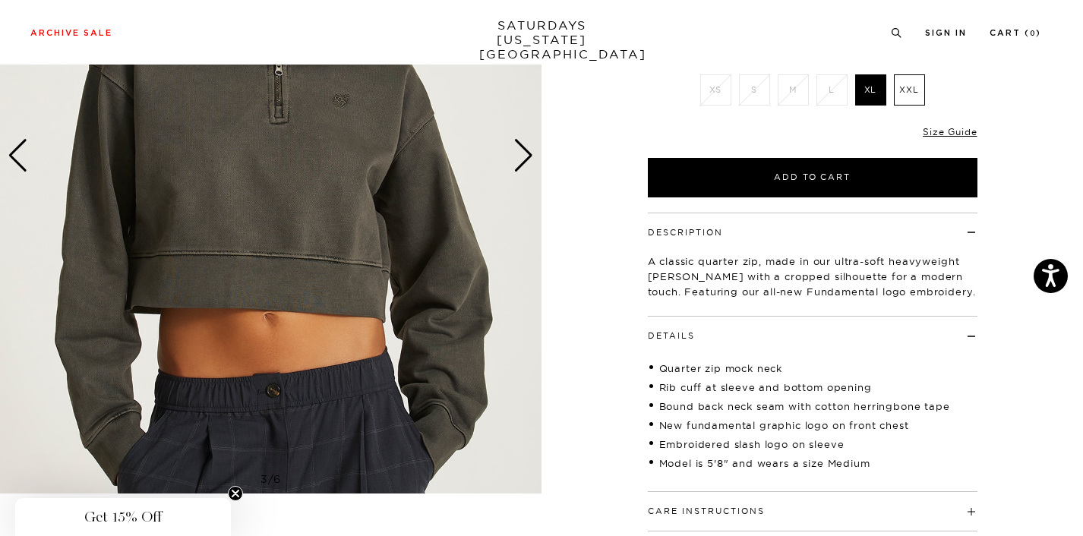
scroll to position [229, 0]
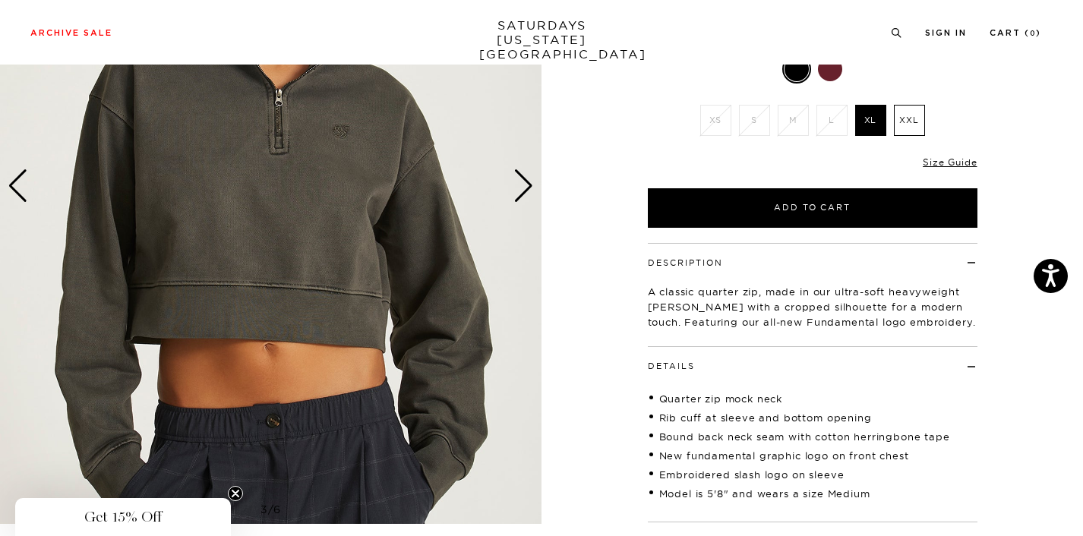
click at [26, 193] on div "Previous slide" at bounding box center [18, 185] width 21 height 33
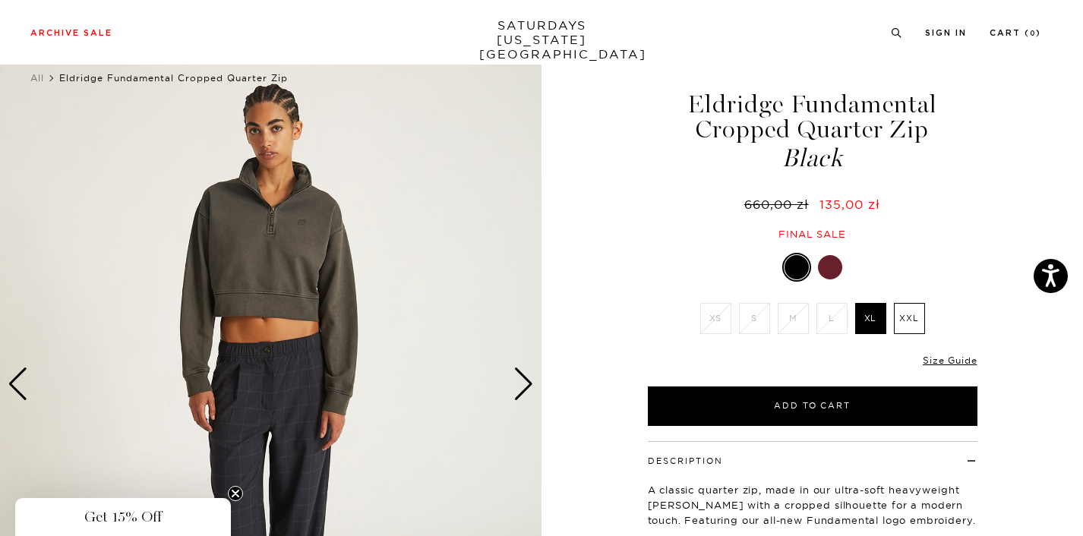
scroll to position [33, 0]
